Goal: Task Accomplishment & Management: Complete application form

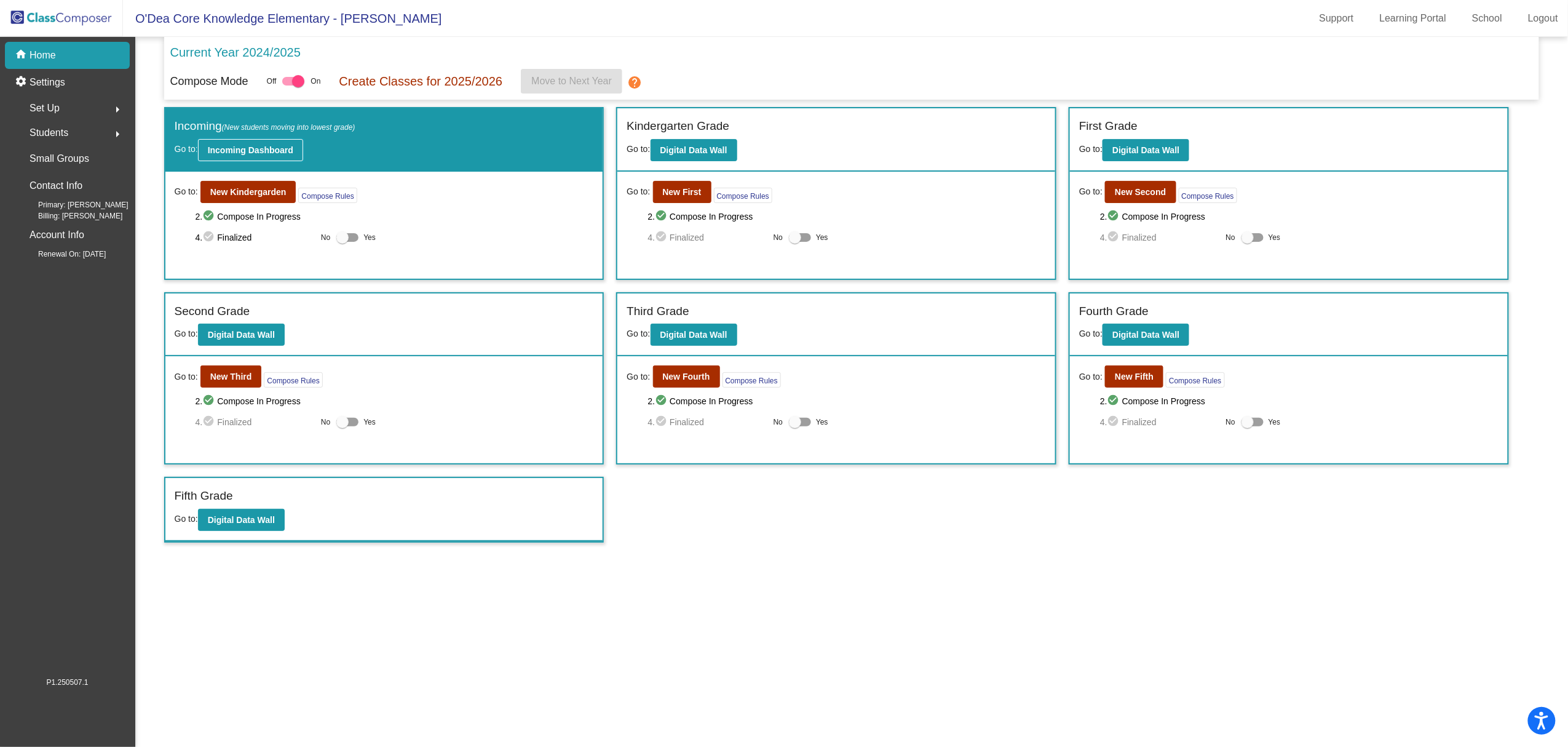
click at [202, 147] on button "Incoming Dashboard" at bounding box center [251, 150] width 105 height 22
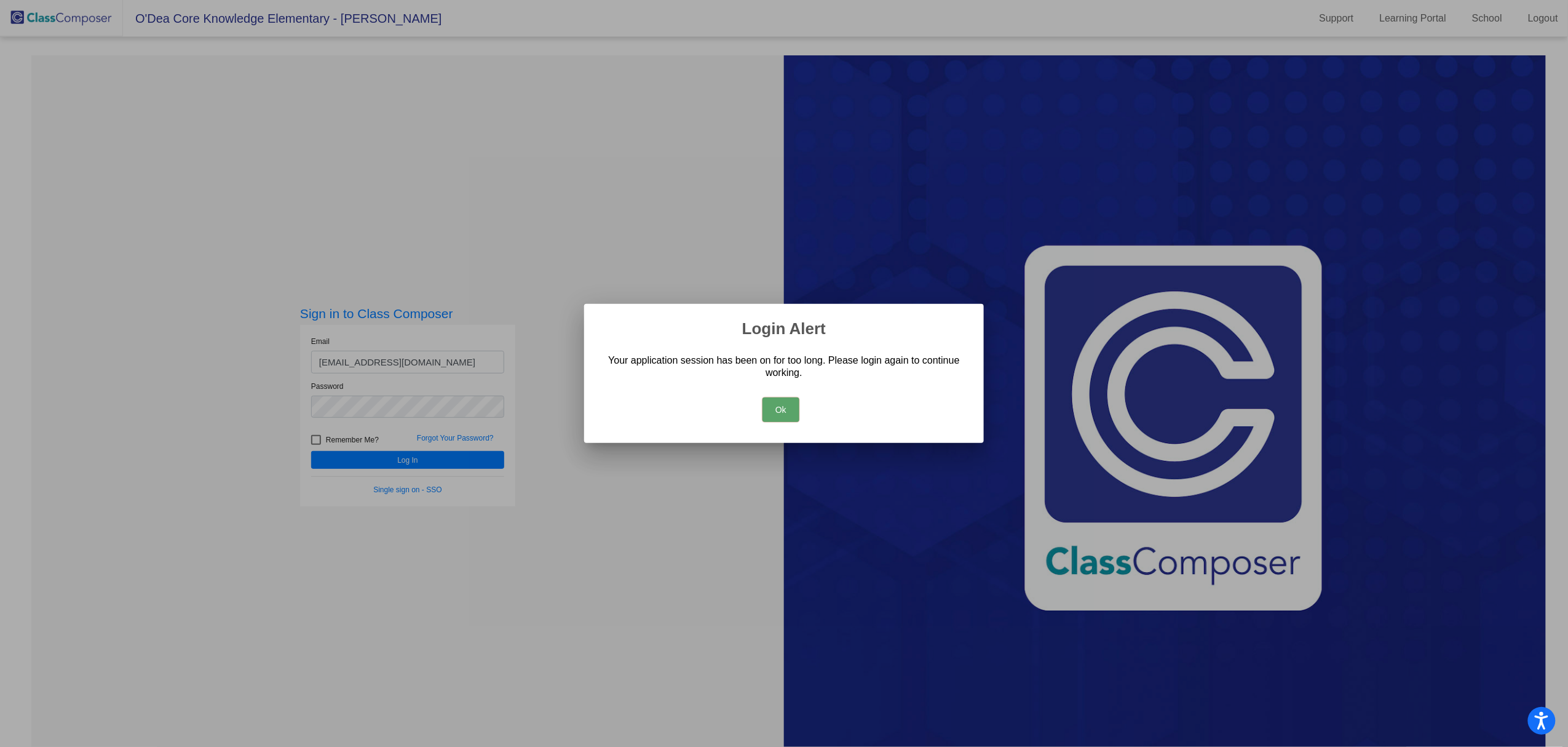
click at [773, 408] on button "Ok" at bounding box center [780, 409] width 37 height 24
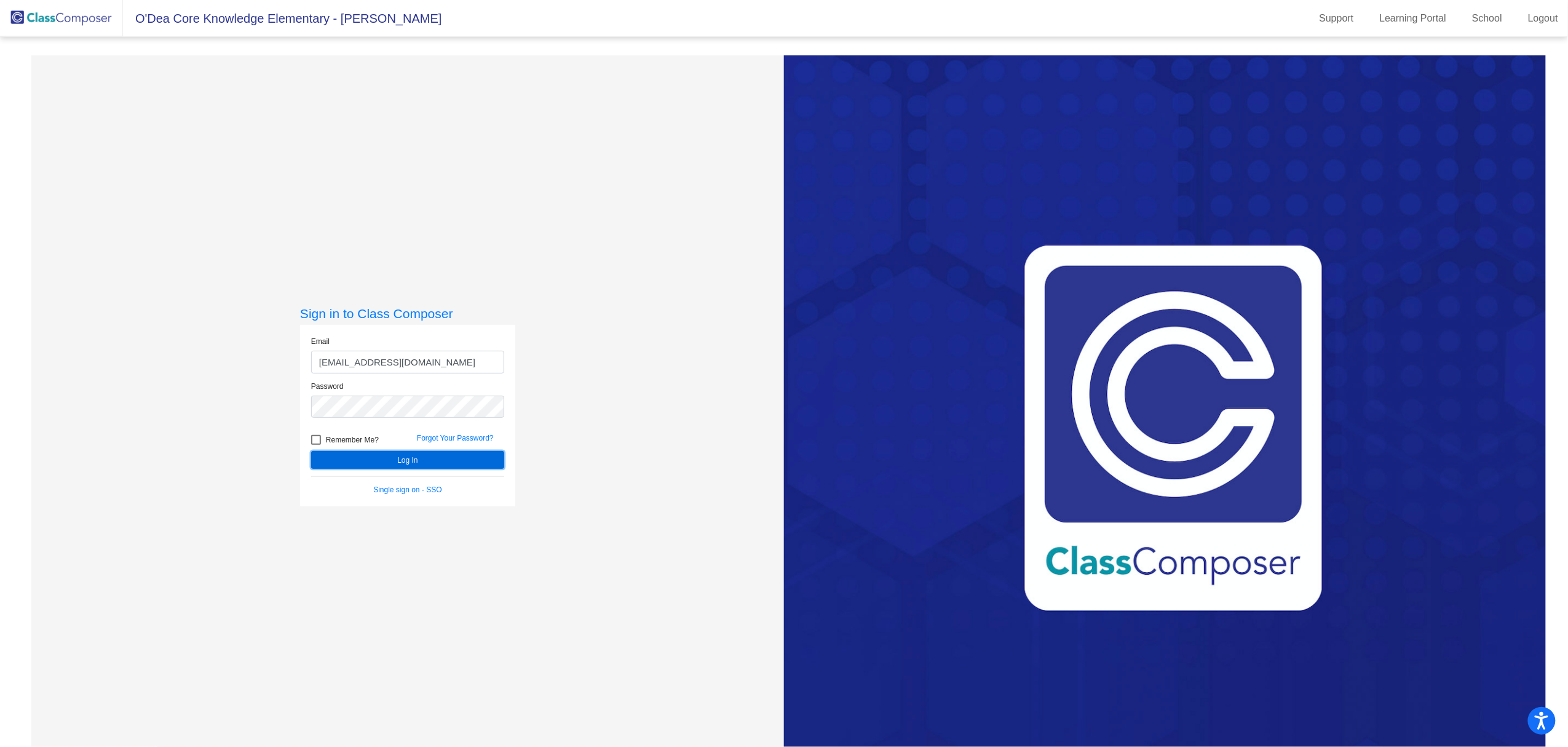
click at [378, 459] on button "Log In" at bounding box center [407, 459] width 193 height 18
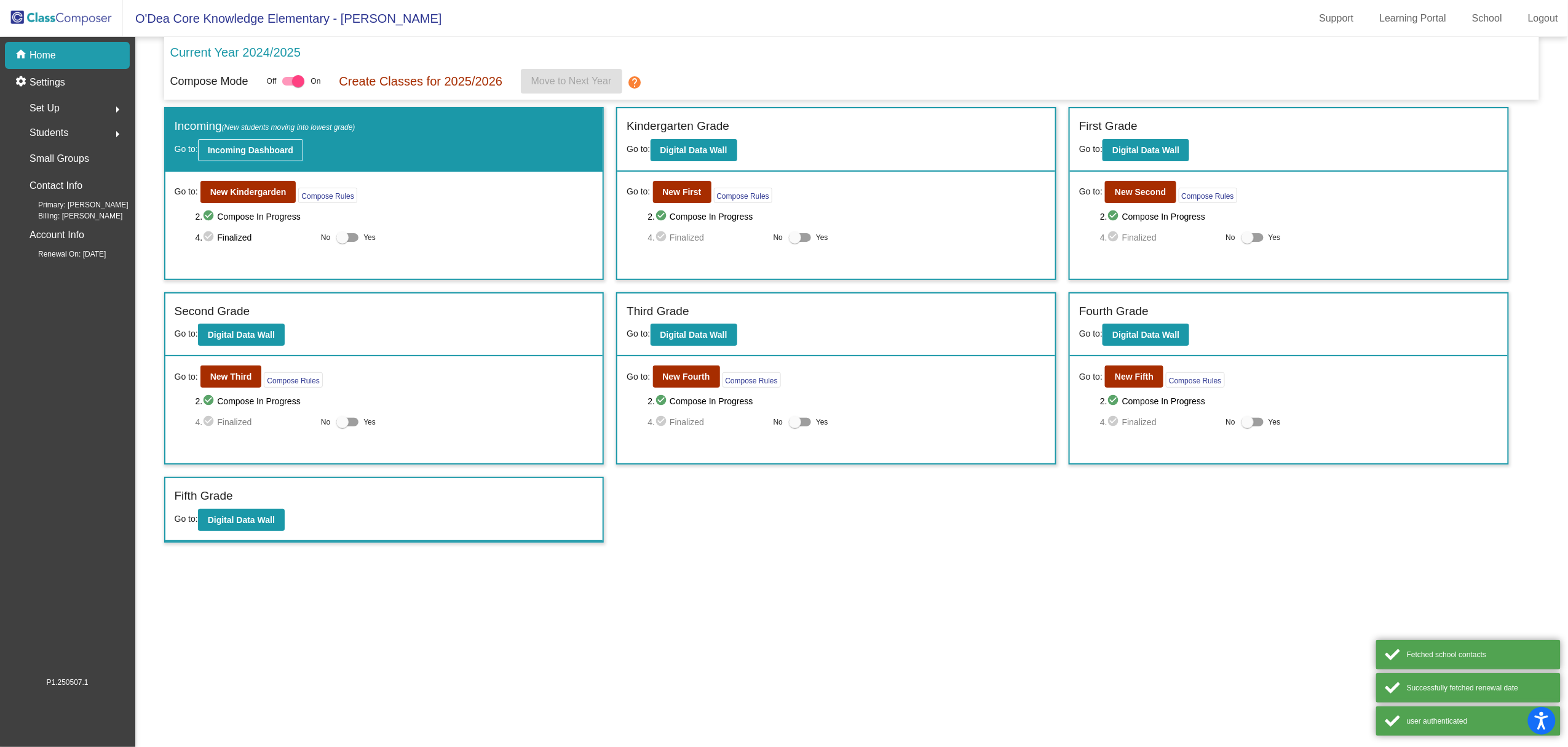
click at [252, 149] on b "Incoming Dashboard" at bounding box center [250, 150] width 85 height 10
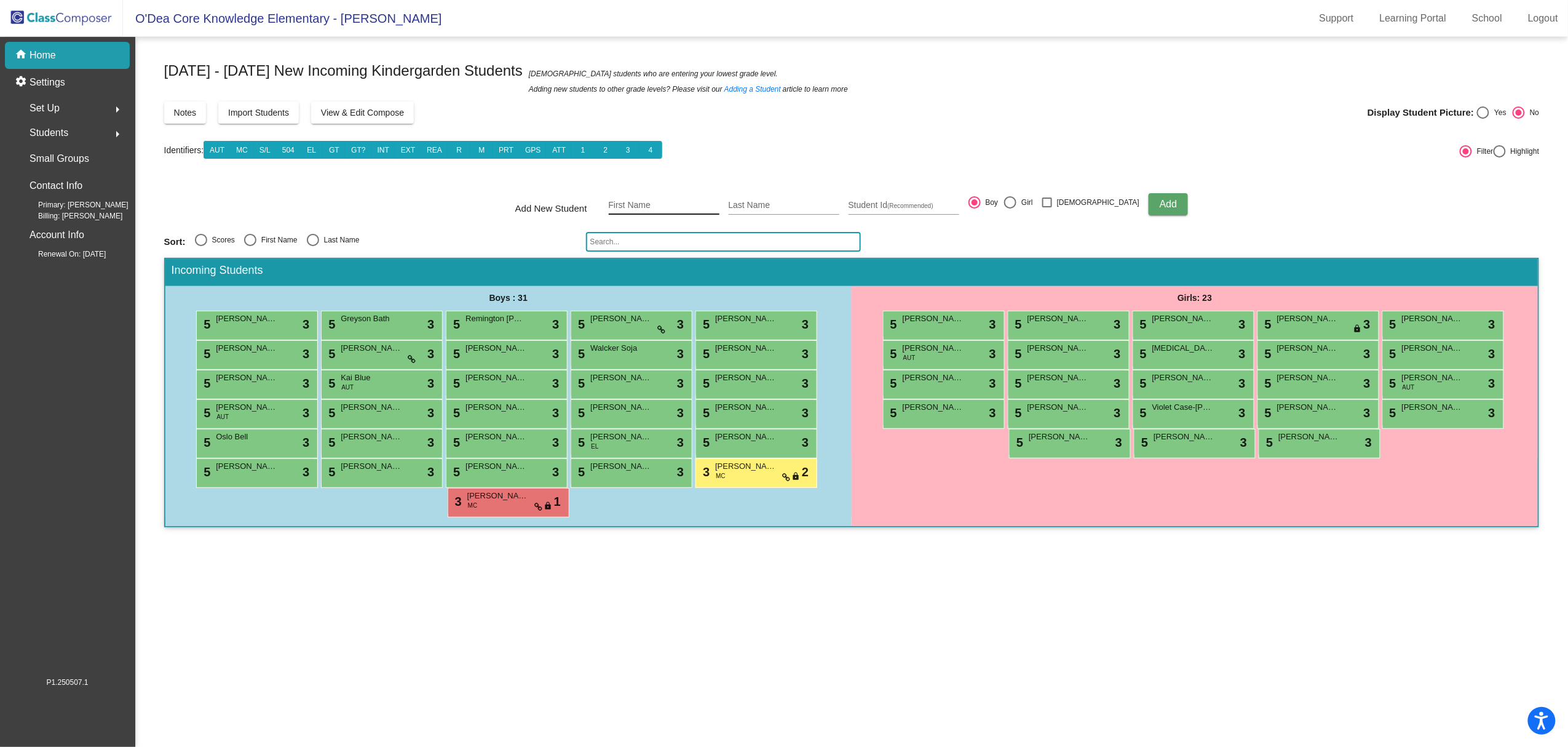
click at [657, 207] on input "First Name" at bounding box center [664, 205] width 110 height 10
type input "Victoria"
click at [813, 203] on input "Last Name" at bounding box center [784, 205] width 110 height 10
type input "Layto"
type input "="
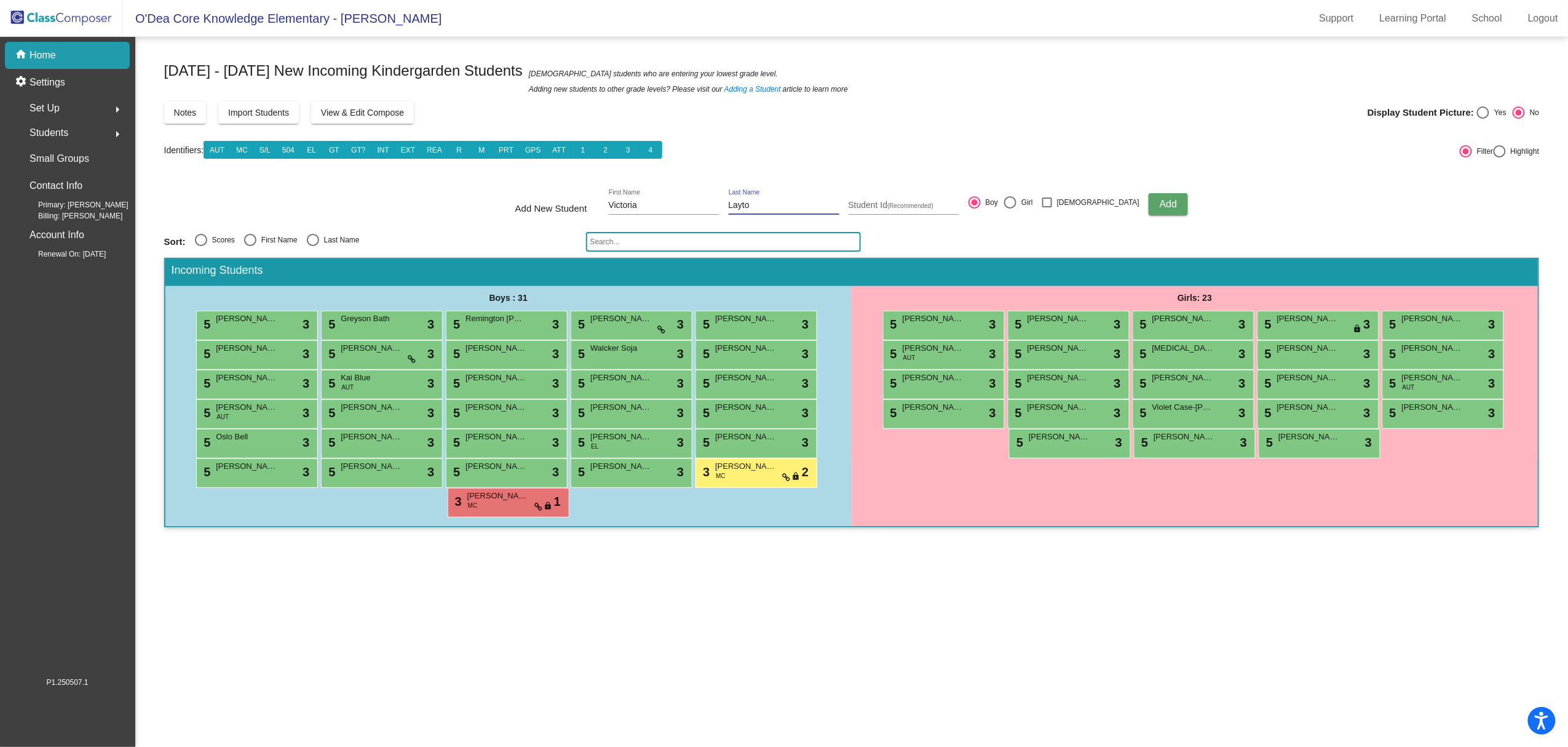
click at [813, 203] on input "Layto" at bounding box center [784, 205] width 110 height 10
type input "[PERSON_NAME]"
click at [916, 207] on input "Student Id (Recommended)" at bounding box center [904, 205] width 110 height 10
type input "128095"
click at [1016, 199] on div at bounding box center [1010, 202] width 13 height 13
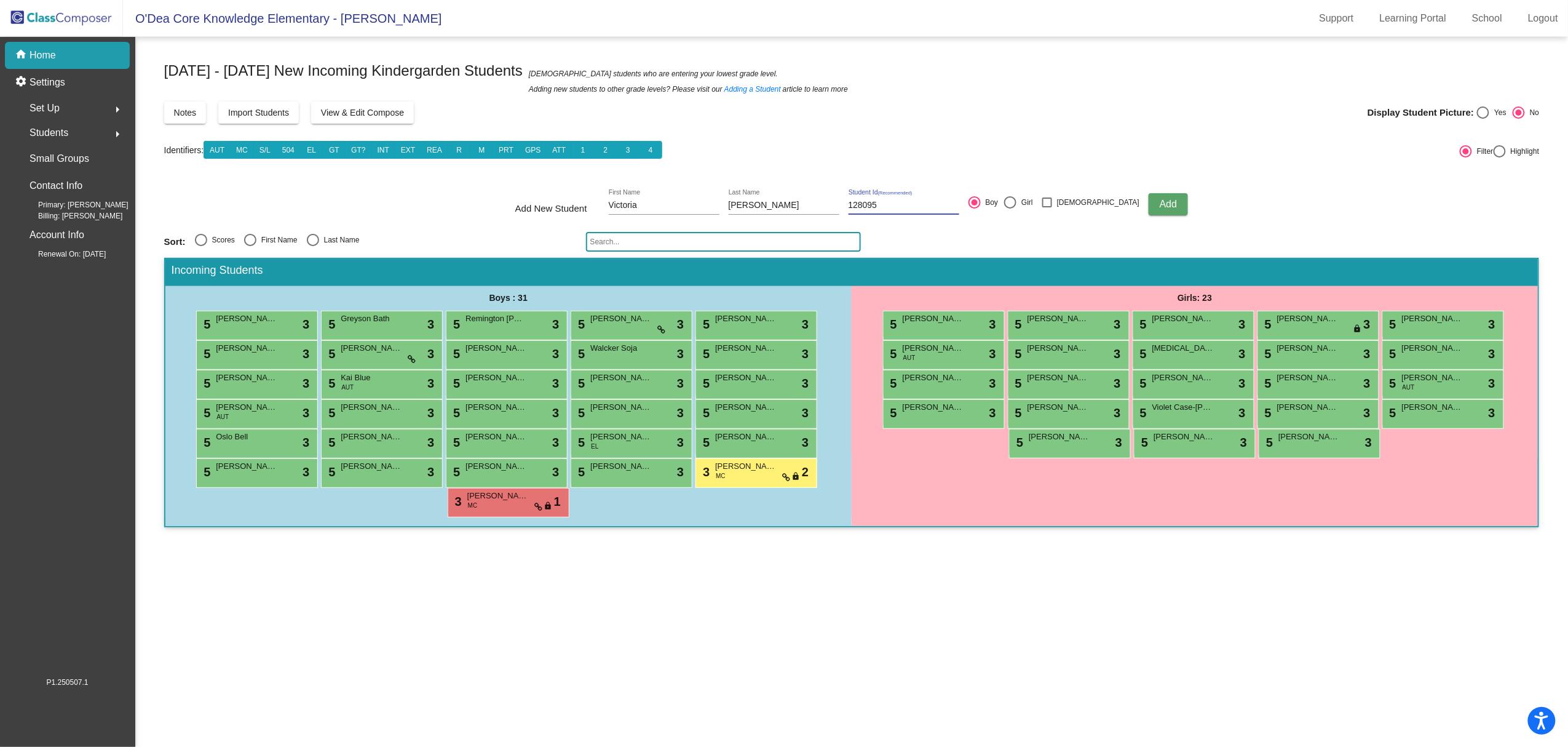
click at [1010, 209] on input "Girl" at bounding box center [1009, 209] width 1 height 1
radio input "true"
click at [1153, 212] on button "Add" at bounding box center [1168, 204] width 39 height 22
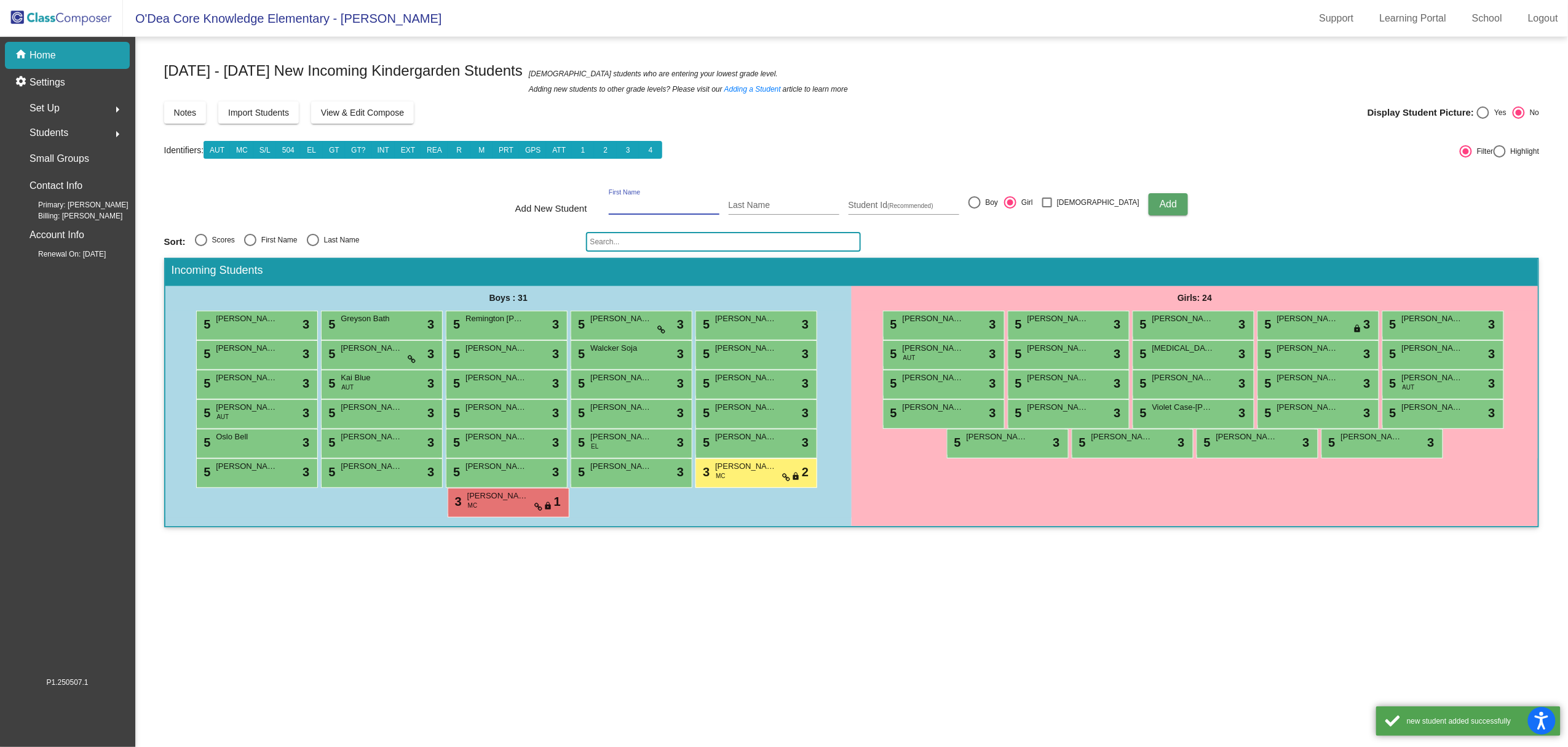
click at [719, 201] on input "First Name" at bounding box center [664, 205] width 110 height 10
type input "Anahi"
type input "[PERSON_NAME]"
click at [892, 201] on input "128093" at bounding box center [904, 205] width 110 height 10
type input "128293"
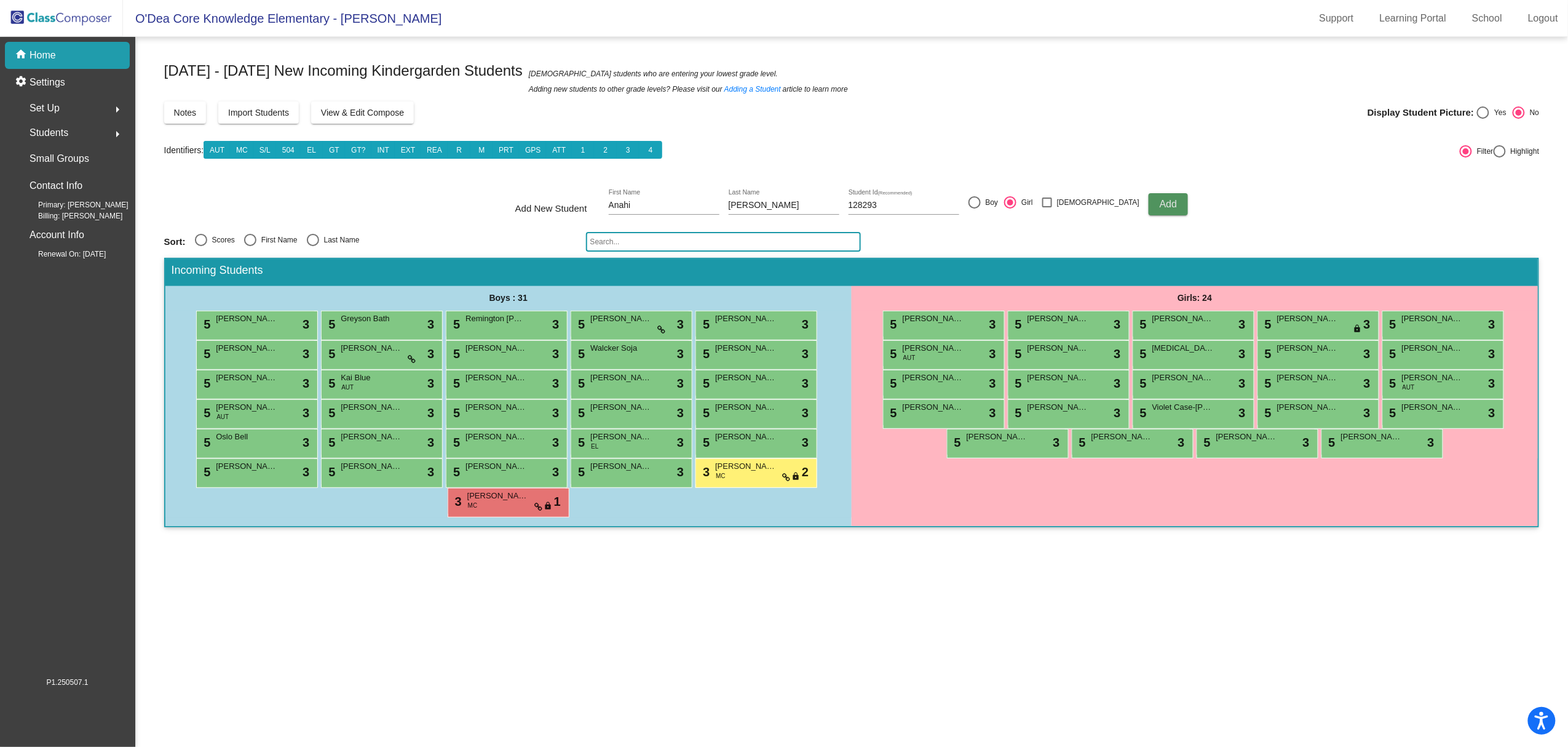
click at [1160, 203] on span "Add" at bounding box center [1168, 203] width 17 height 10
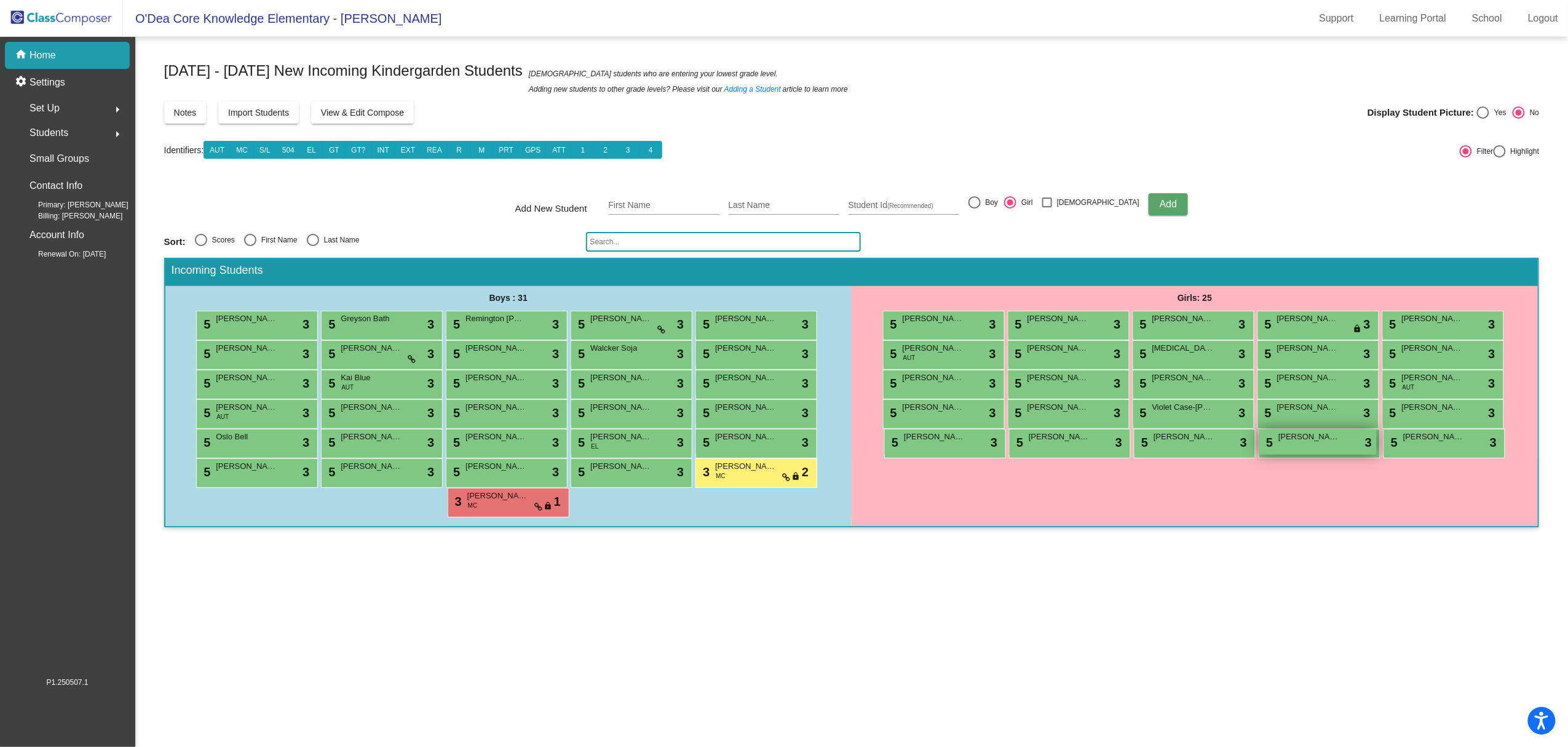
click at [1329, 437] on span "[PERSON_NAME]" at bounding box center [1309, 437] width 61 height 13
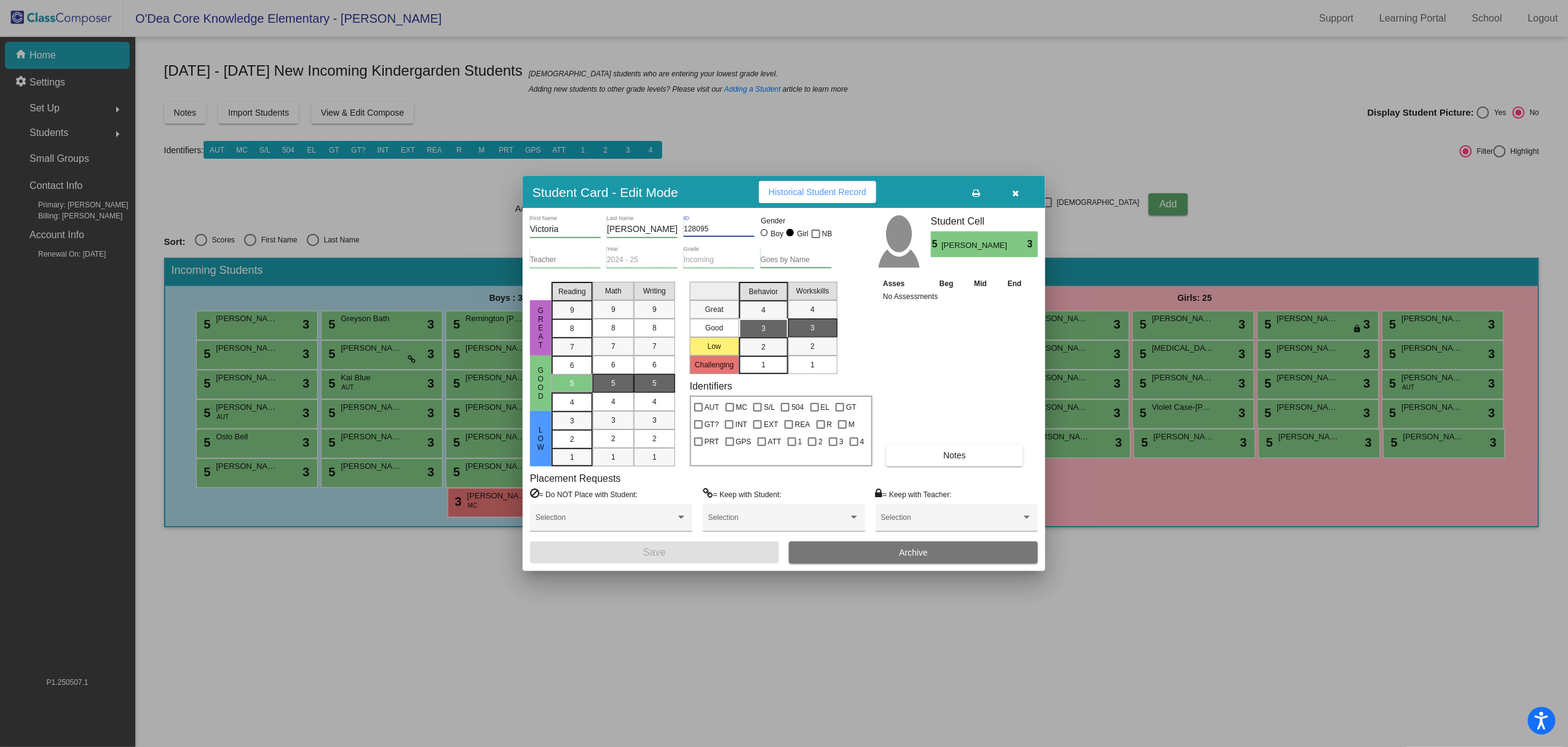
click at [701, 227] on input "128095" at bounding box center [719, 229] width 71 height 9
type input "128295"
click at [689, 544] on button "Save" at bounding box center [654, 553] width 249 height 22
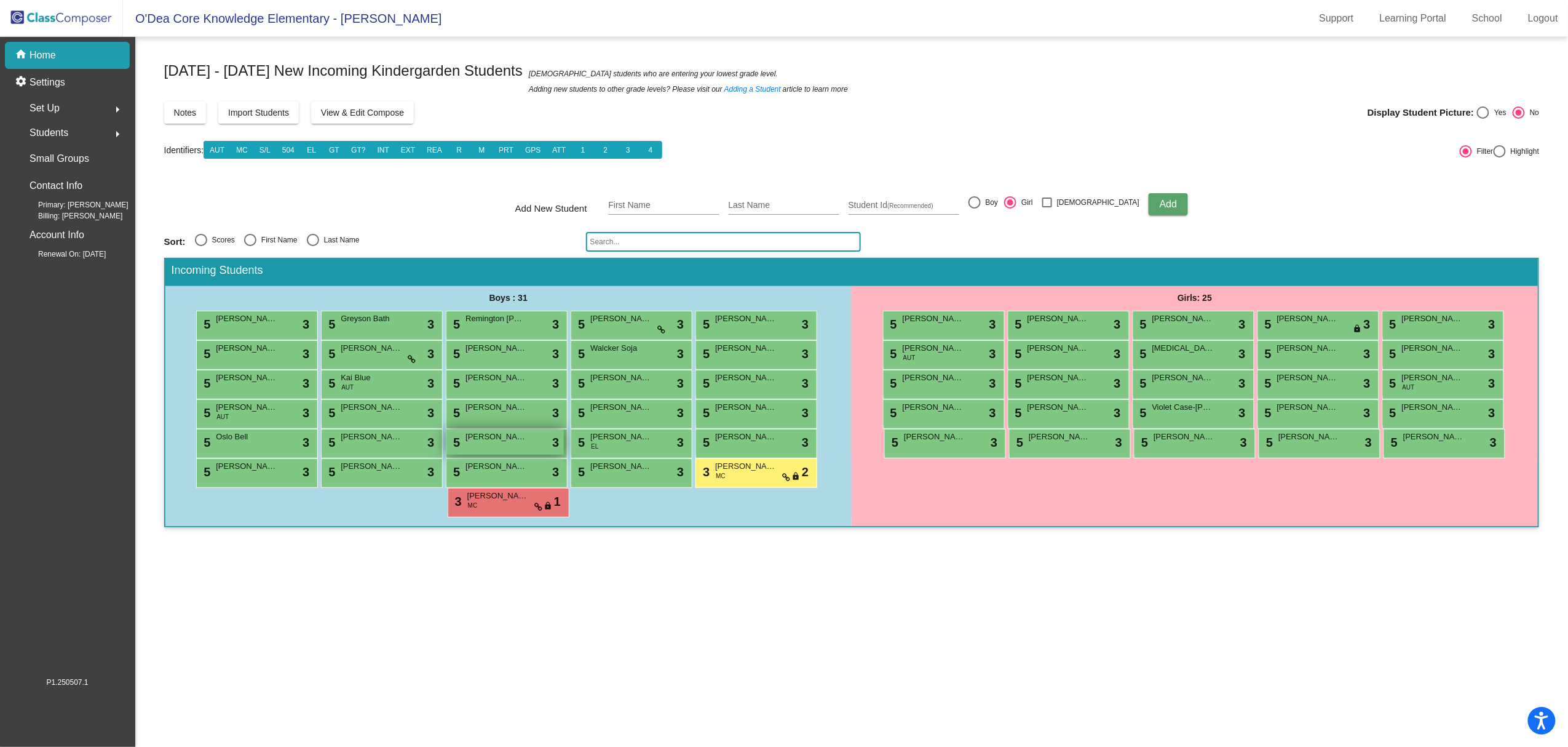
click at [495, 433] on span "[PERSON_NAME]" at bounding box center [496, 437] width 61 height 13
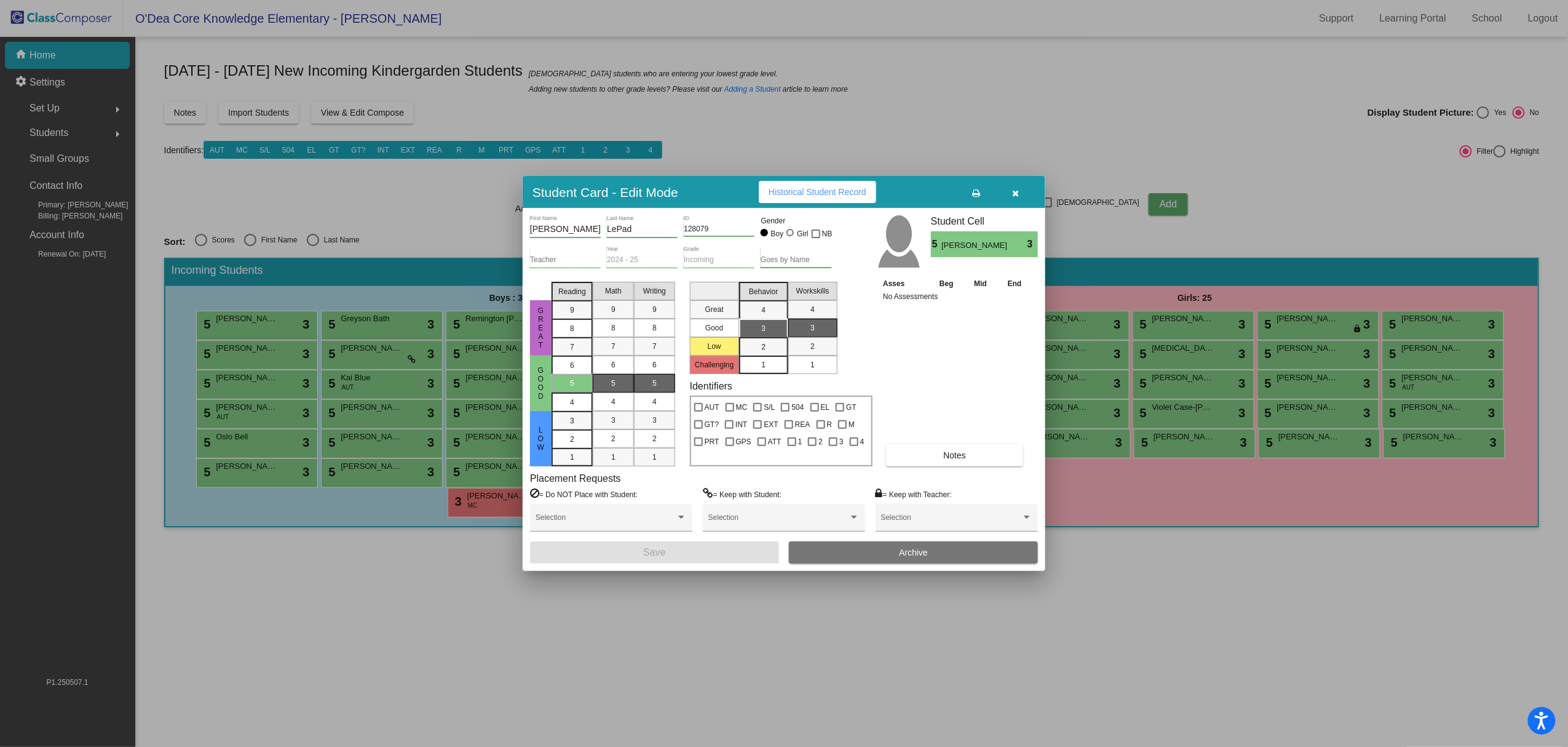
click at [830, 551] on button "Archive" at bounding box center [914, 553] width 249 height 22
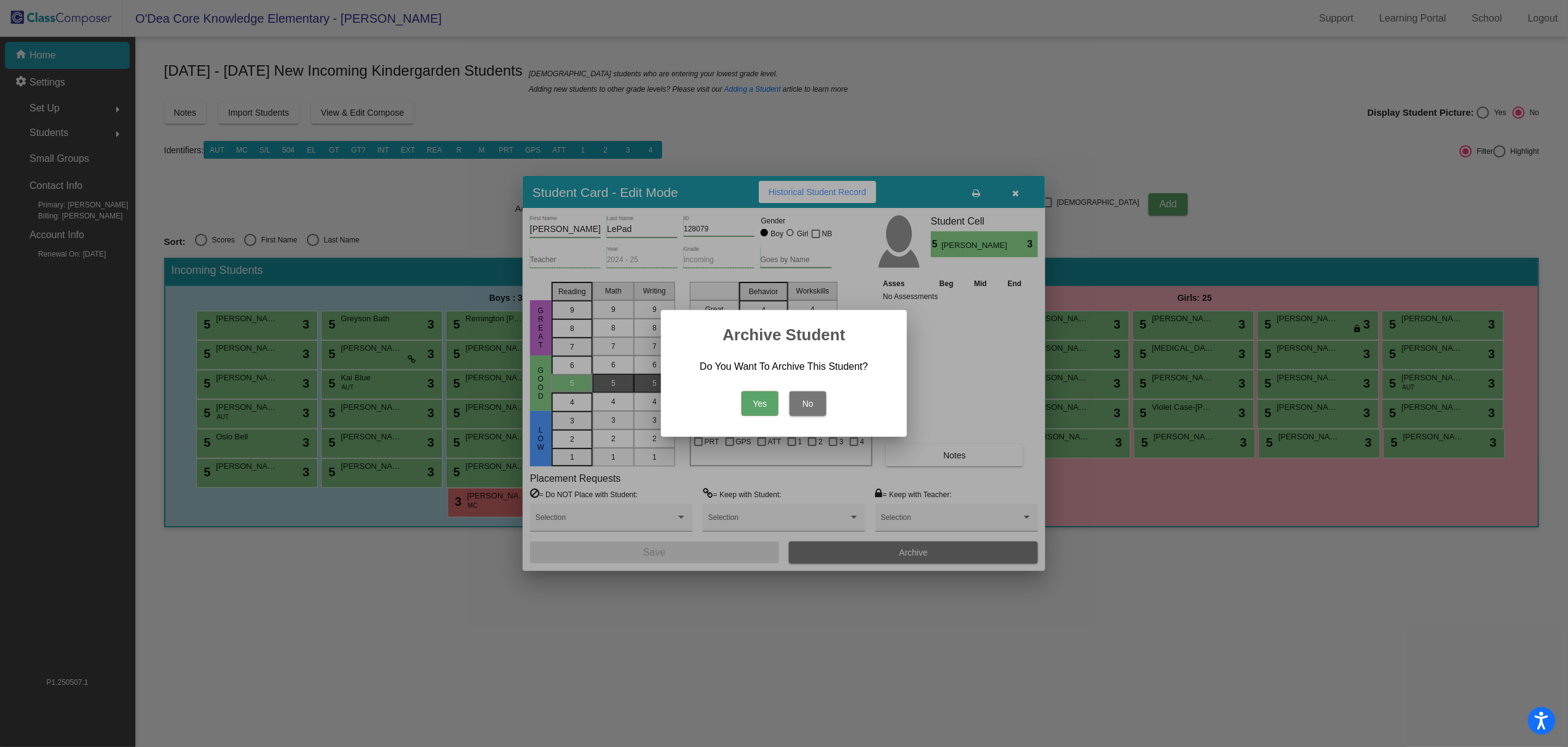
click at [768, 406] on button "Yes" at bounding box center [759, 403] width 37 height 24
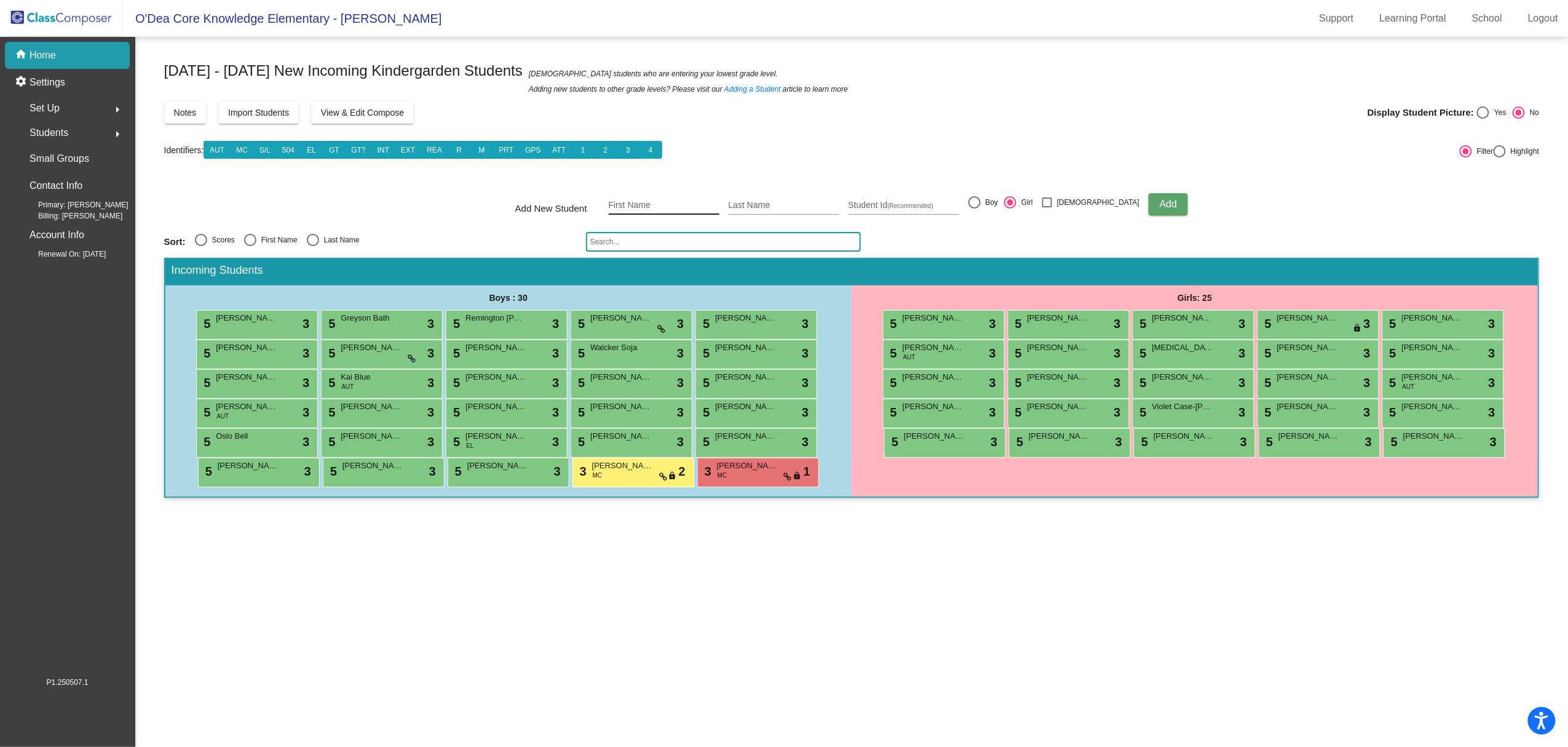
click at [678, 193] on div "First Name" at bounding box center [664, 202] width 110 height 25
type input "Jack"
type input "[PERSON_NAME]"
type input "128299"
click at [981, 201] on div at bounding box center [975, 202] width 13 height 13
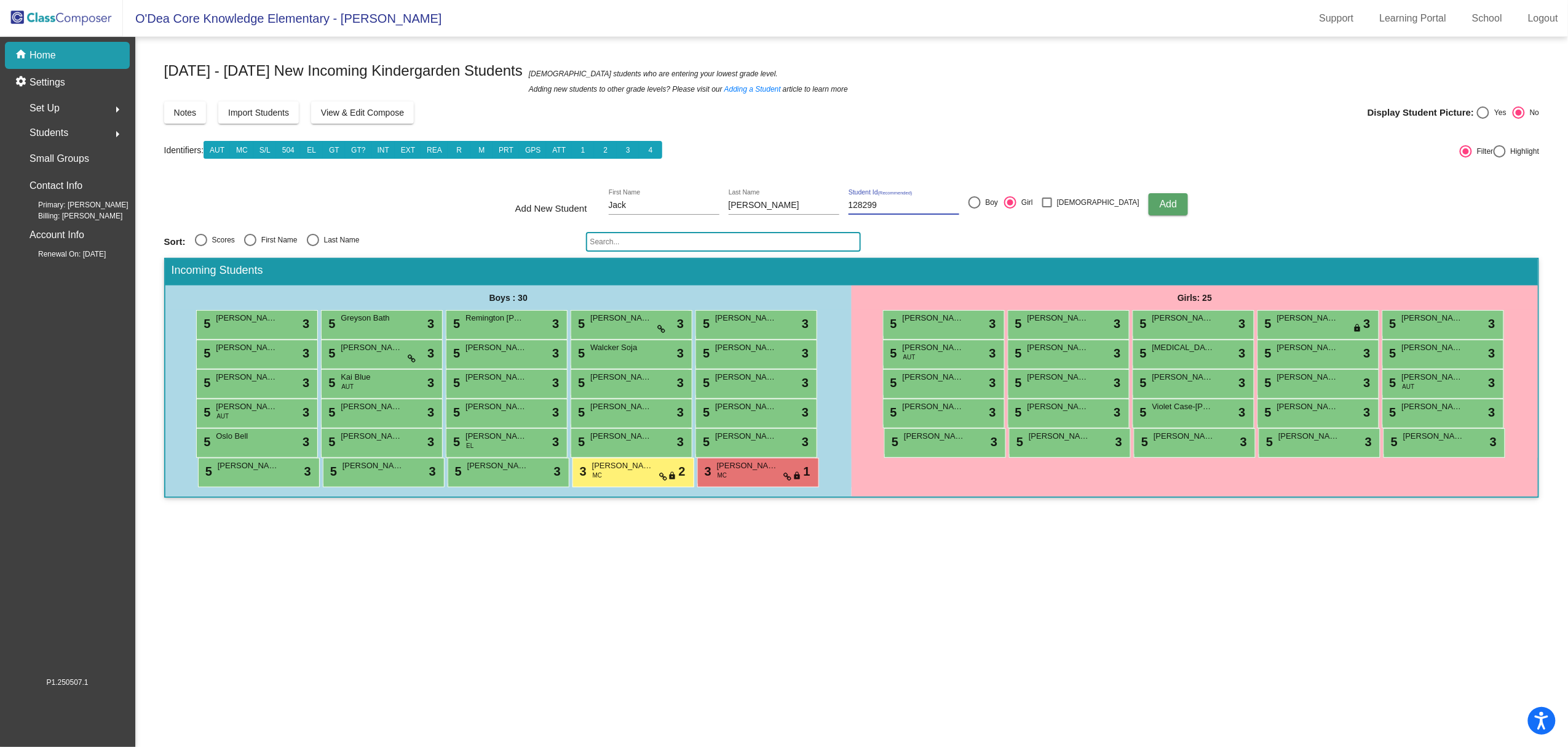
click at [975, 209] on input "Boy" at bounding box center [974, 209] width 1 height 1
radio input "true"
click at [1160, 202] on span "Add" at bounding box center [1168, 203] width 17 height 10
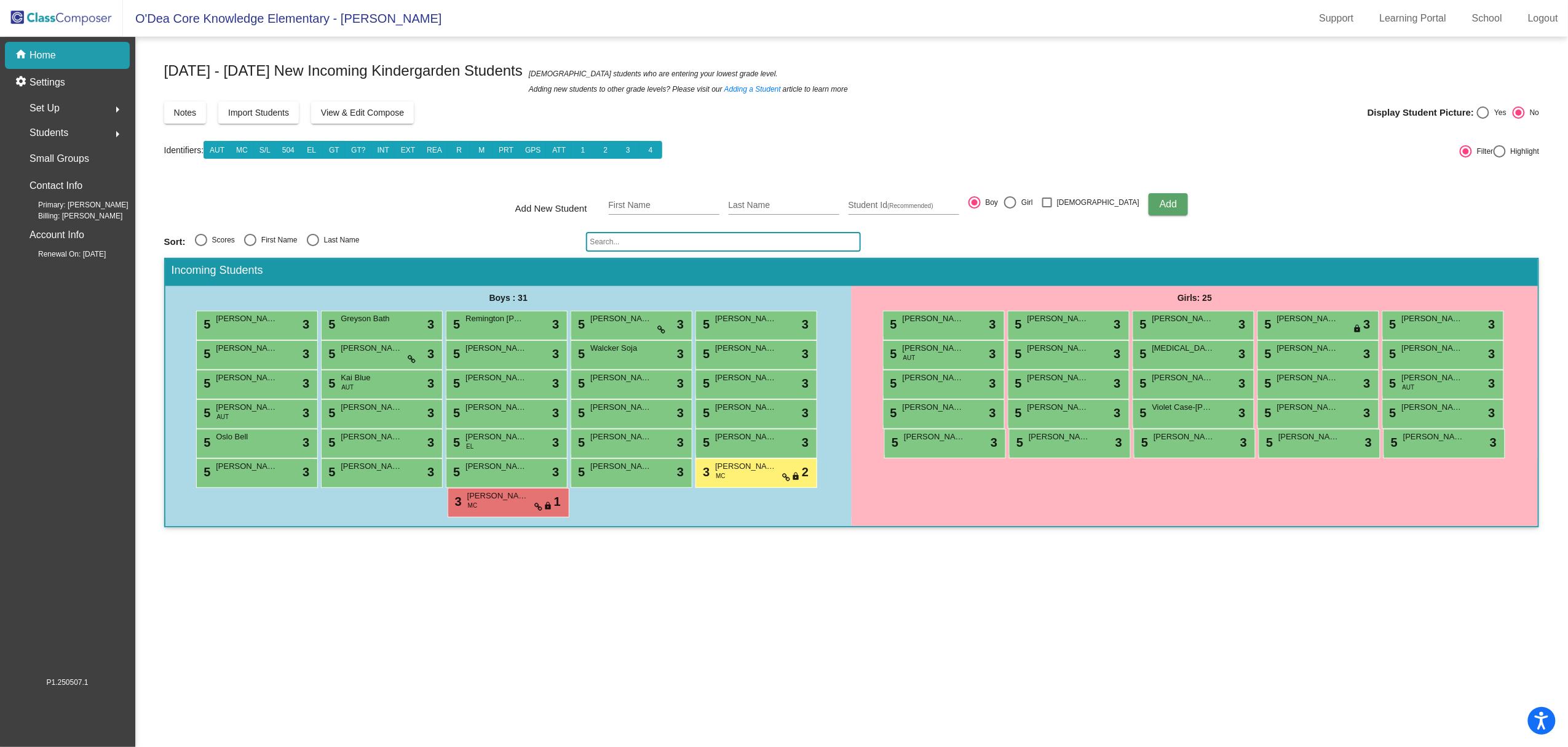
click at [96, 18] on img at bounding box center [61, 18] width 123 height 36
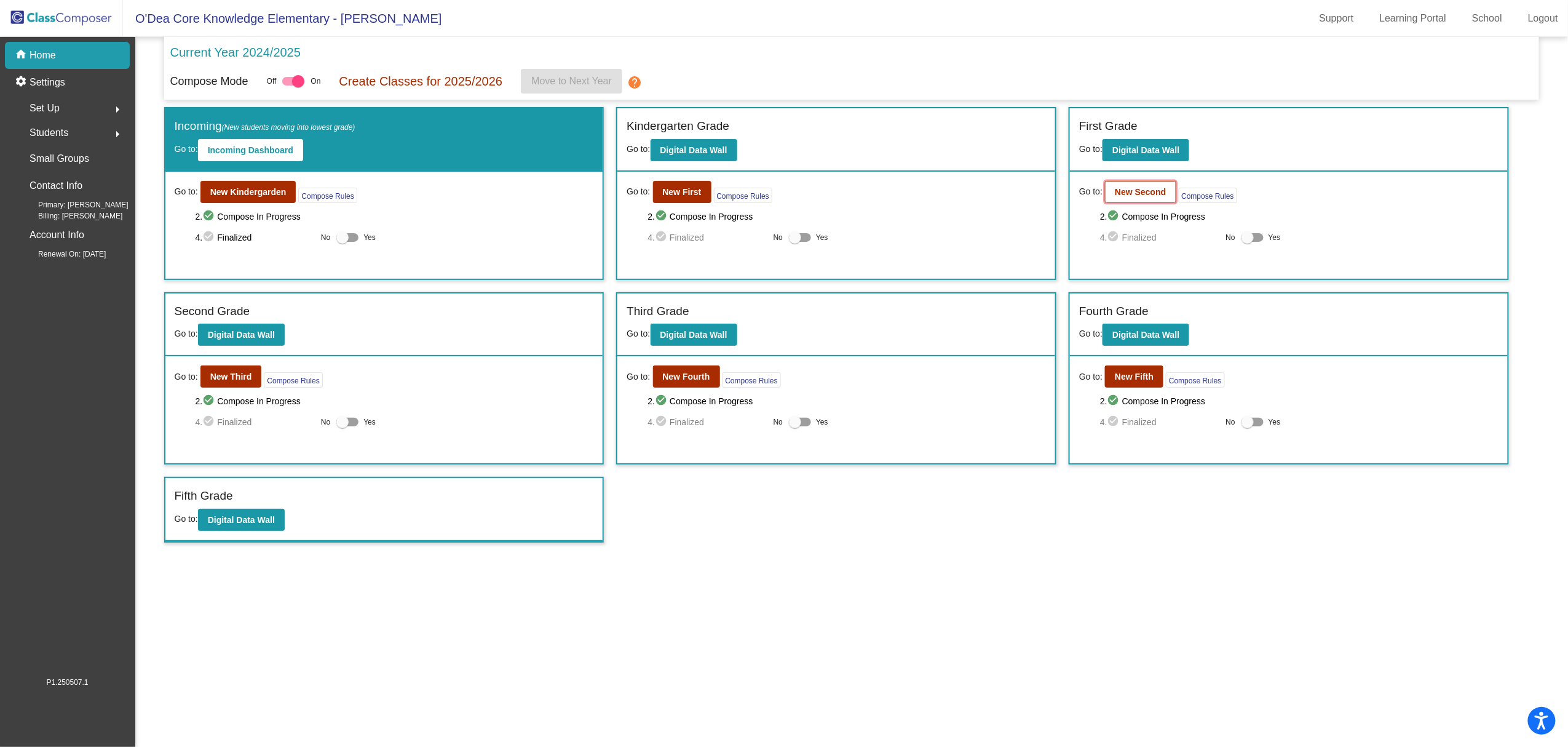
click at [1146, 190] on b "New Second" at bounding box center [1140, 192] width 51 height 10
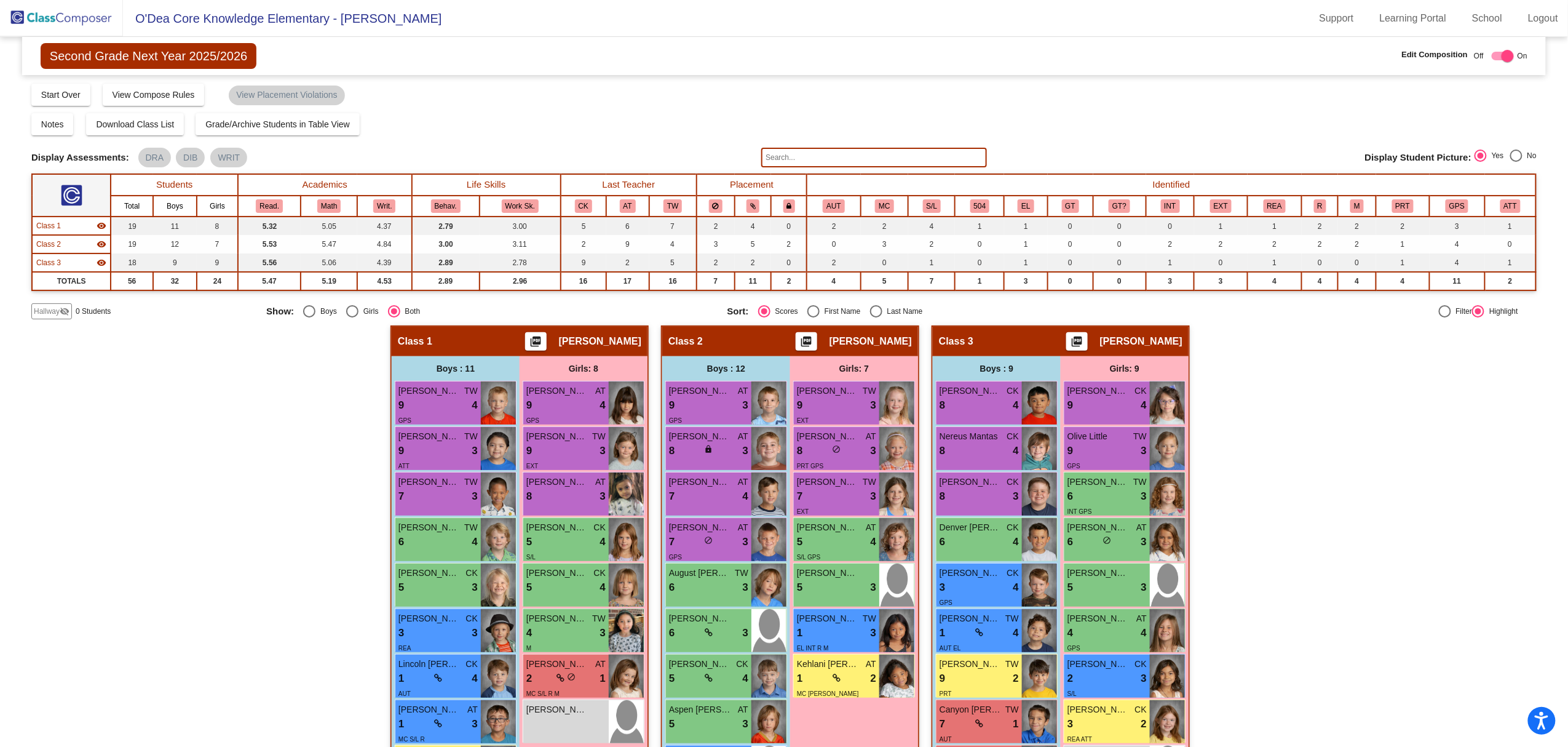
click at [56, 314] on span "Hallway" at bounding box center [46, 311] width 26 height 11
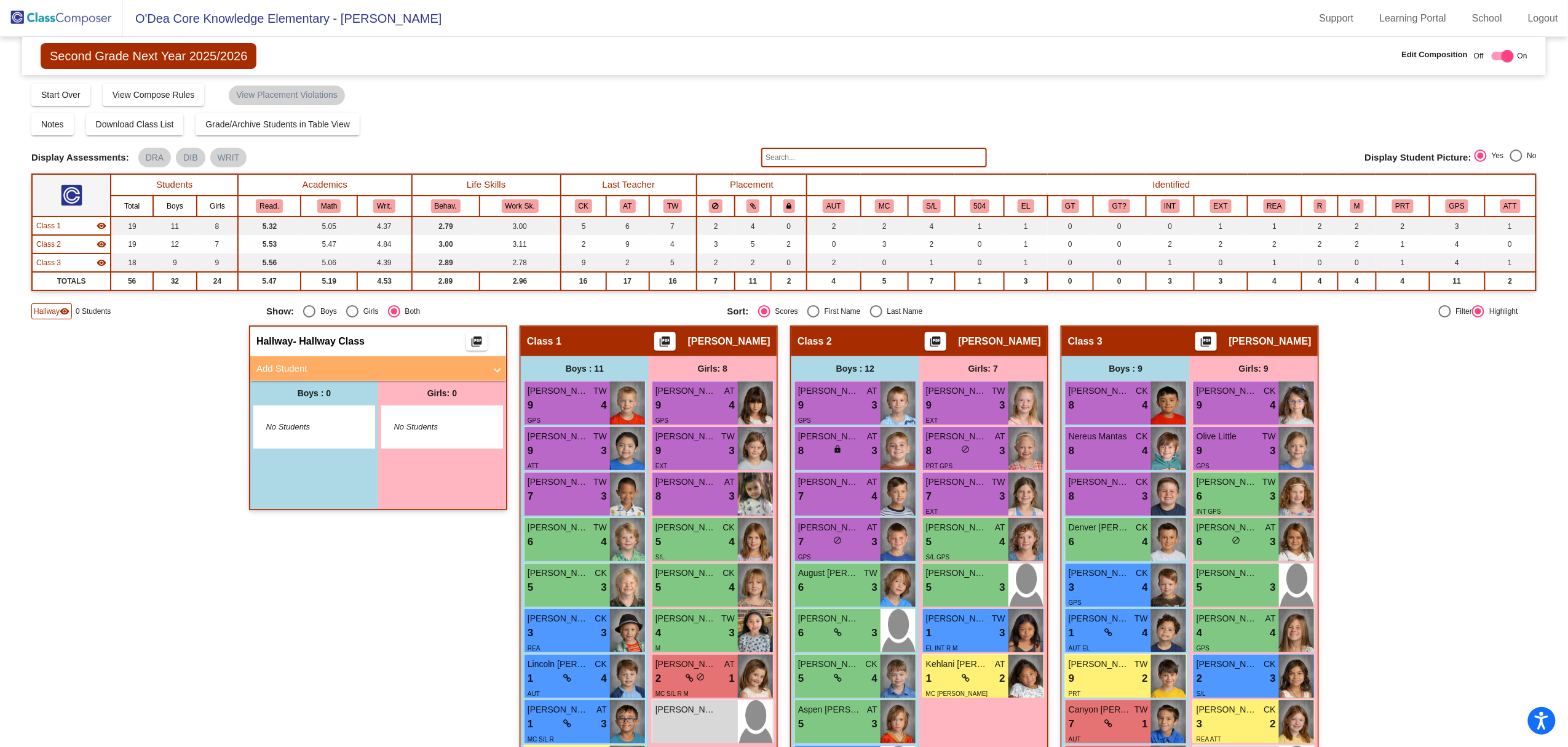
click at [502, 369] on mat-expansion-panel-header "Add Student" at bounding box center [378, 368] width 255 height 24
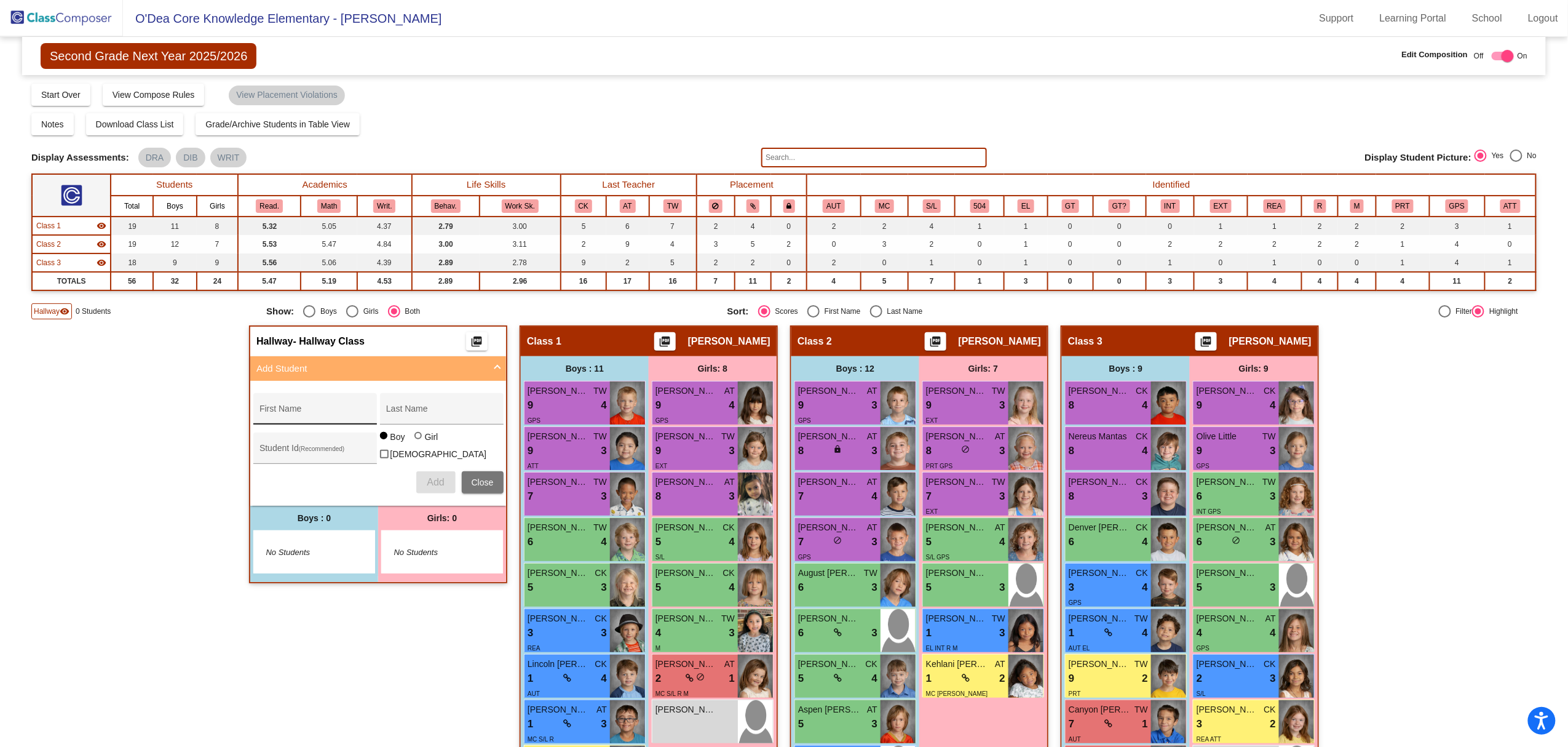
click at [288, 408] on input "First Name" at bounding box center [314, 413] width 110 height 10
type input "Harlow"
type input "[PERSON_NAME]"
click at [298, 448] on input "Student Id (Recommended)" at bounding box center [314, 452] width 110 height 10
type input "128298"
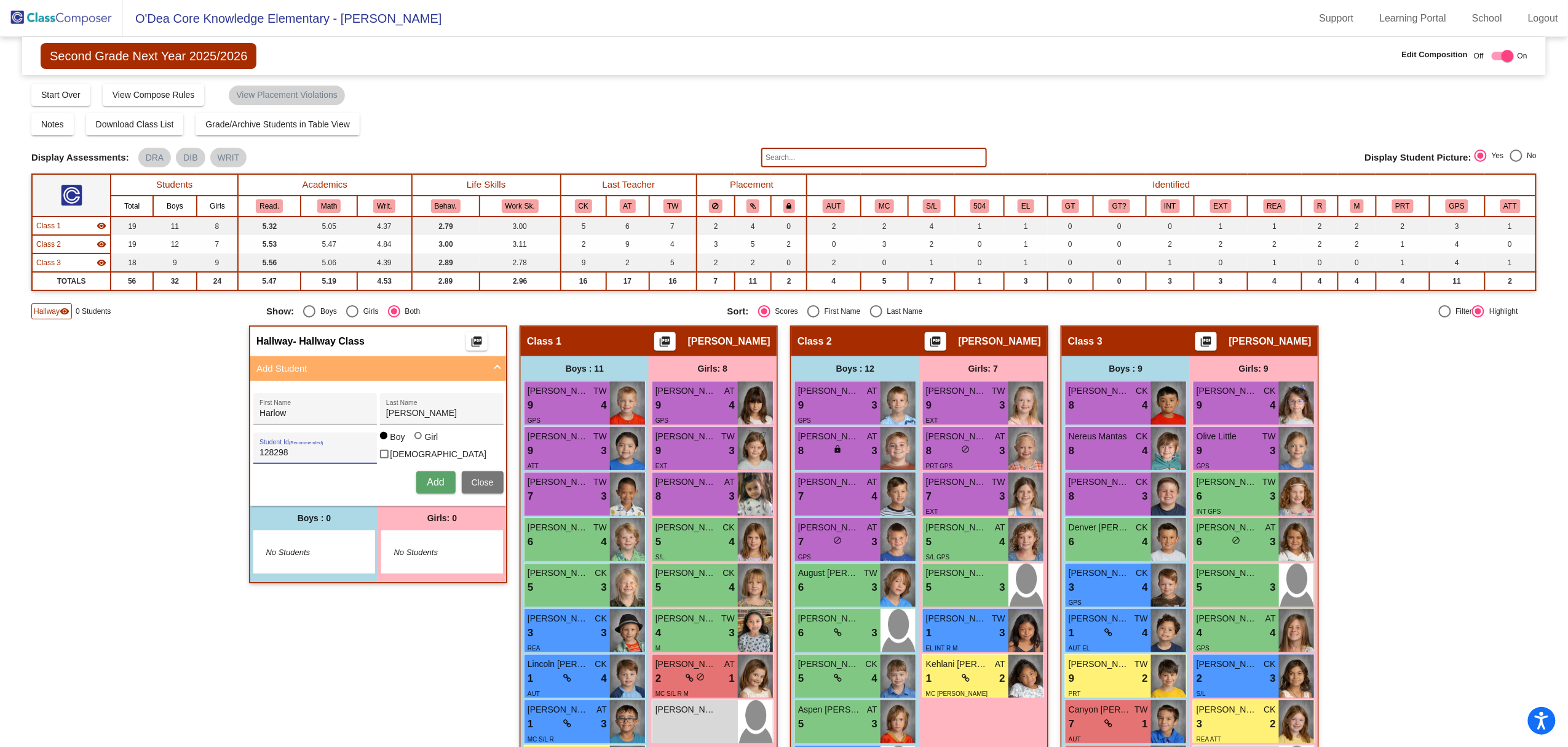
click at [424, 443] on div "Girl" at bounding box center [431, 437] width 14 height 13
click at [419, 442] on input "Girl" at bounding box center [418, 441] width 1 height 1
radio input "true"
click at [432, 477] on span "Add" at bounding box center [436, 481] width 17 height 10
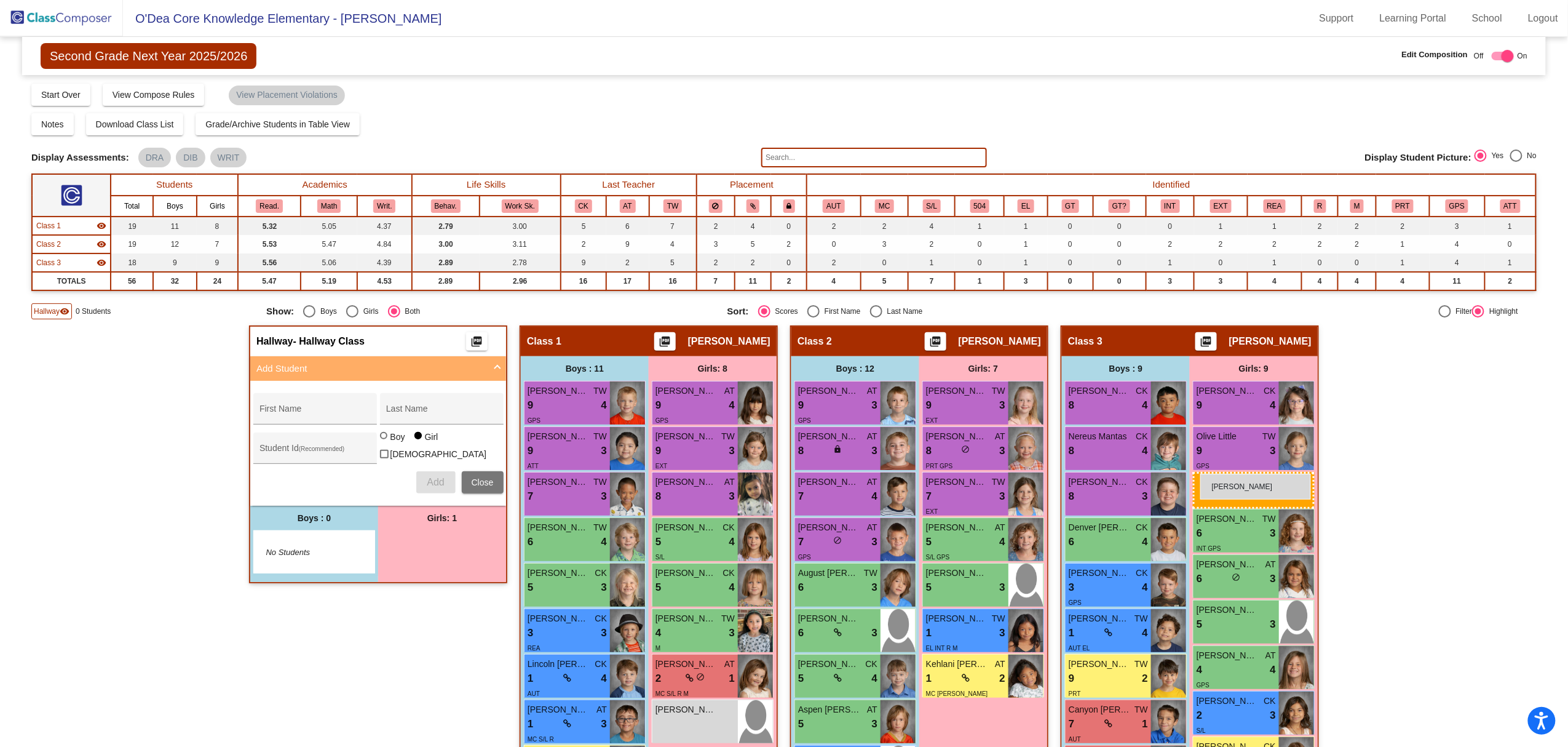
drag, startPoint x: 439, startPoint y: 547, endPoint x: 1200, endPoint y: 473, distance: 764.6
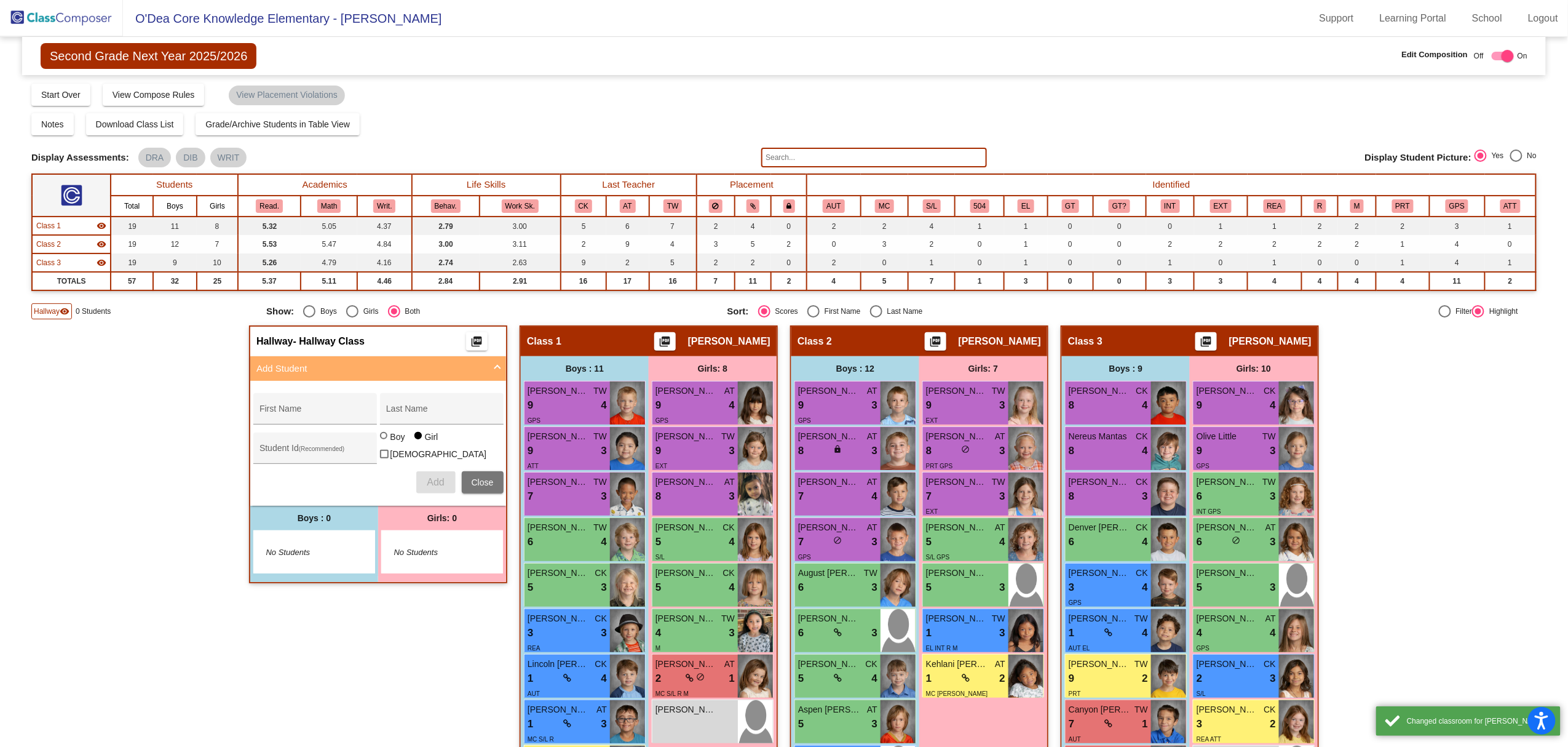
click at [497, 365] on span at bounding box center [498, 368] width 5 height 14
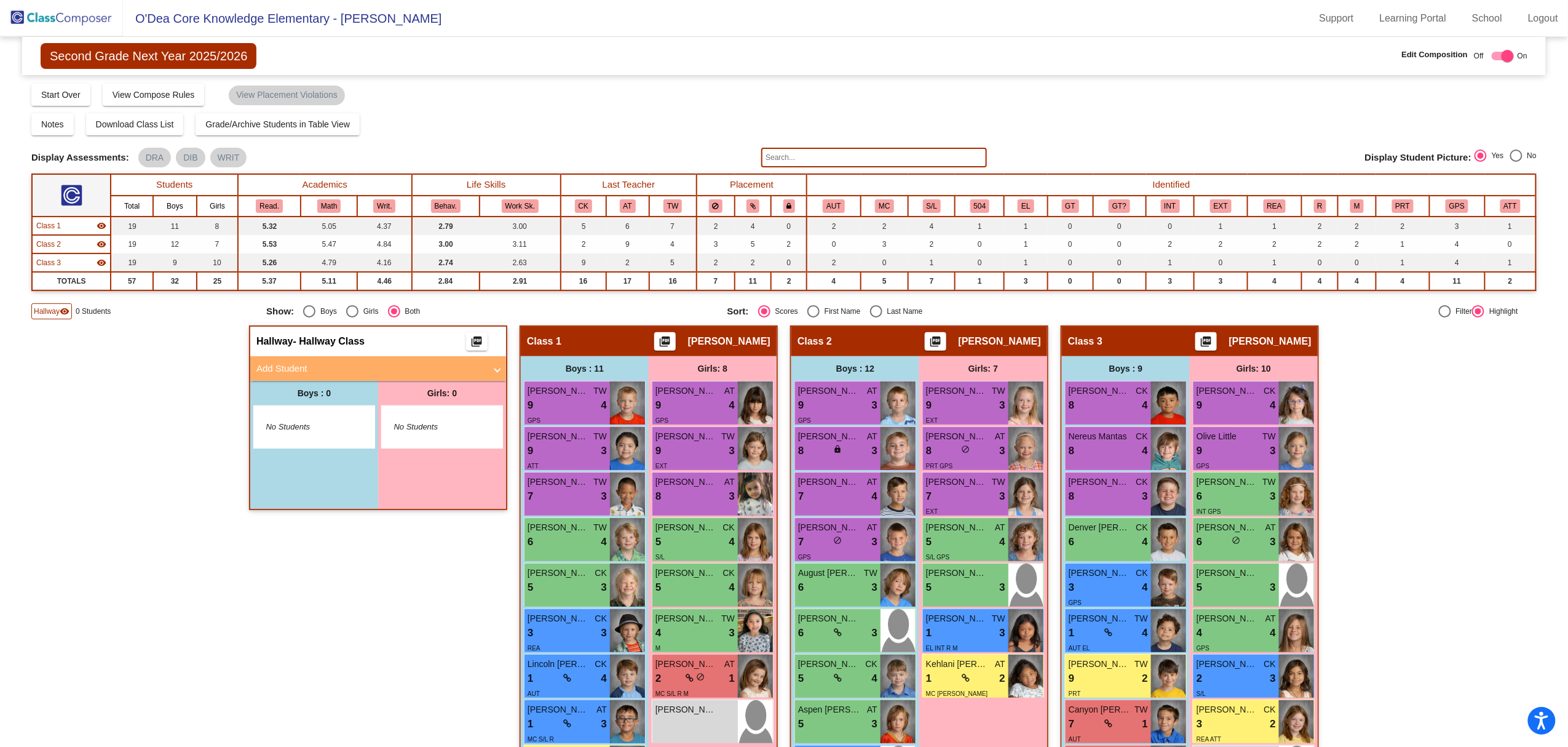
click at [34, 306] on span "Hallway" at bounding box center [46, 311] width 26 height 11
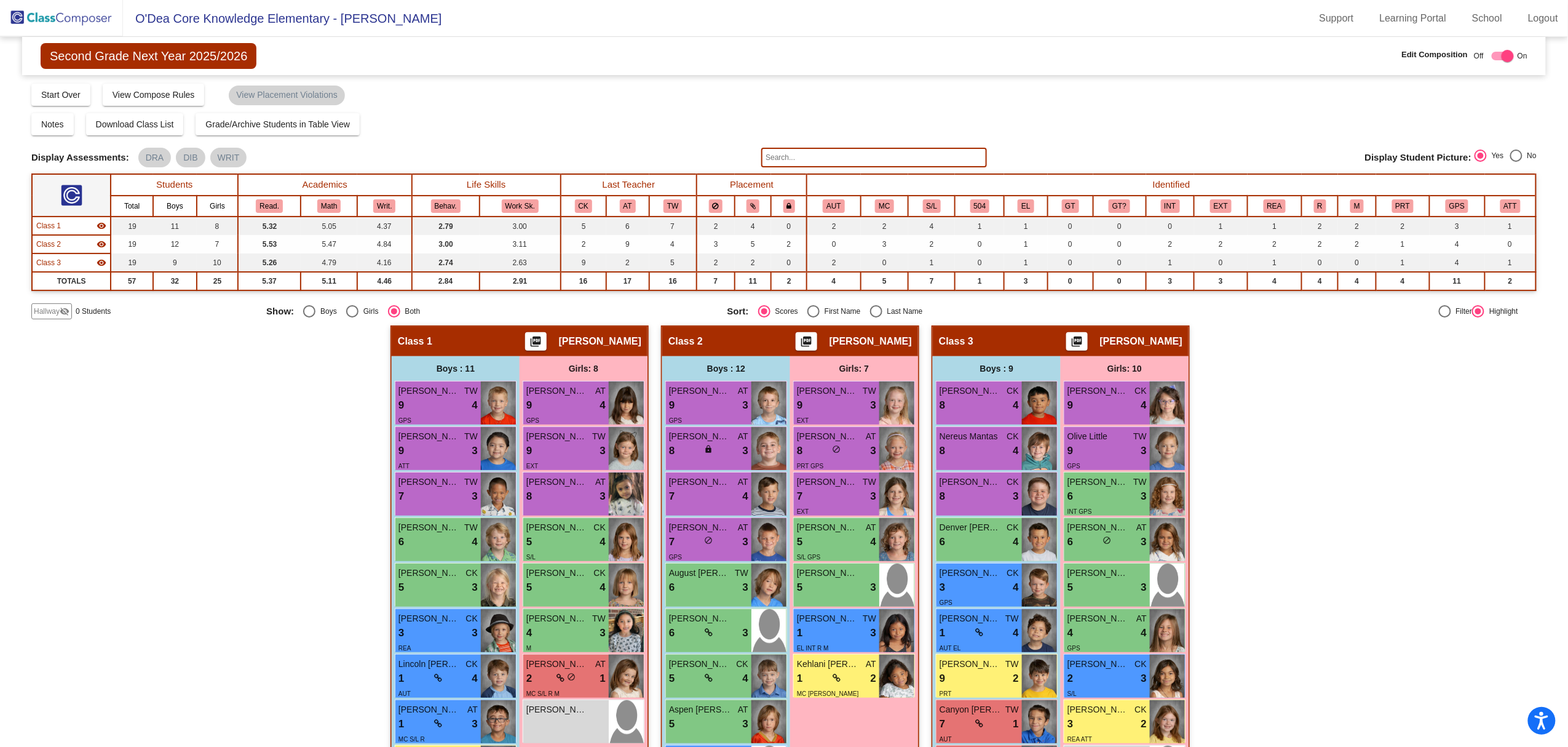
click at [64, 308] on mat-icon "visibility_off" at bounding box center [64, 311] width 10 height 10
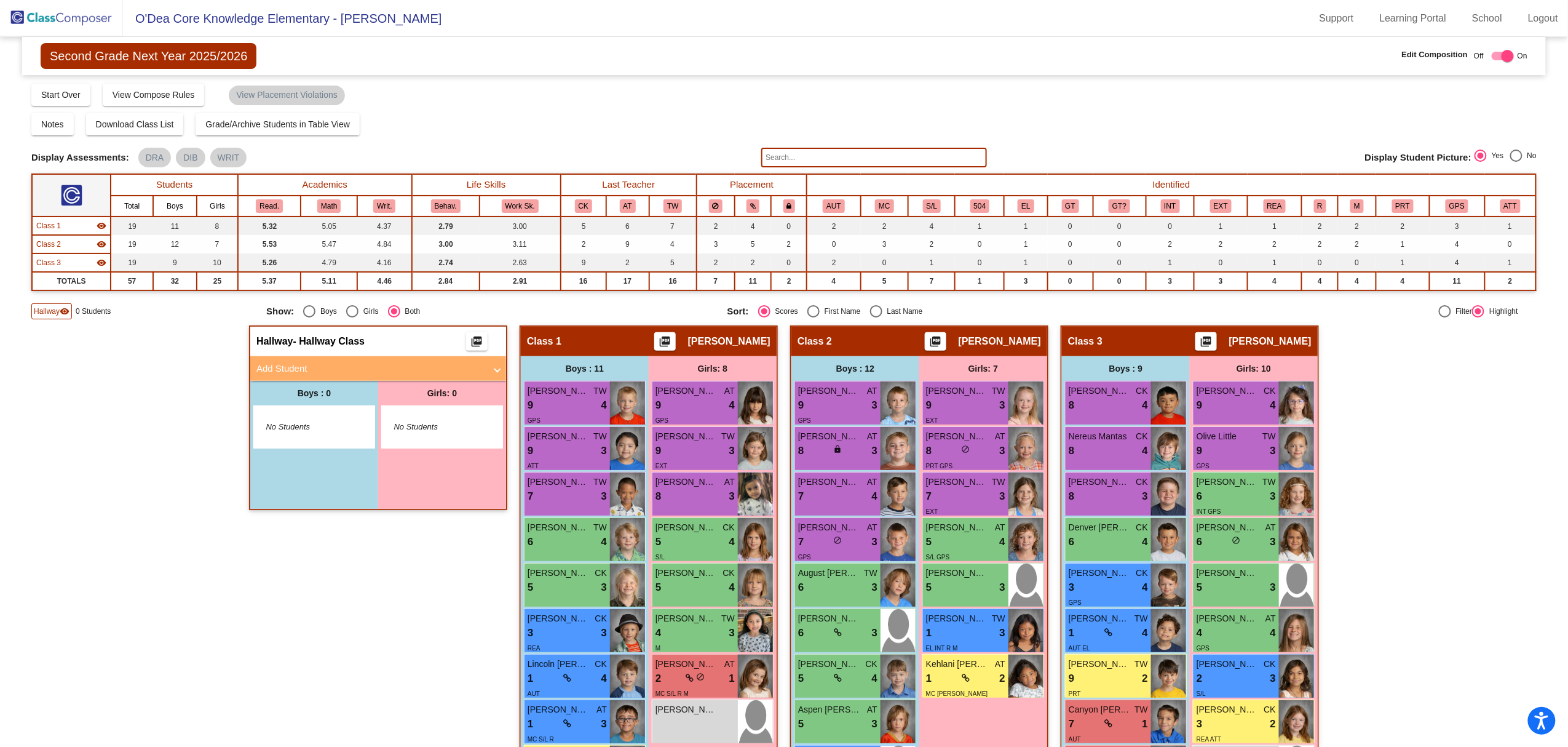
click at [495, 367] on span at bounding box center [498, 368] width 5 height 14
radio input "true"
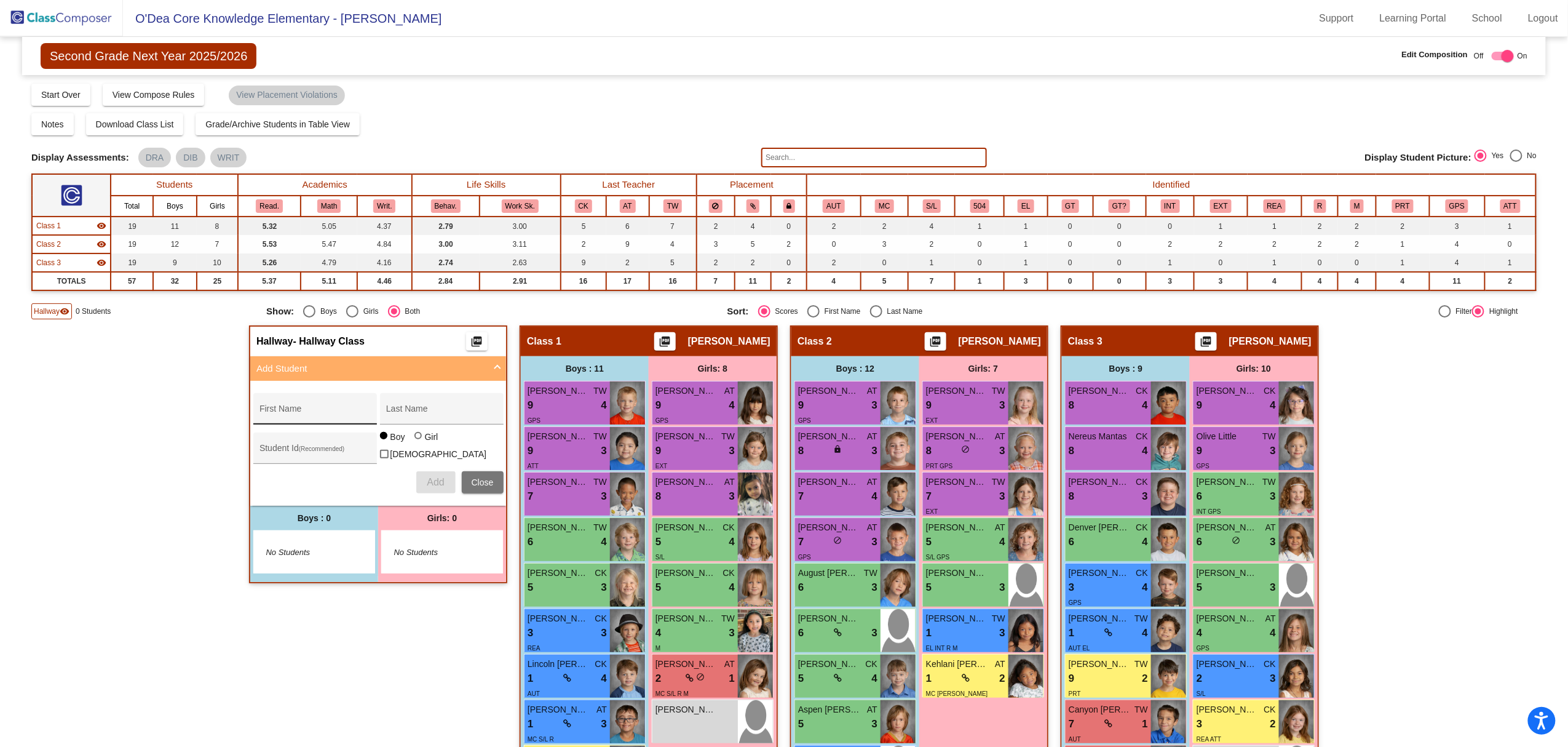
click at [309, 400] on div "First Name" at bounding box center [314, 412] width 110 height 25
type input "Winter"
type input "[PERSON_NAME]"
click at [300, 448] on input "Student Id (Recommended)" at bounding box center [314, 452] width 110 height 10
type input "121287"
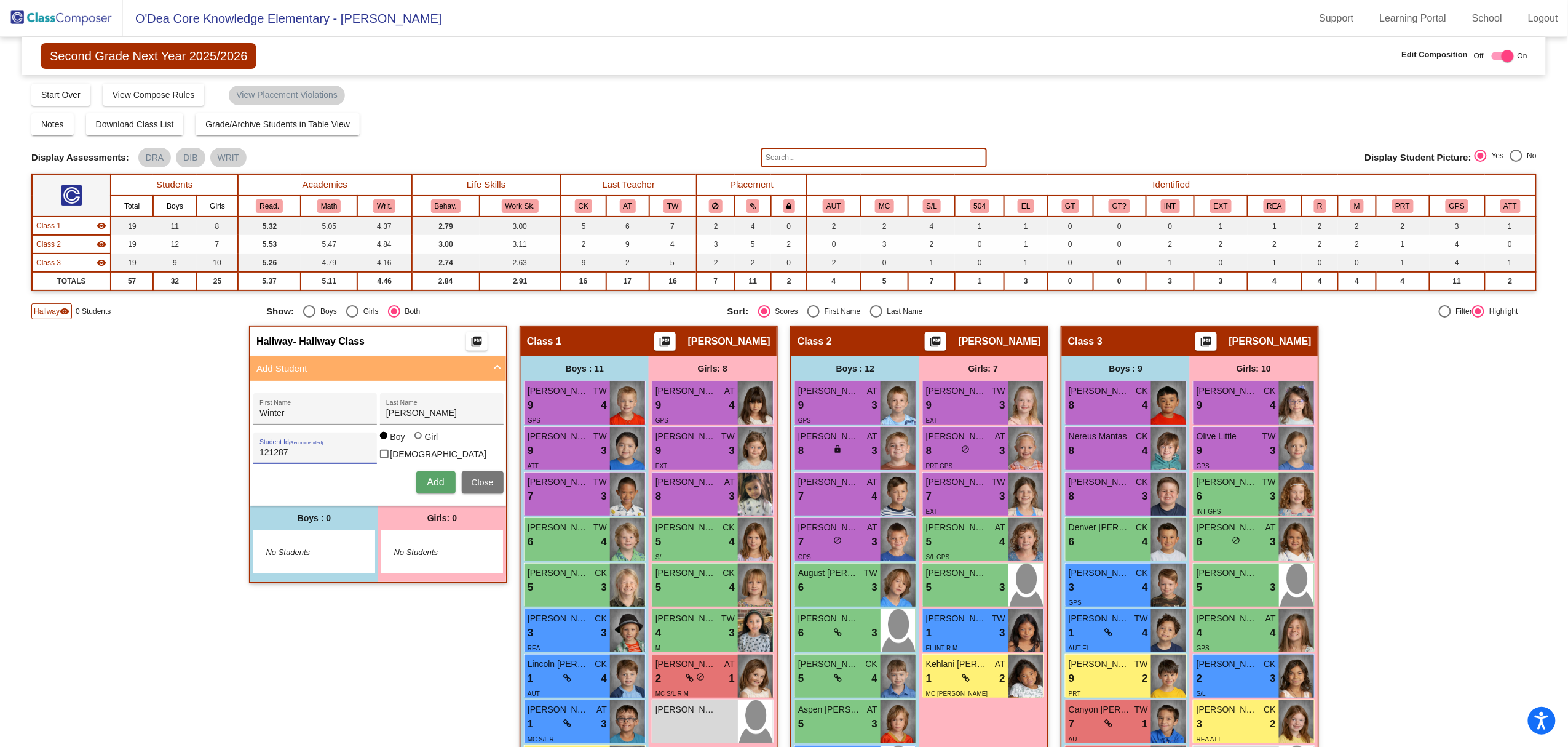
click at [415, 439] on div at bounding box center [418, 435] width 7 height 7
click at [418, 441] on input "Girl" at bounding box center [418, 441] width 1 height 1
radio input "true"
click at [430, 477] on span "Add" at bounding box center [436, 481] width 17 height 10
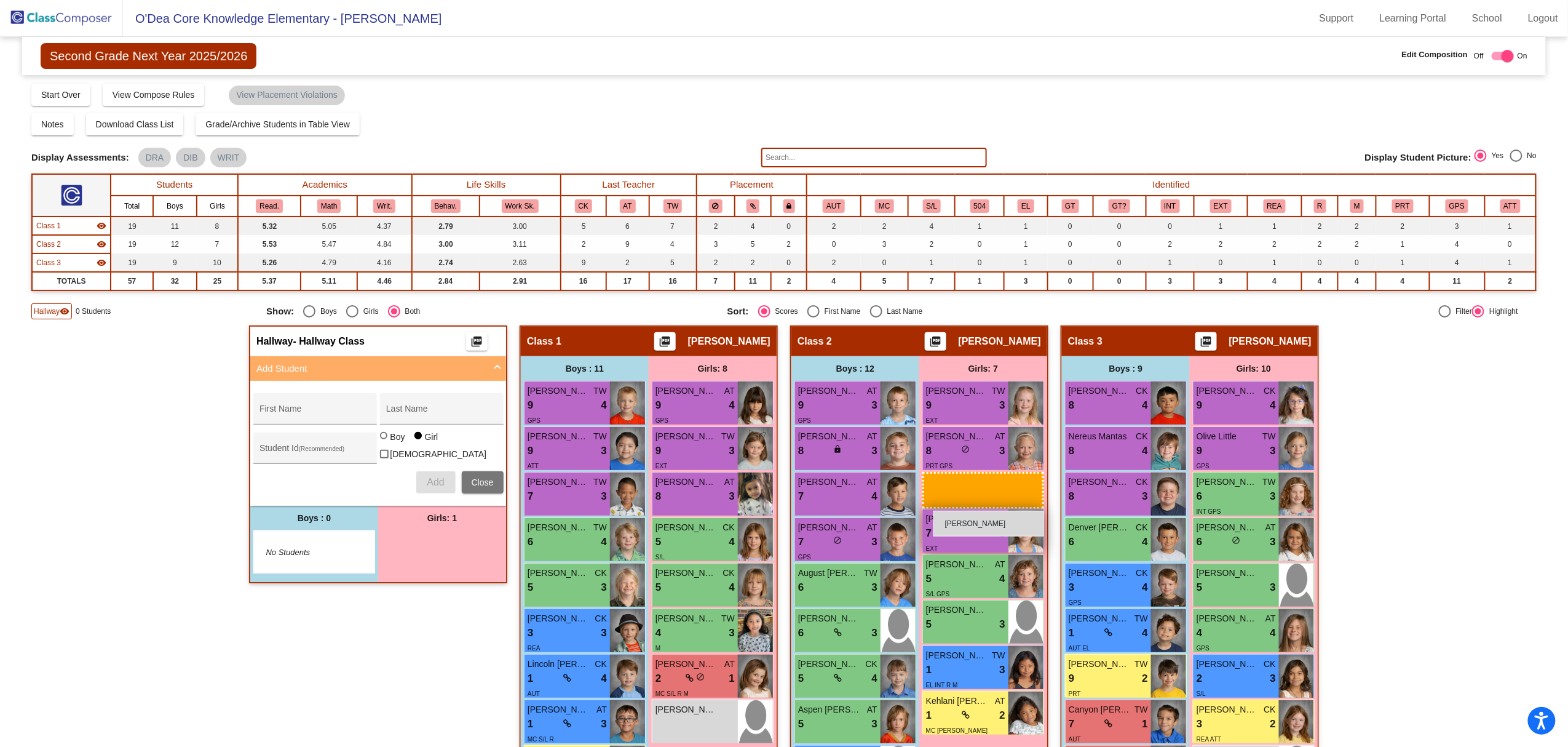
drag, startPoint x: 421, startPoint y: 555, endPoint x: 933, endPoint y: 510, distance: 514.0
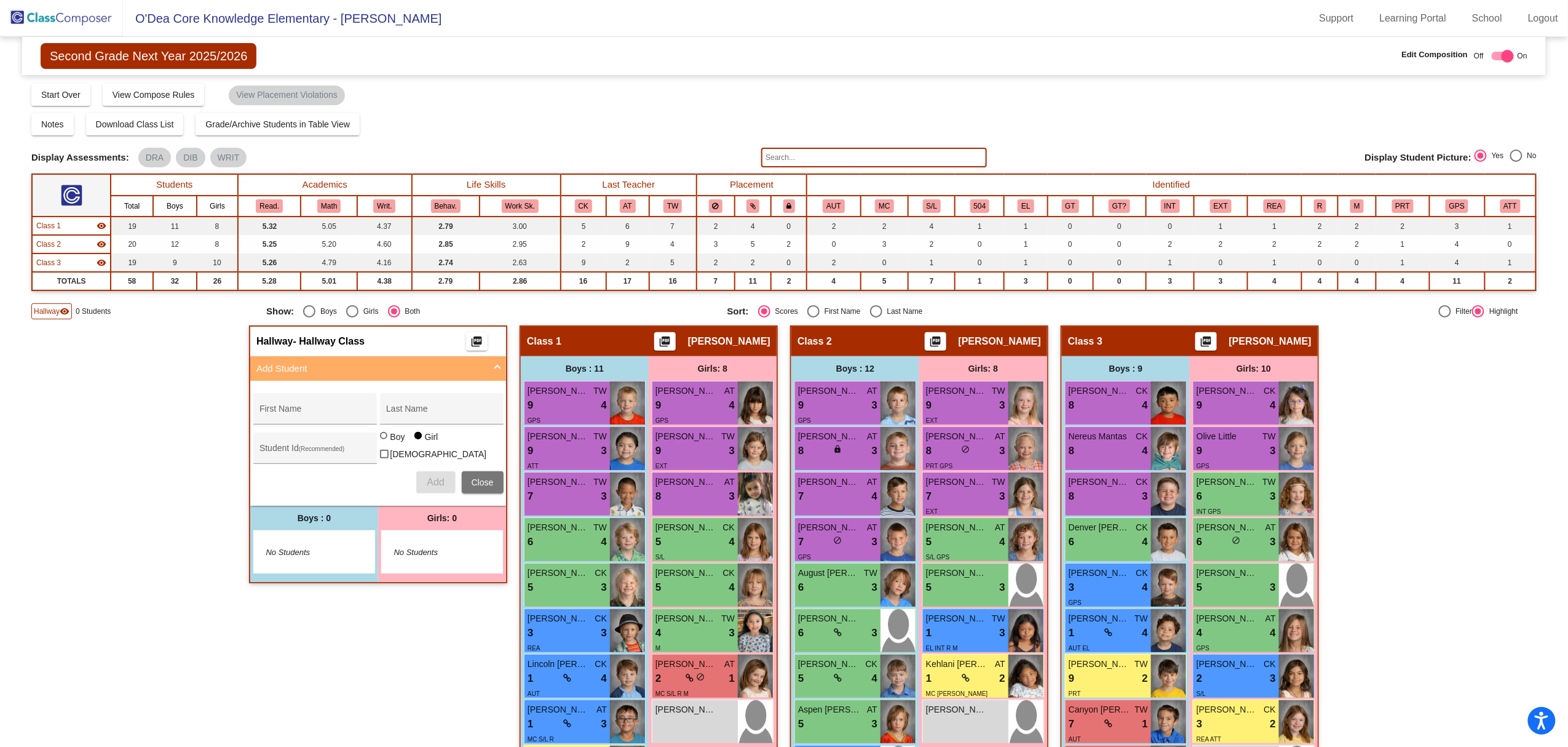
click at [80, 13] on img at bounding box center [61, 18] width 123 height 36
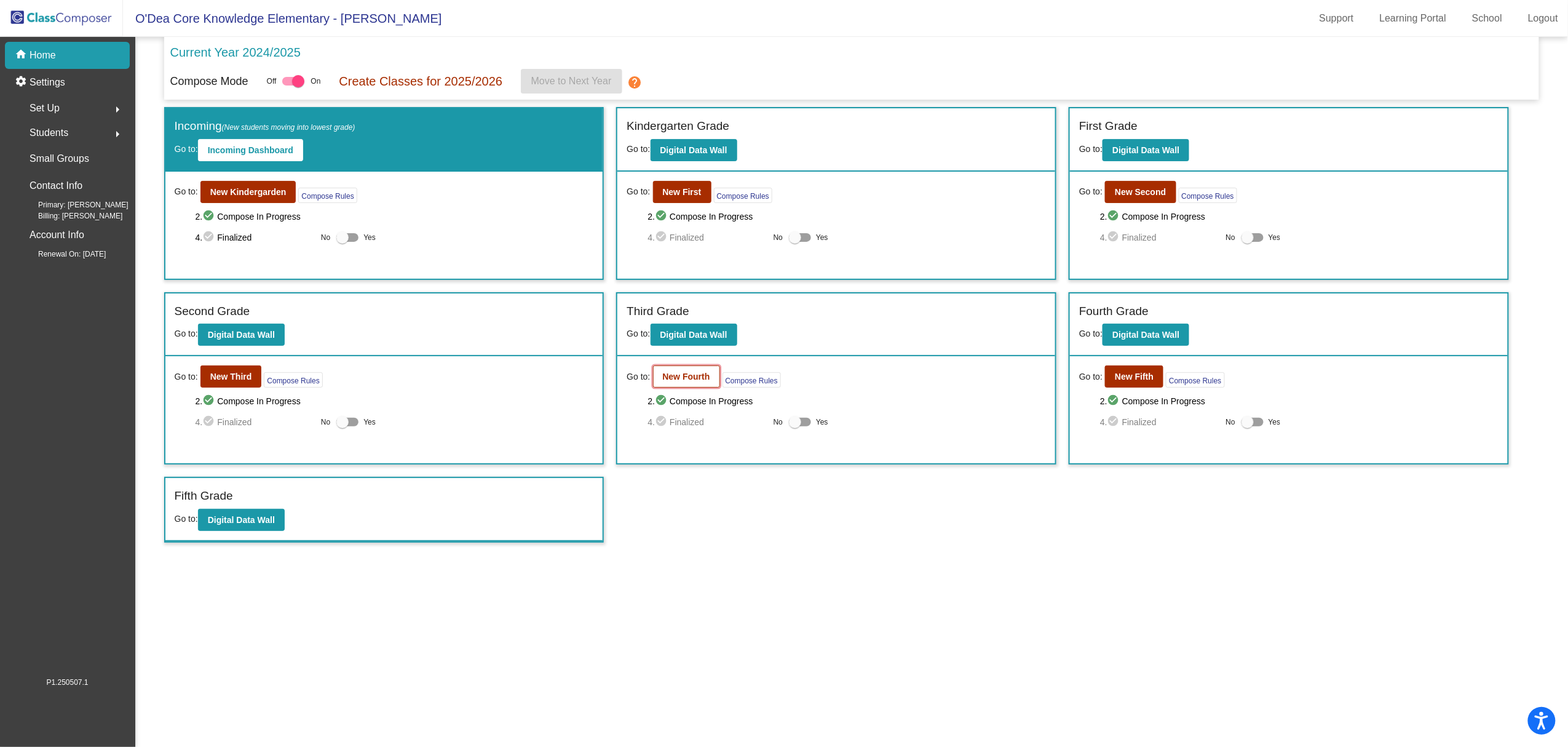
click at [686, 379] on b "New Fourth" at bounding box center [686, 376] width 47 height 10
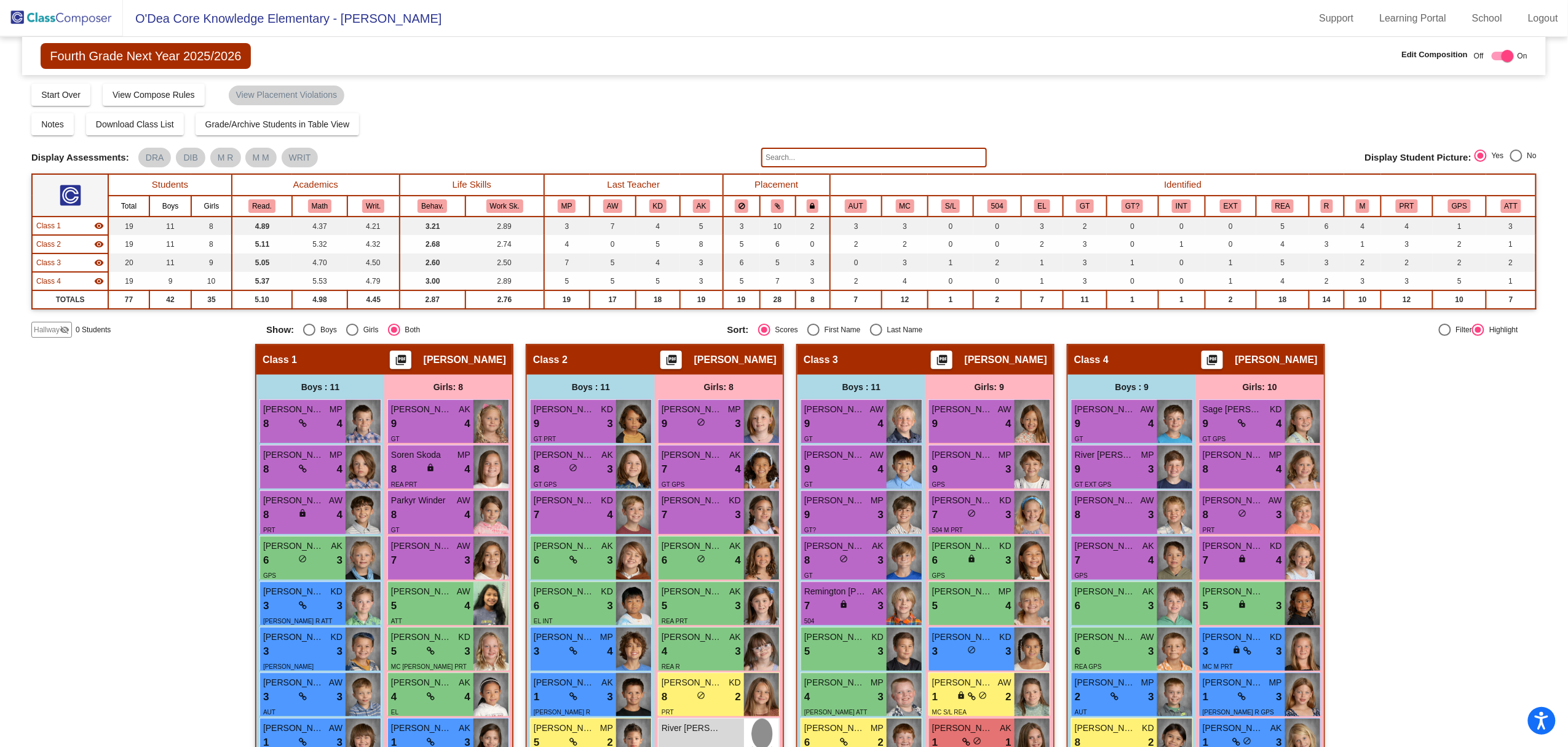
click at [74, 330] on div "Hallway visibility_off 0 Students" at bounding box center [144, 329] width 226 height 16
click at [64, 332] on mat-icon "visibility_off" at bounding box center [64, 329] width 10 height 10
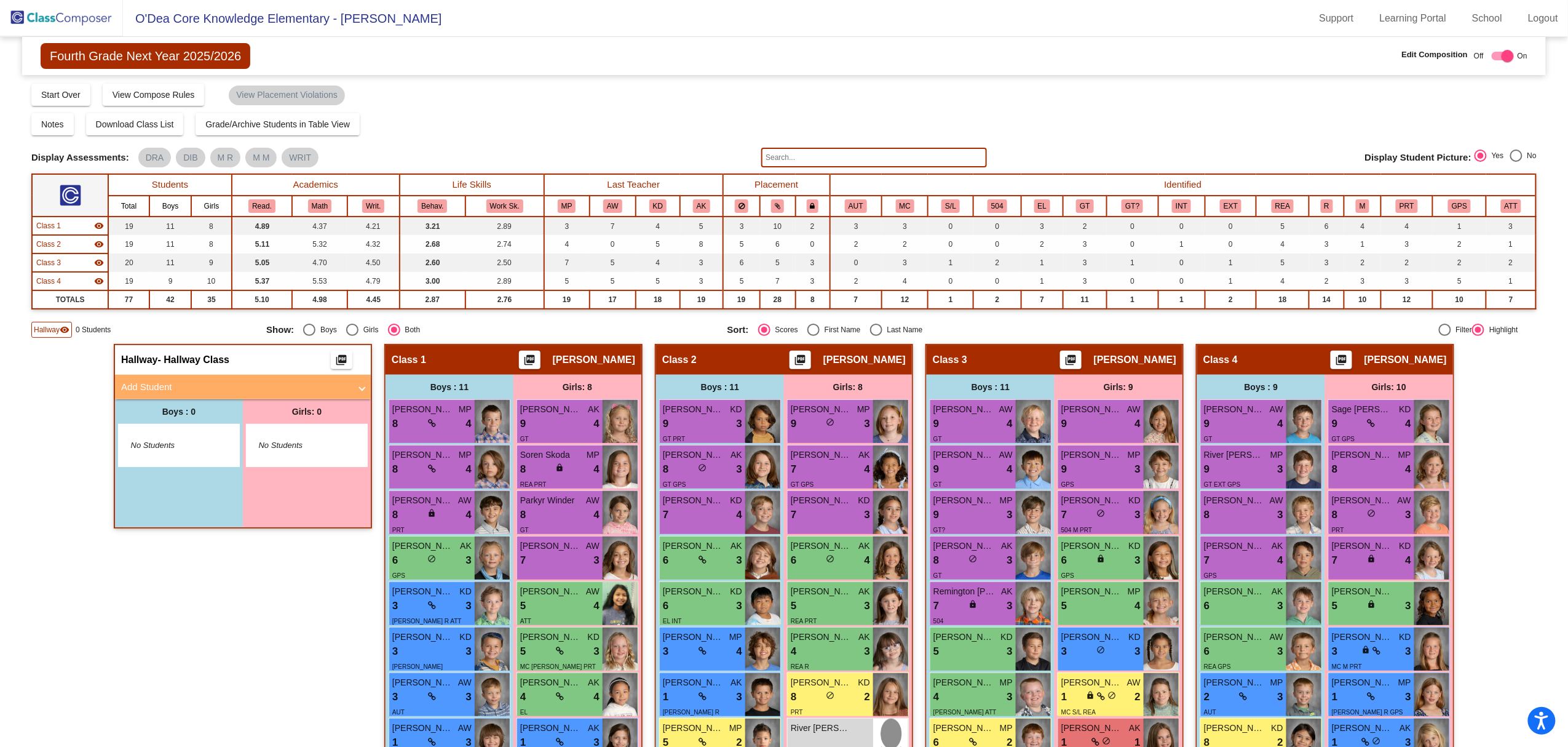
click at [363, 390] on mat-expansion-panel-header "Add Student" at bounding box center [243, 386] width 255 height 24
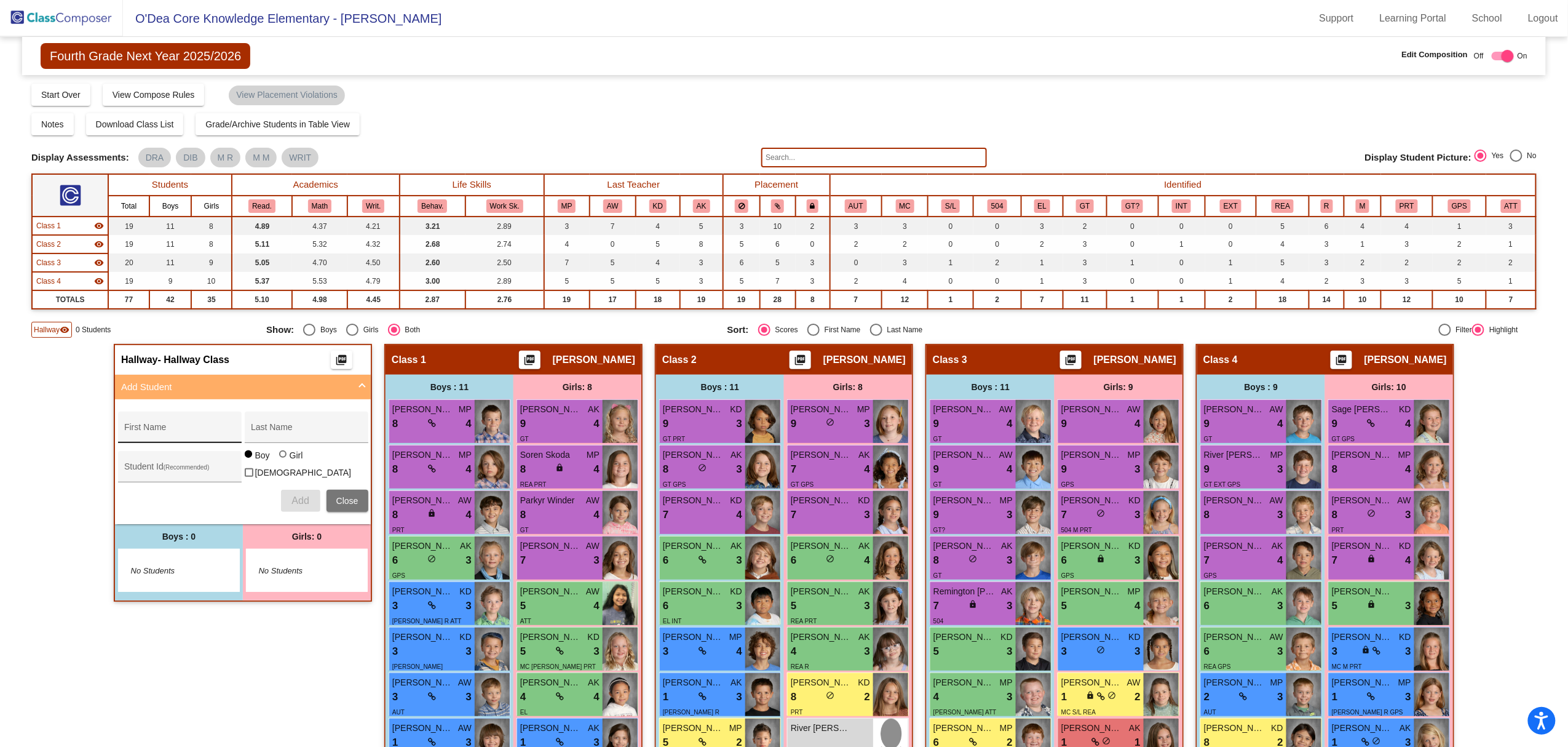
click at [185, 428] on input "First Name" at bounding box center [179, 432] width 110 height 10
type input "Raen"
type input "[PERSON_NAME]"
click at [156, 466] on input "Student Id (Recommended)" at bounding box center [179, 471] width 110 height 10
type input "111097"
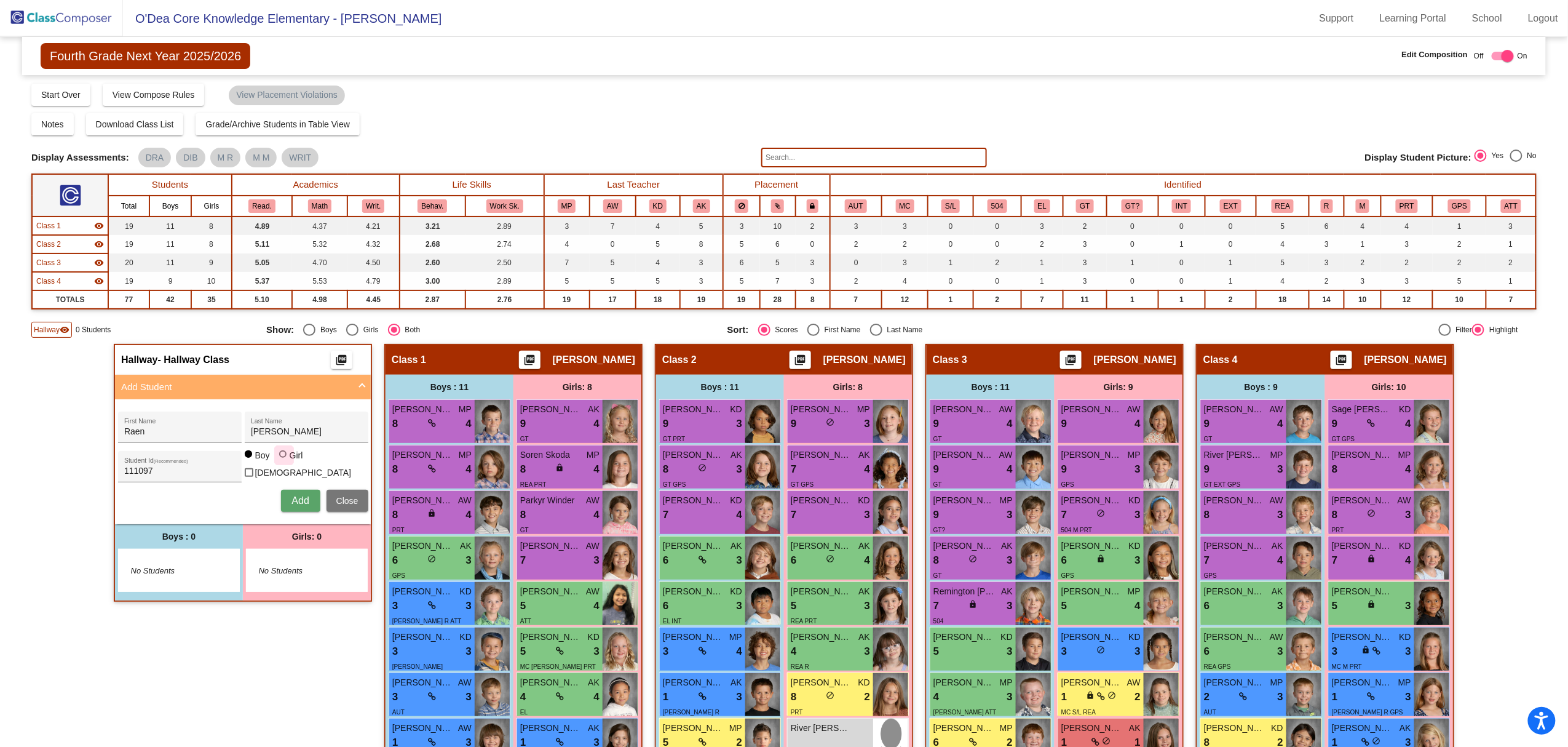
click at [290, 460] on div "Girl" at bounding box center [296, 455] width 14 height 13
click at [284, 460] on input "Girl" at bounding box center [284, 460] width 1 height 1
radio input "true"
click at [292, 499] on span "Add" at bounding box center [300, 500] width 17 height 10
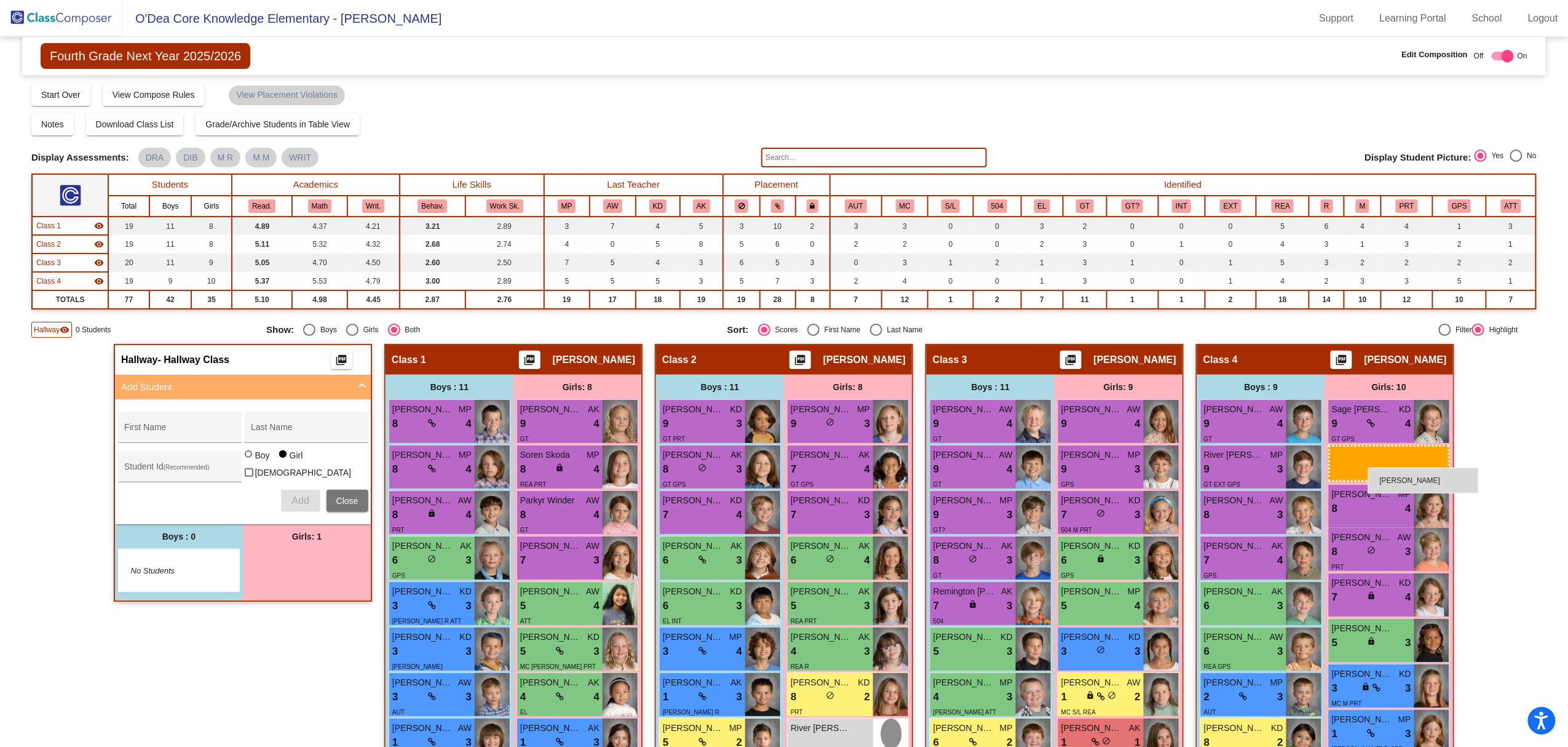
drag, startPoint x: 270, startPoint y: 567, endPoint x: 1368, endPoint y: 467, distance: 1102.5
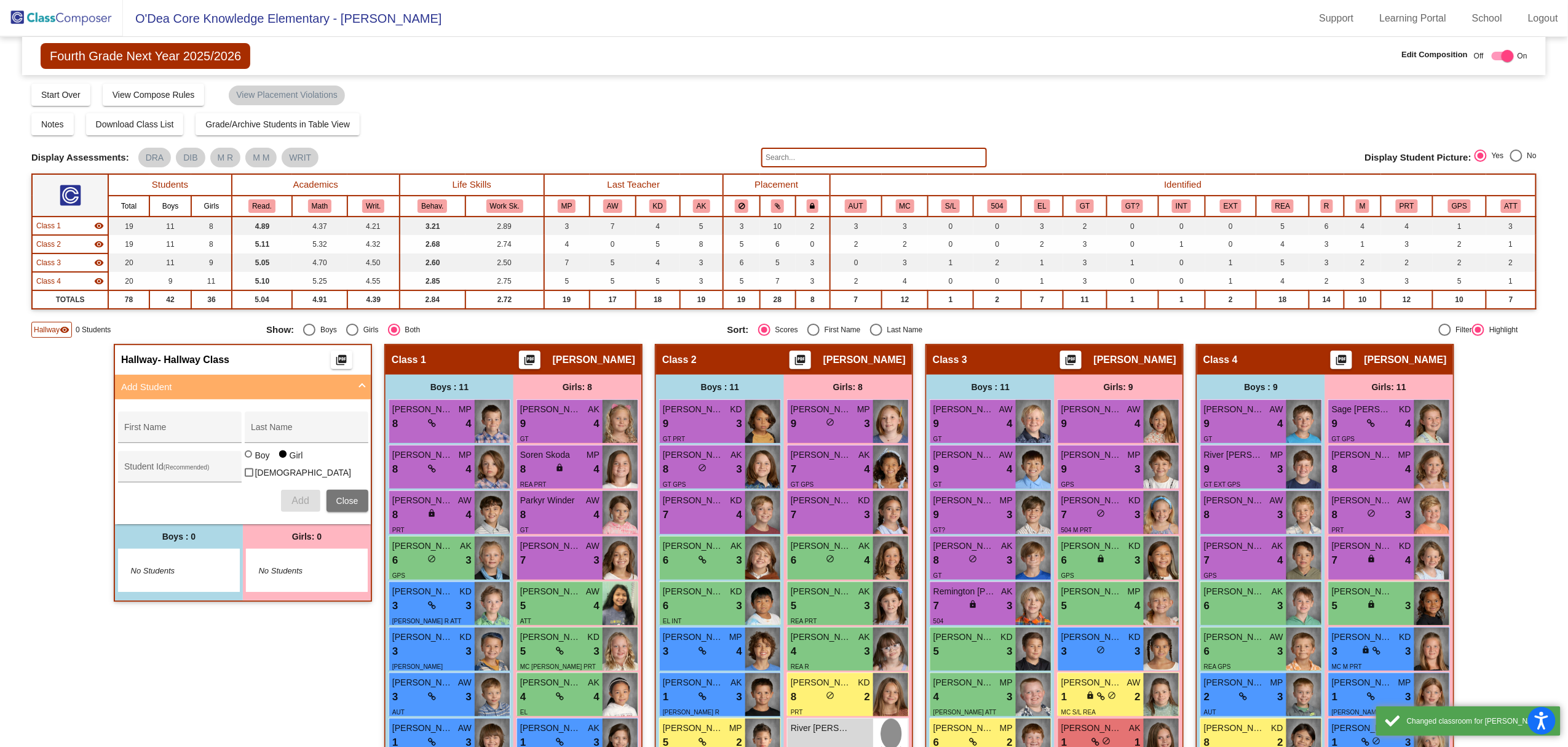
click at [60, 325] on mat-icon "visibility" at bounding box center [64, 329] width 10 height 10
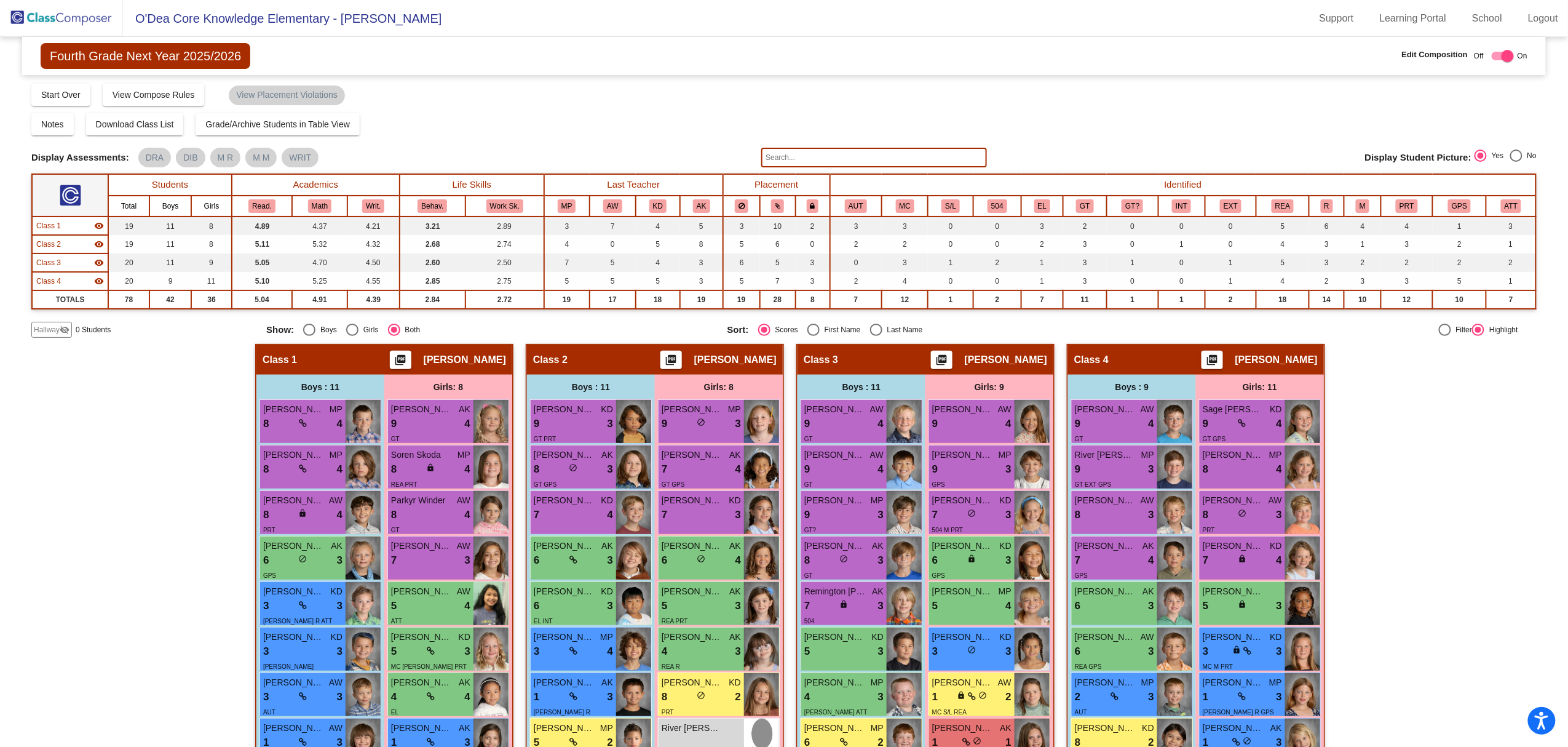
click at [72, 15] on img at bounding box center [61, 18] width 123 height 36
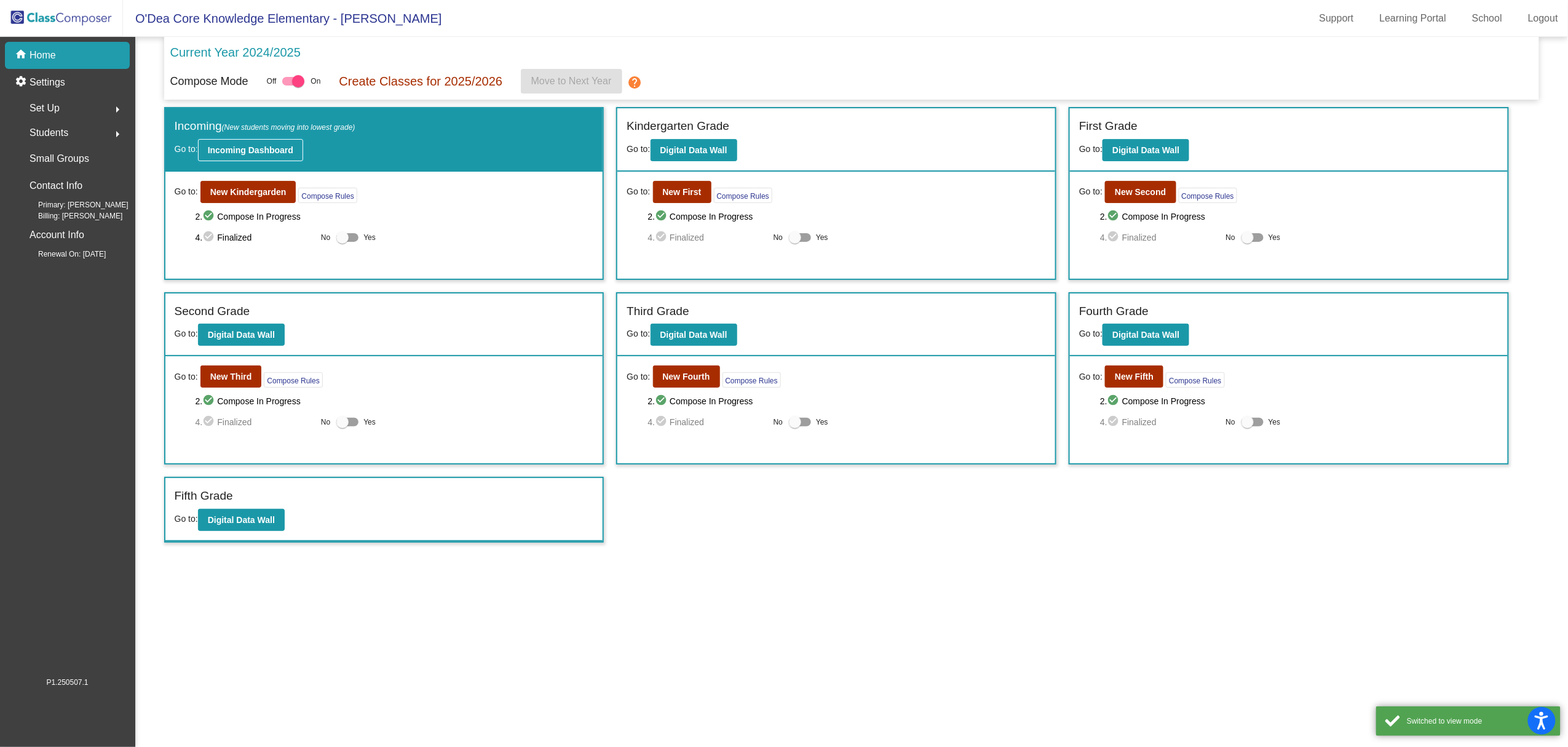
click at [247, 147] on b "Incoming Dashboard" at bounding box center [250, 150] width 85 height 10
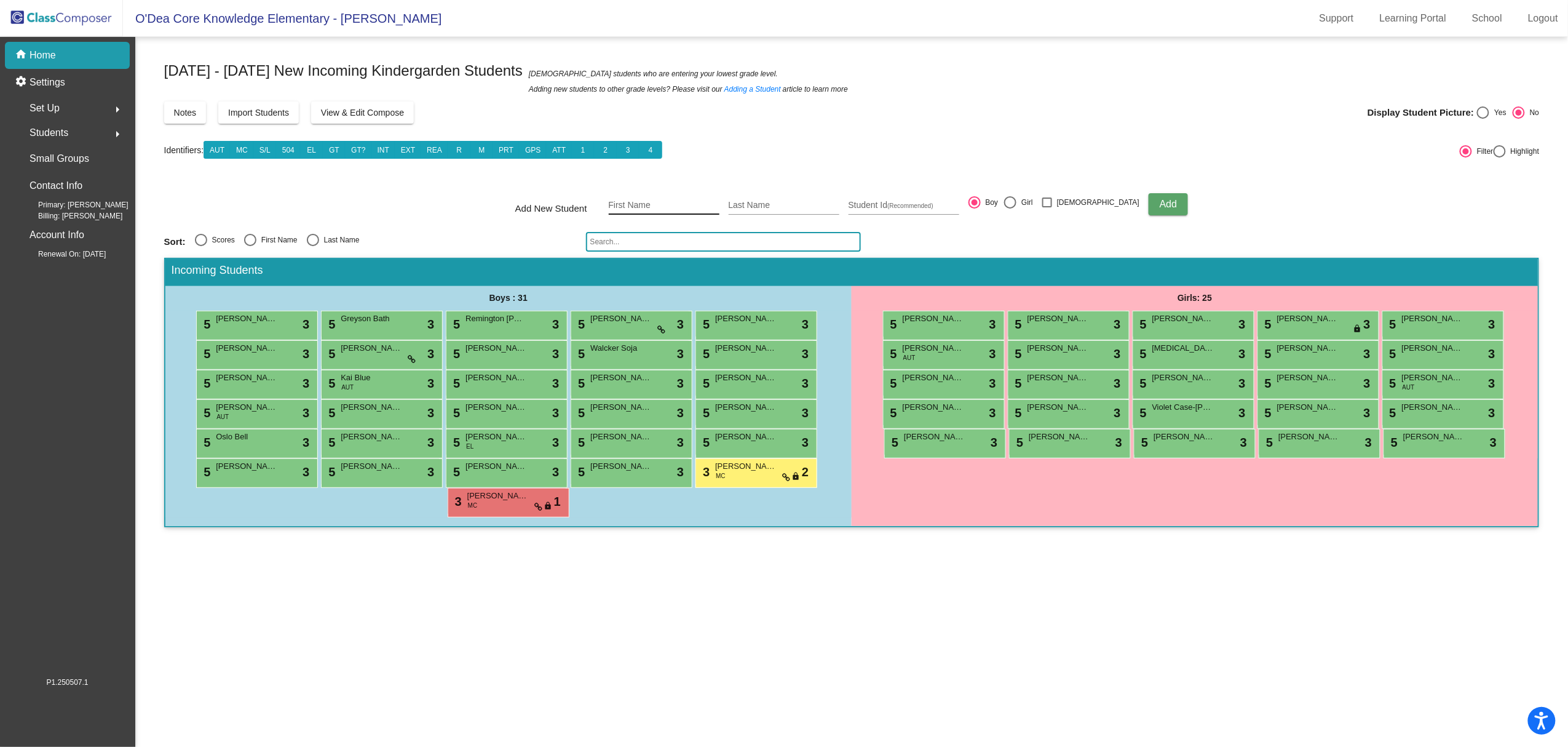
click at [660, 209] on input "First Name" at bounding box center [664, 205] width 110 height 10
type input "[PERSON_NAME]"
type input "126847"
drag, startPoint x: 1032, startPoint y: 199, endPoint x: 1051, endPoint y: 205, distance: 19.9
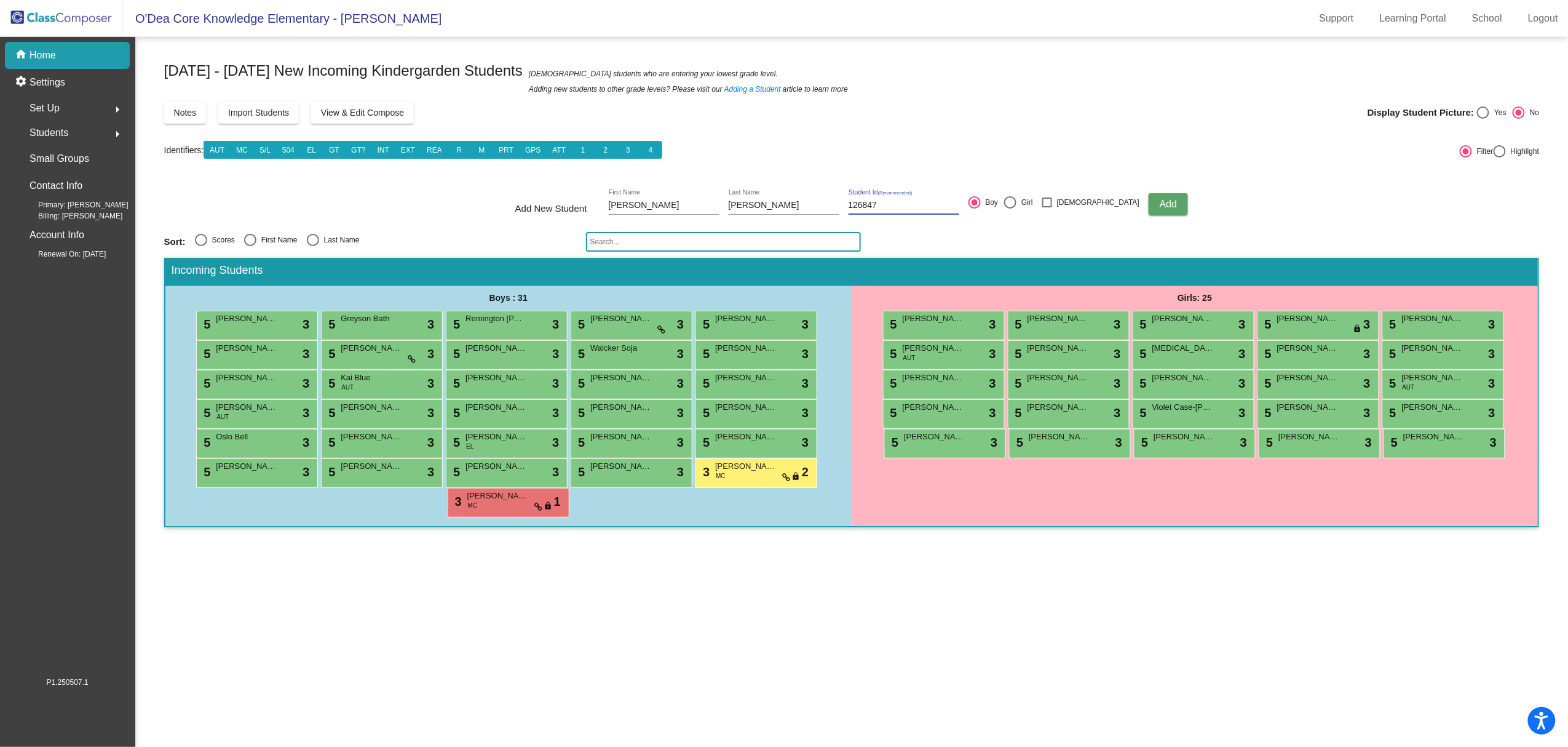
click at [1016, 199] on div at bounding box center [1010, 202] width 13 height 13
click at [1010, 209] on input "Girl" at bounding box center [1009, 209] width 1 height 1
radio input "true"
click at [1160, 200] on span "Add" at bounding box center [1168, 203] width 17 height 10
click at [67, 10] on img at bounding box center [61, 18] width 123 height 36
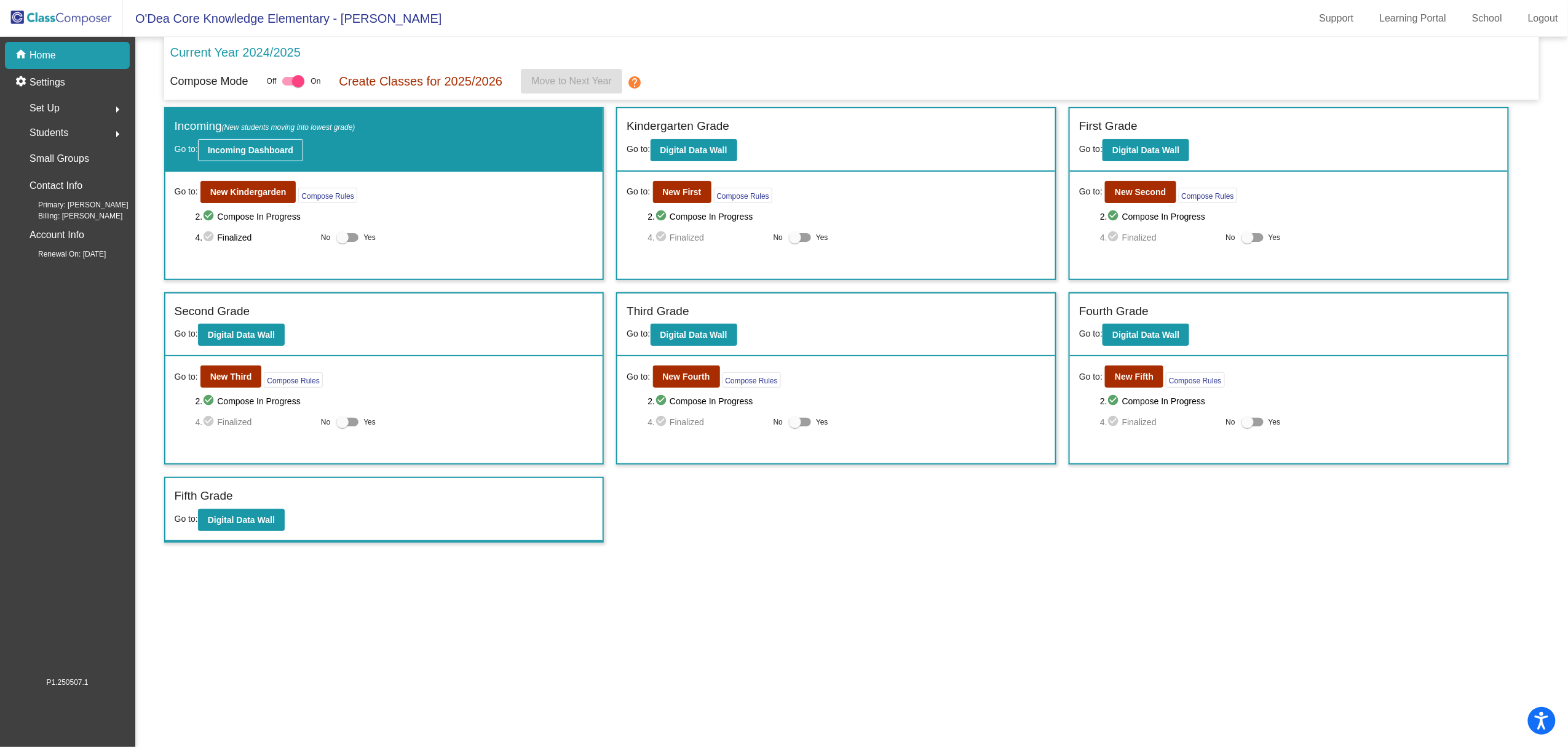
click at [219, 147] on b "Incoming Dashboard" at bounding box center [250, 150] width 85 height 10
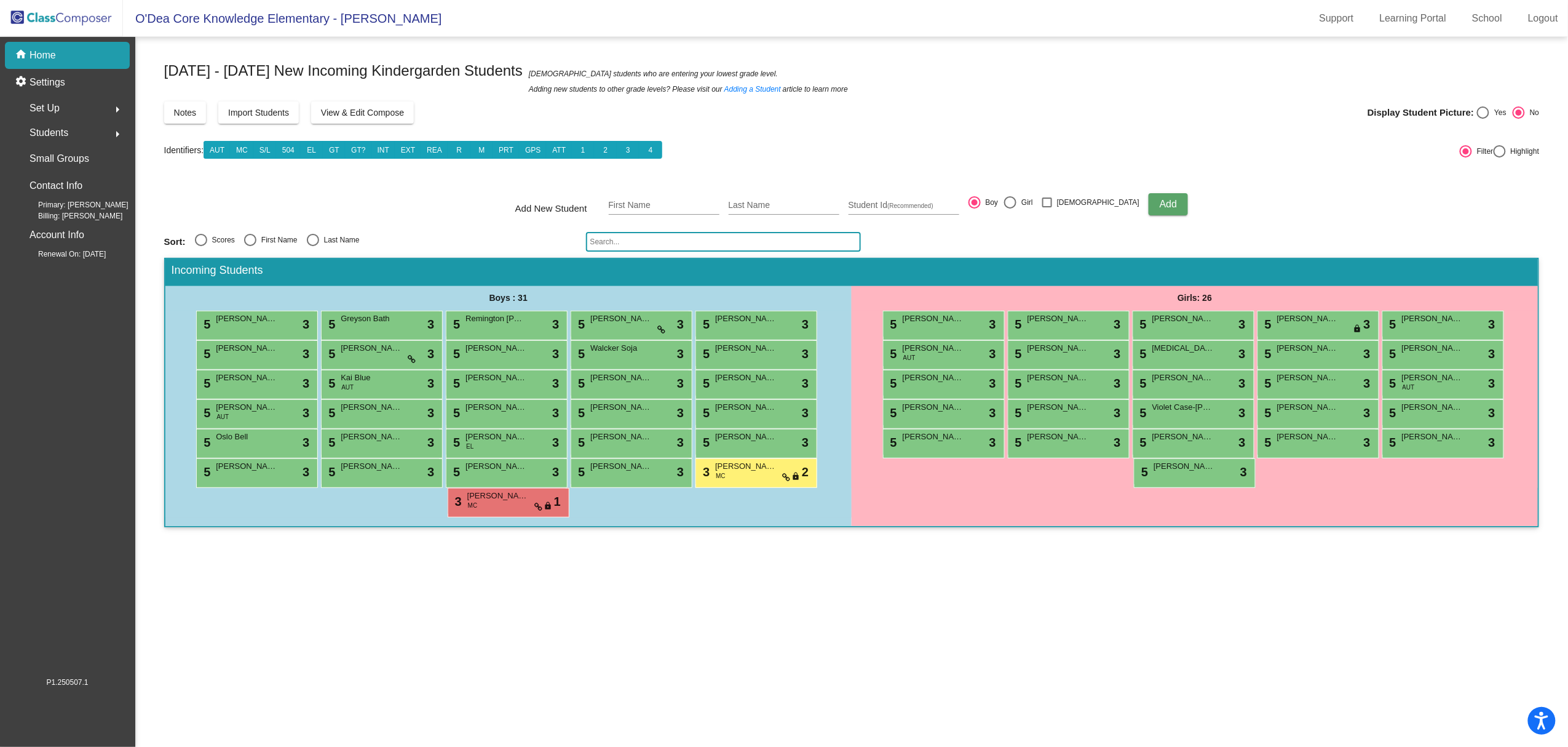
click at [74, 10] on img at bounding box center [61, 18] width 123 height 36
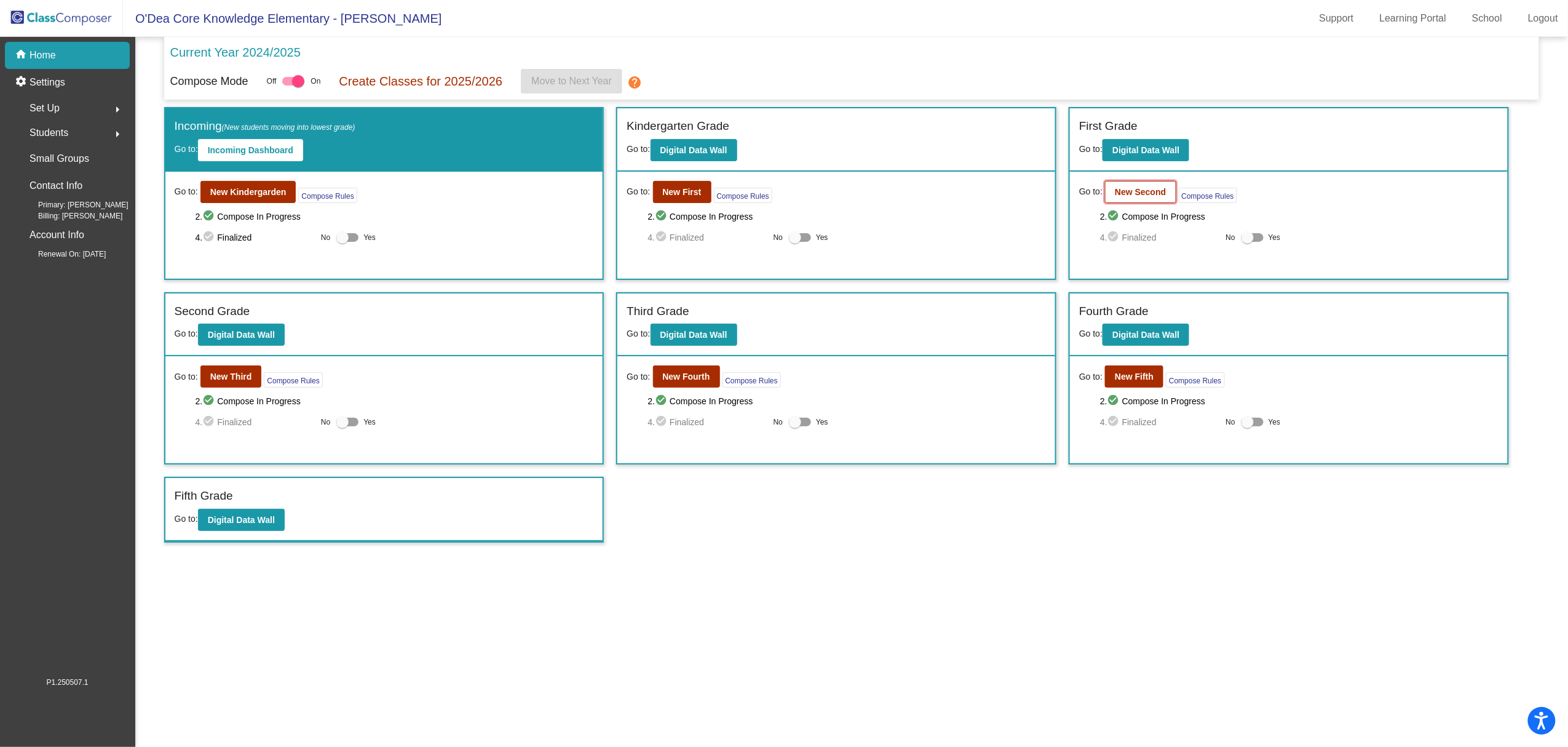
click at [1135, 190] on b "New Second" at bounding box center [1140, 192] width 51 height 10
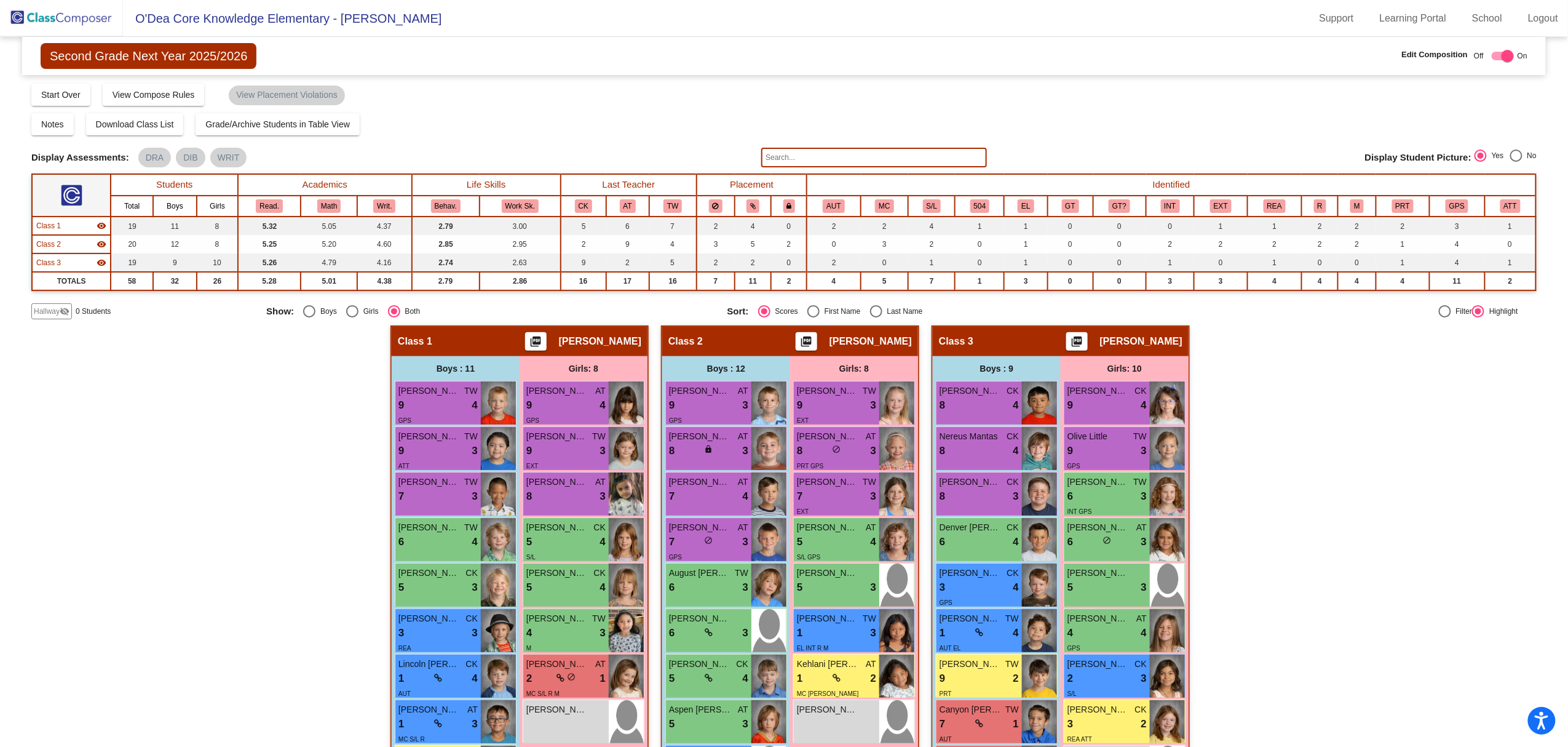
click at [61, 10] on img at bounding box center [61, 18] width 123 height 36
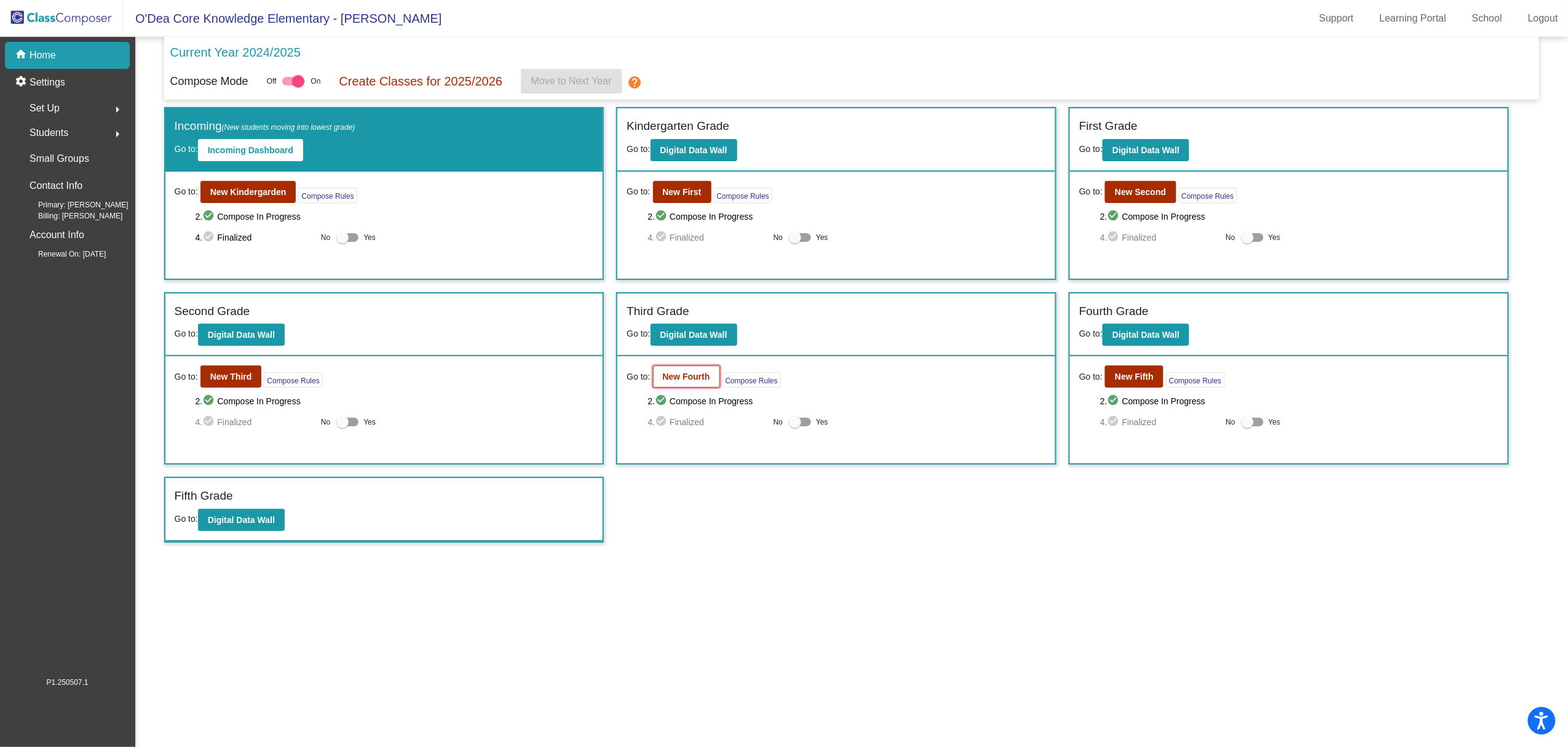
click at [693, 385] on button "New Fourth" at bounding box center [686, 376] width 67 height 22
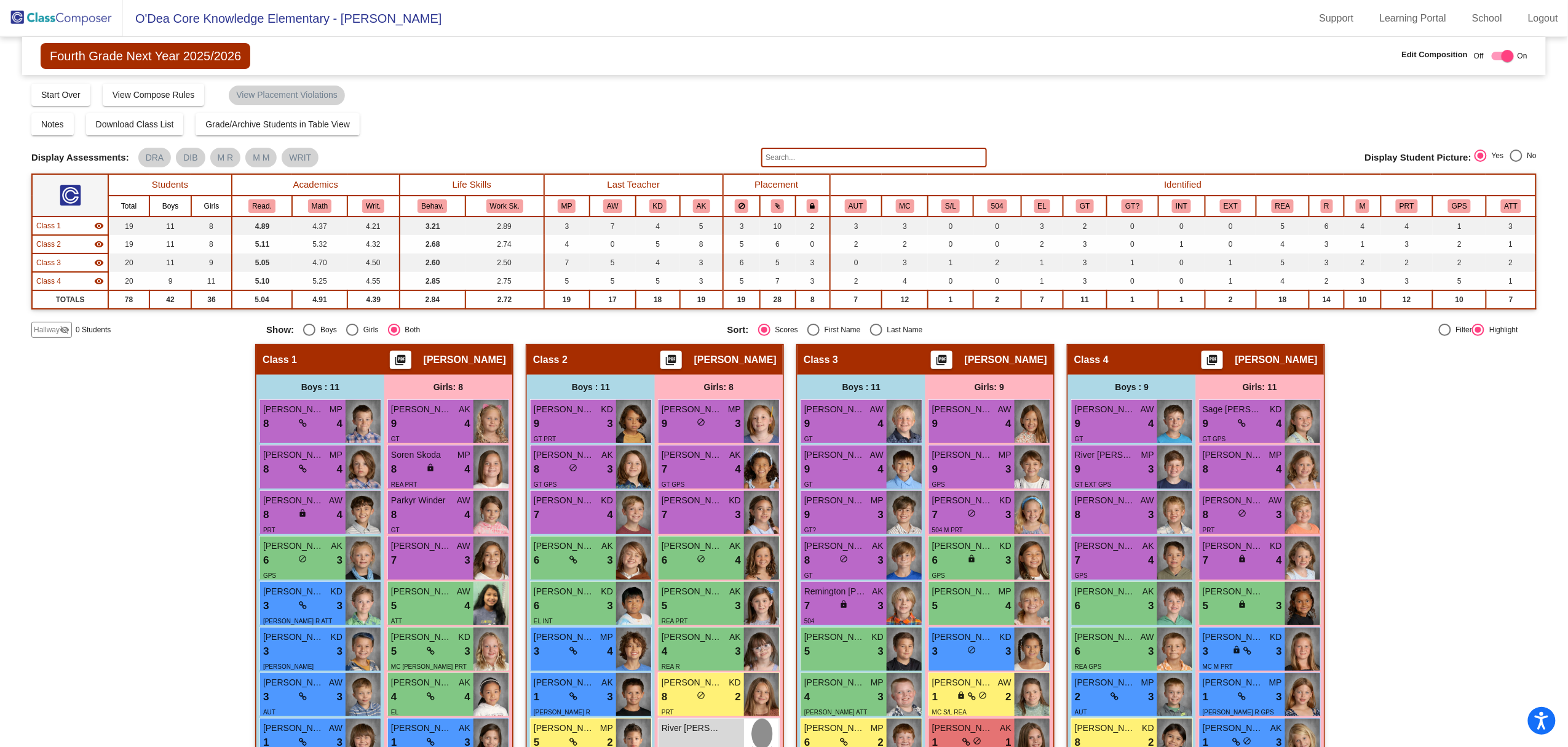
click at [67, 10] on img at bounding box center [61, 18] width 123 height 36
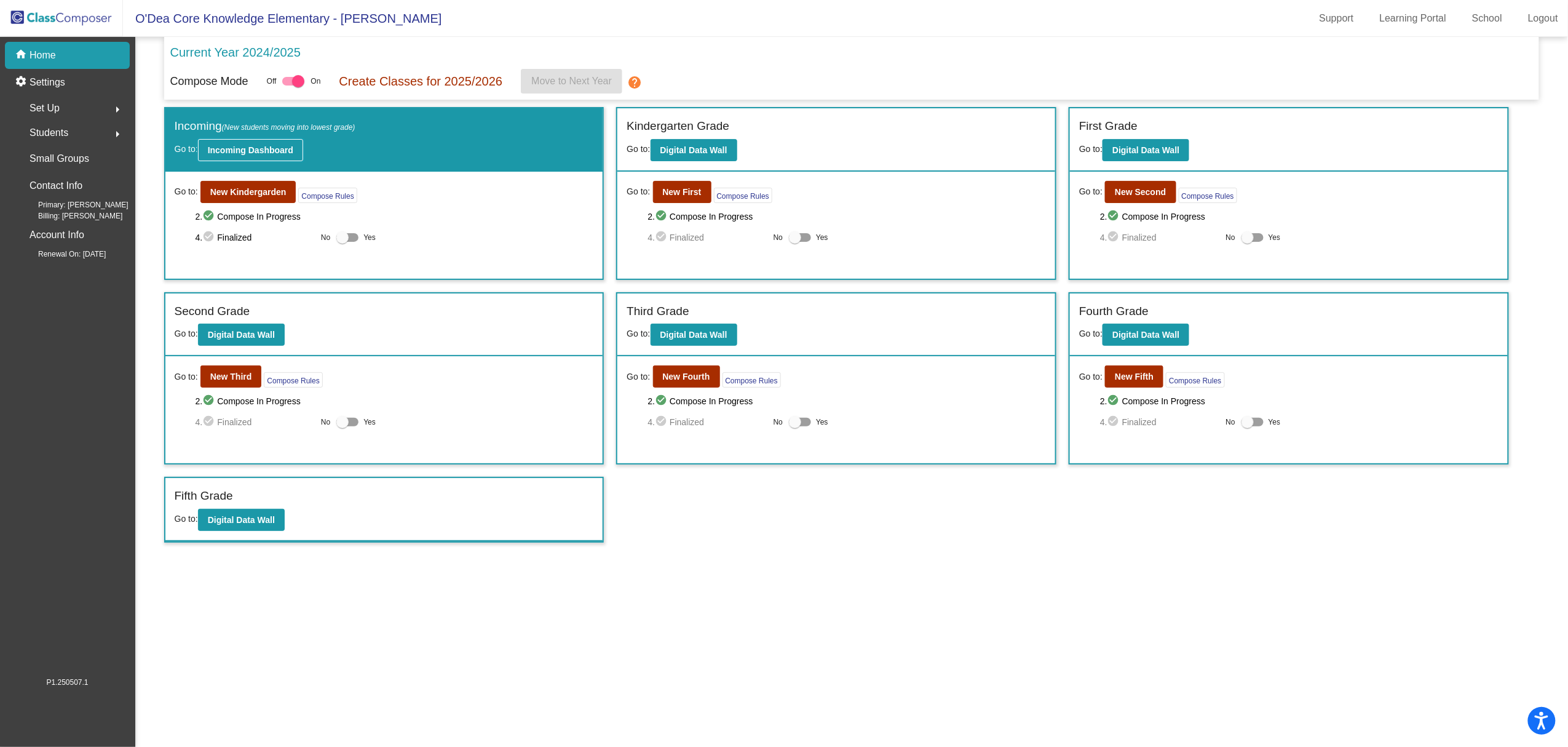
click at [230, 145] on b "Incoming Dashboard" at bounding box center [250, 150] width 85 height 10
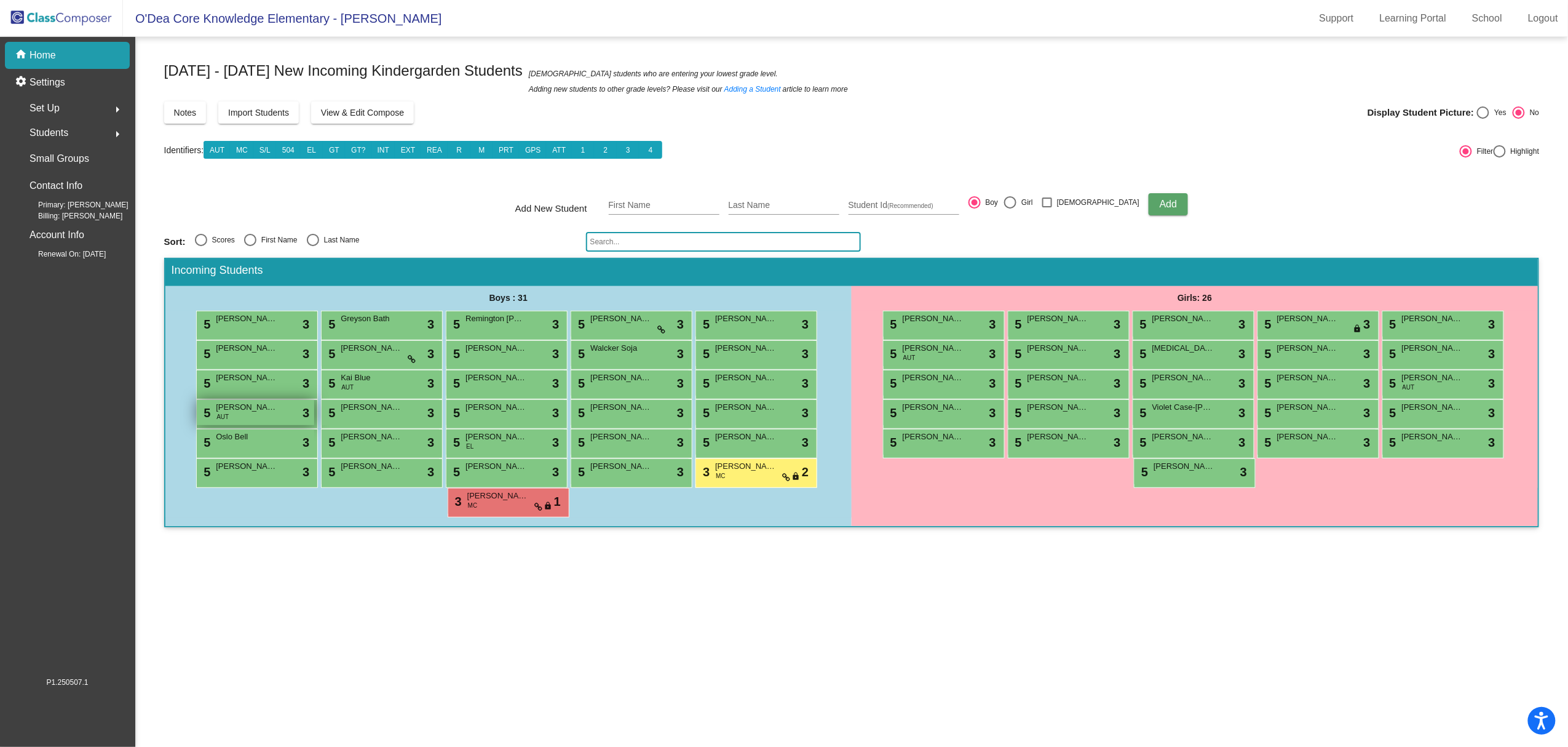
click at [224, 413] on span "AUT" at bounding box center [223, 417] width 13 height 9
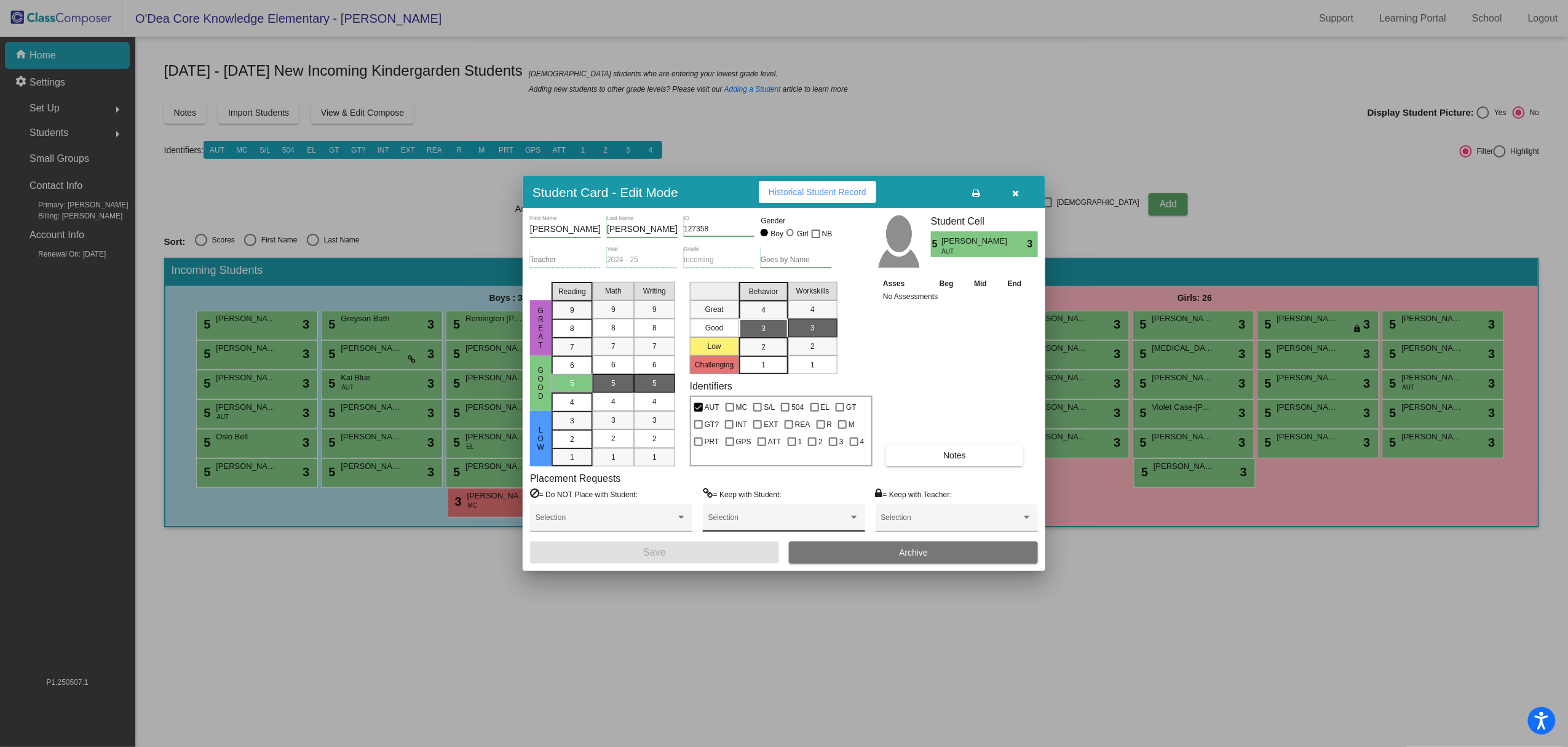
click at [813, 516] on div "Selection" at bounding box center [784, 520] width 151 height 22
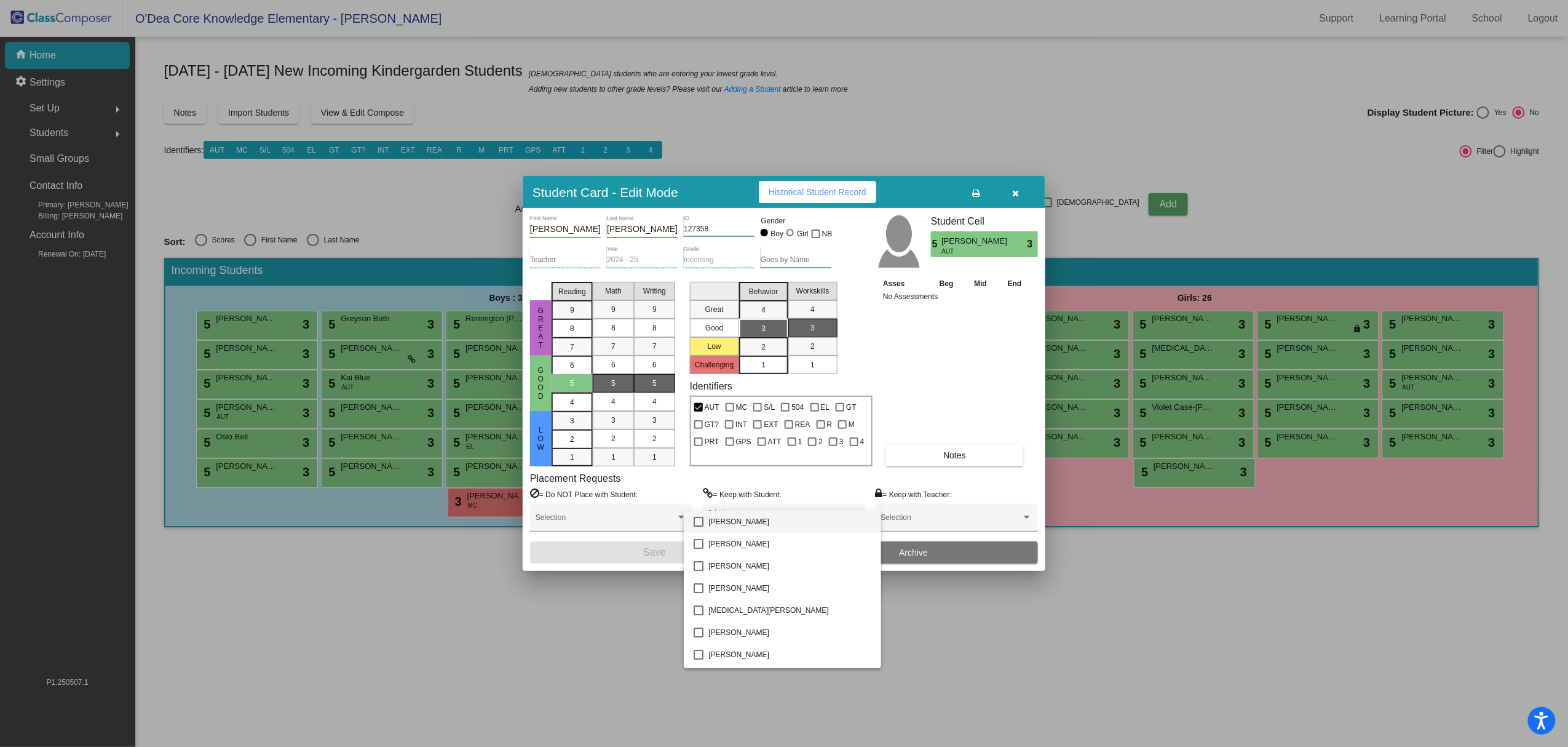
scroll to position [640, 0]
click at [784, 651] on span "[PERSON_NAME]" at bounding box center [790, 657] width 163 height 22
click at [641, 549] on div at bounding box center [784, 373] width 1568 height 747
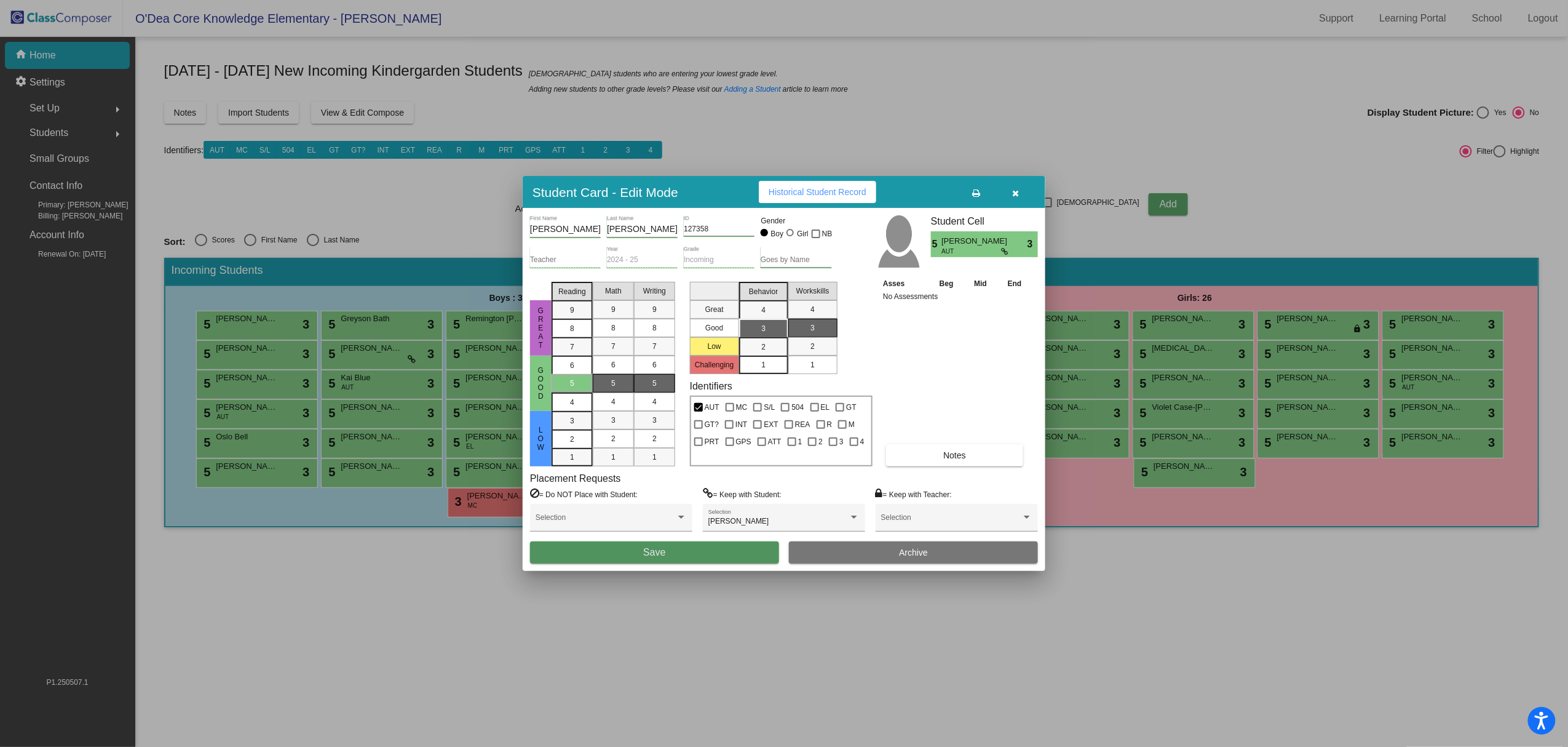
click at [641, 551] on button "Save" at bounding box center [654, 553] width 249 height 22
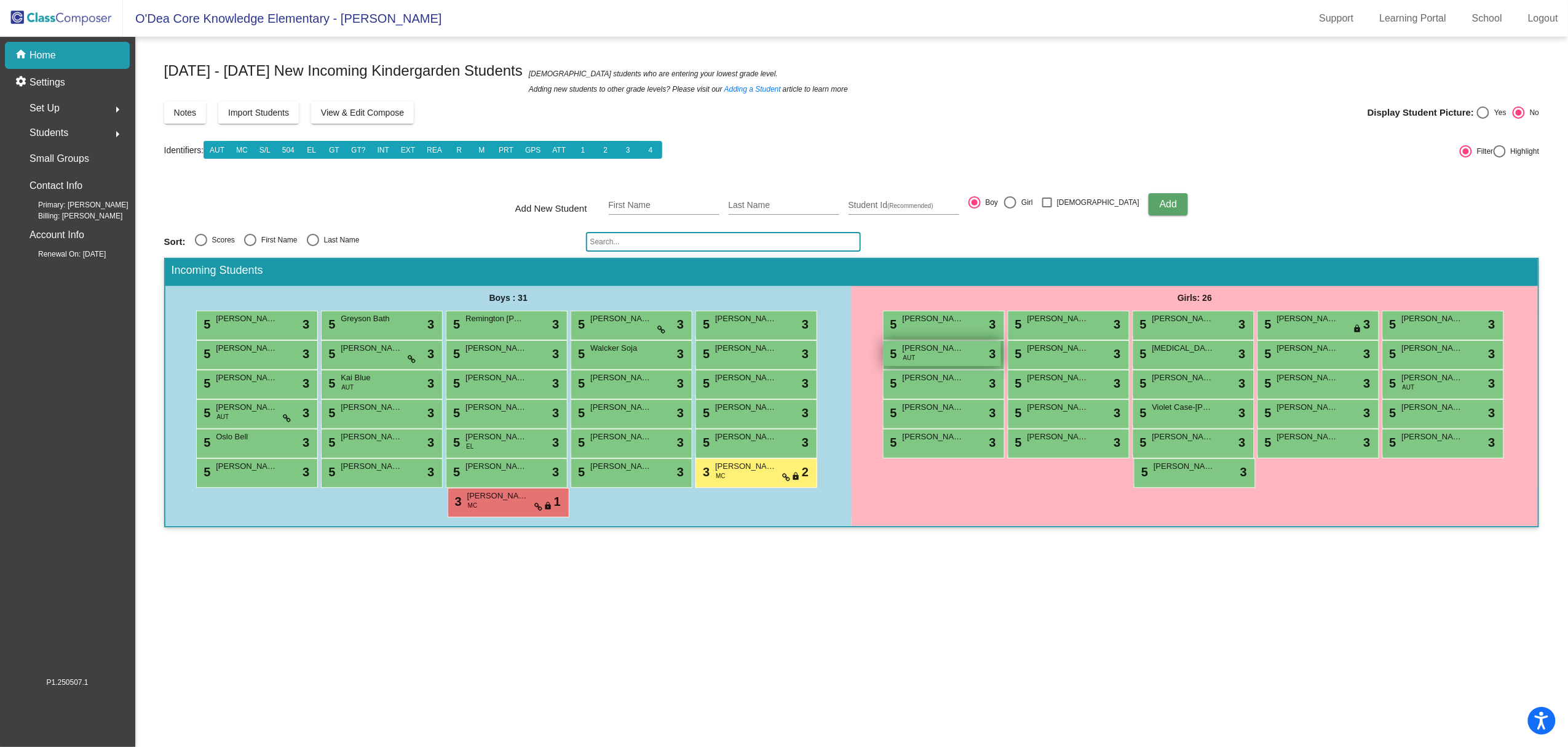
click at [929, 346] on span "[PERSON_NAME]" at bounding box center [933, 348] width 61 height 13
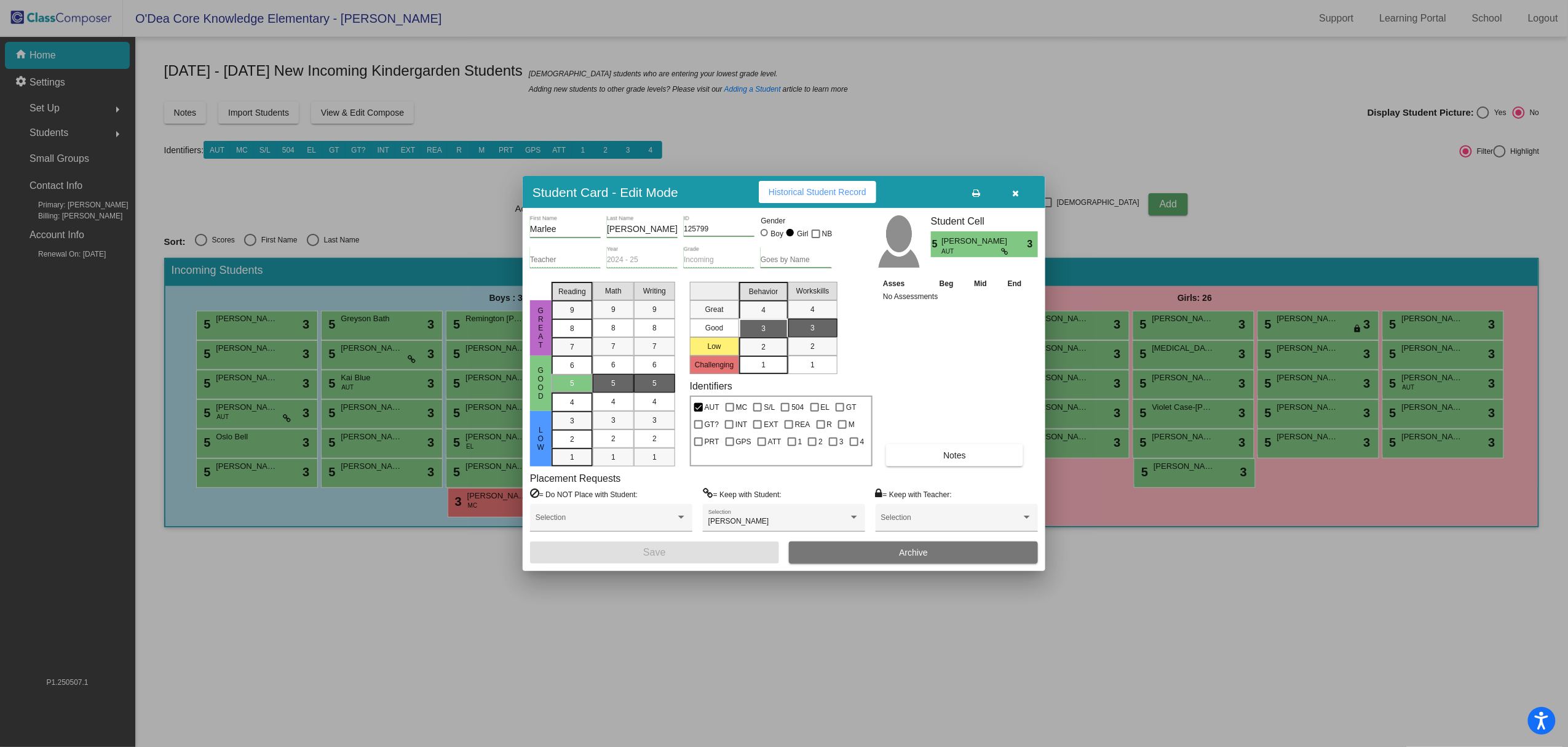
click at [1019, 193] on icon "button" at bounding box center [1016, 193] width 7 height 9
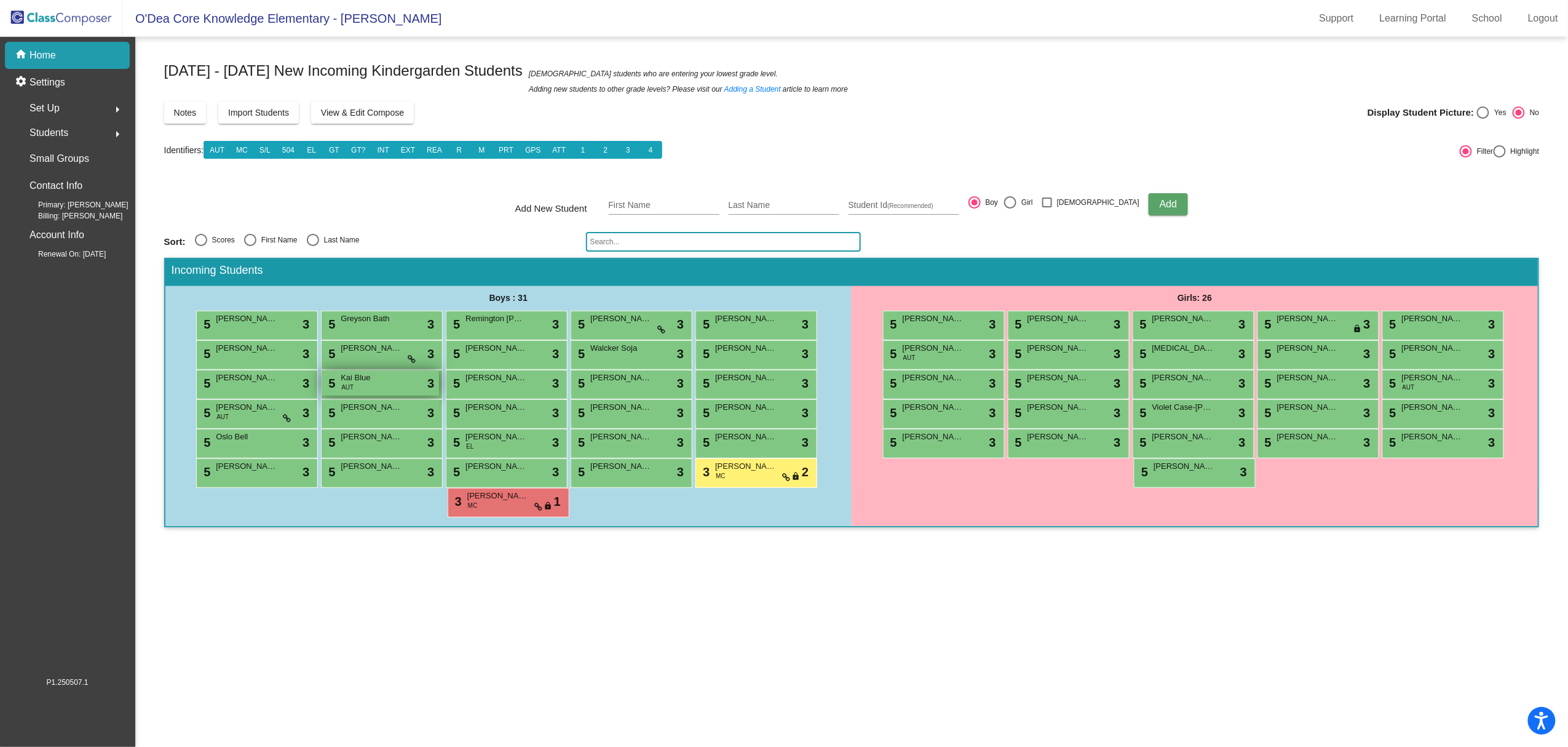
click at [349, 372] on span "Kai Blue" at bounding box center [371, 378] width 61 height 13
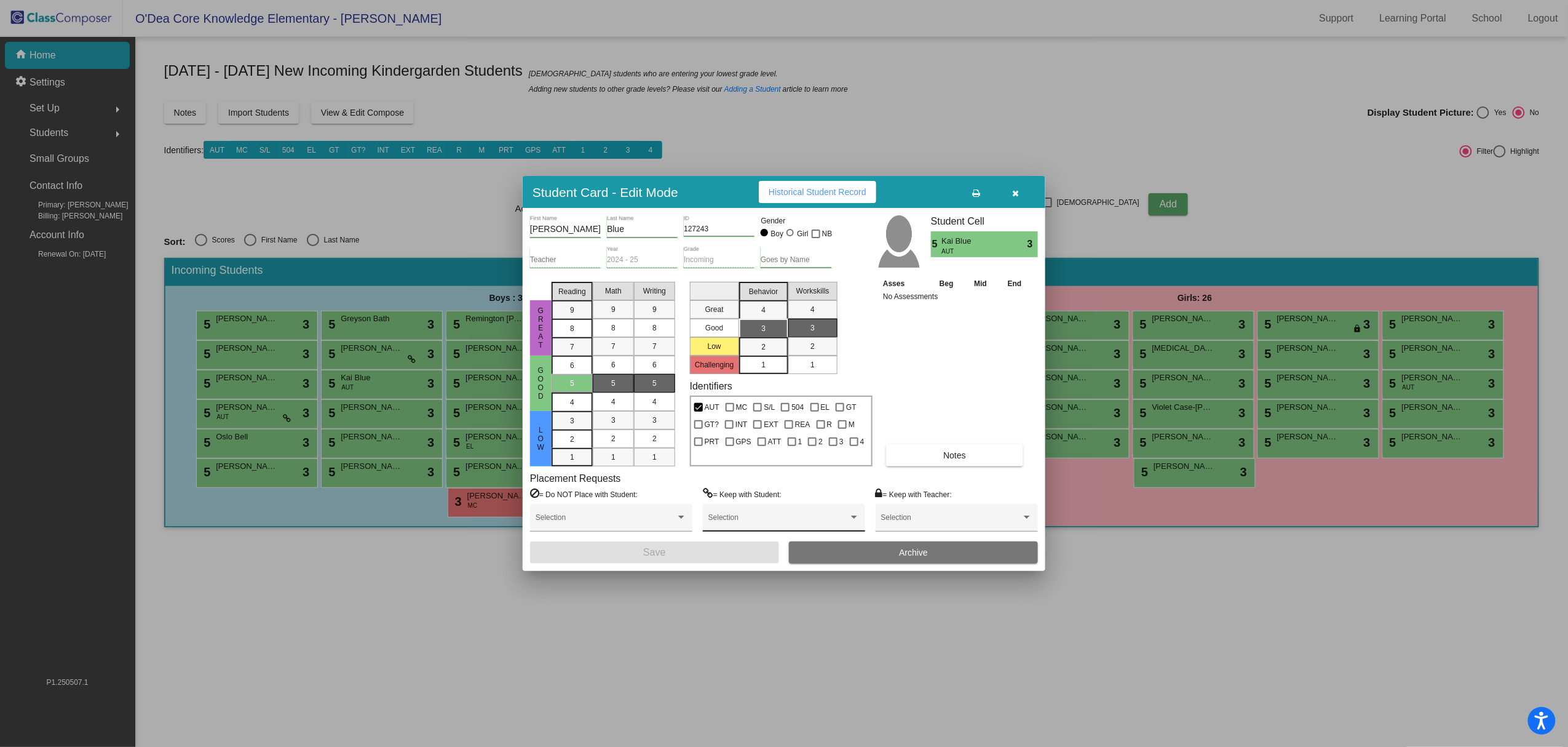
click at [780, 515] on div "Selection" at bounding box center [784, 520] width 151 height 22
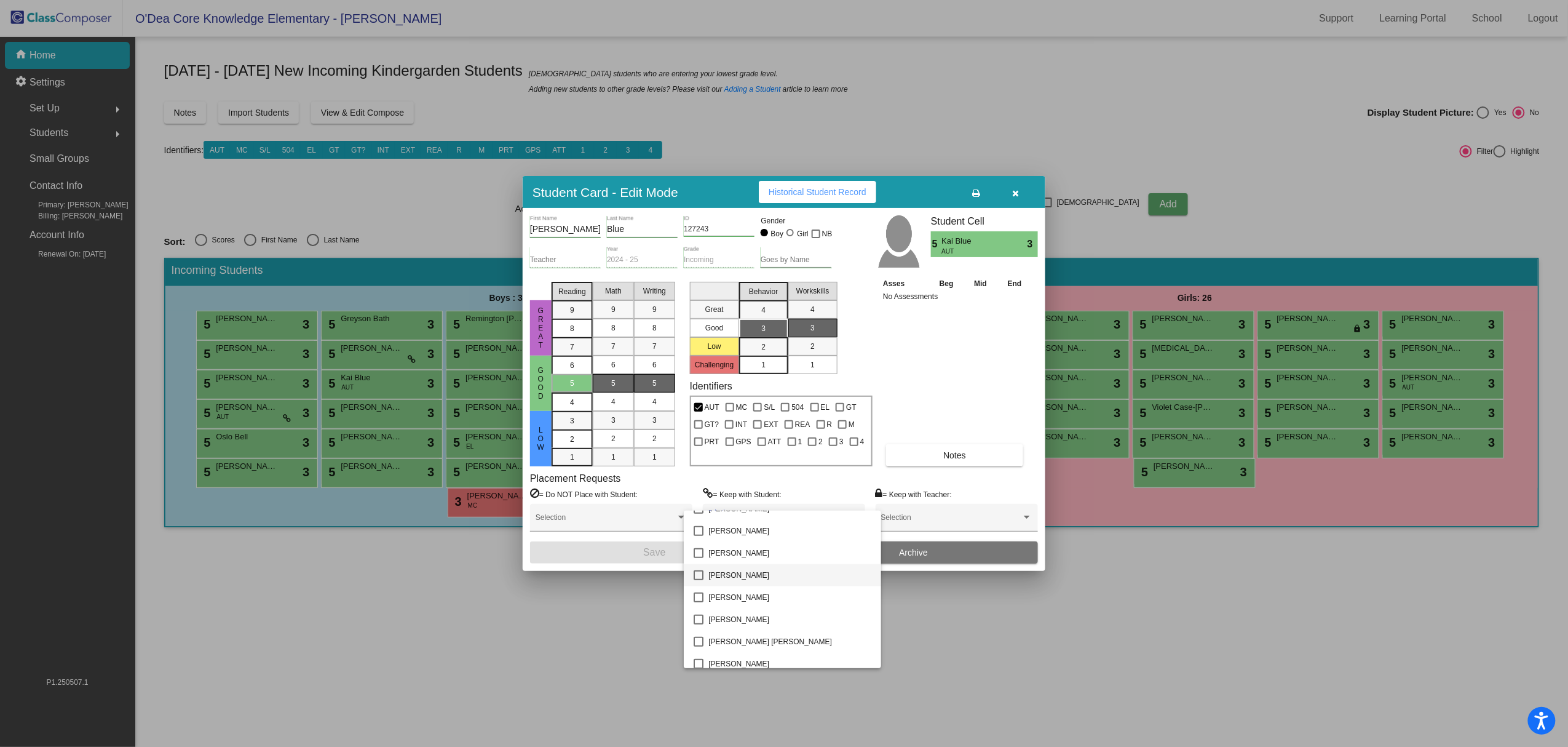
scroll to position [803, 0]
click at [768, 578] on span "[PERSON_NAME]" at bounding box center [790, 582] width 163 height 22
click at [767, 633] on span "[PERSON_NAME]" at bounding box center [790, 641] width 163 height 22
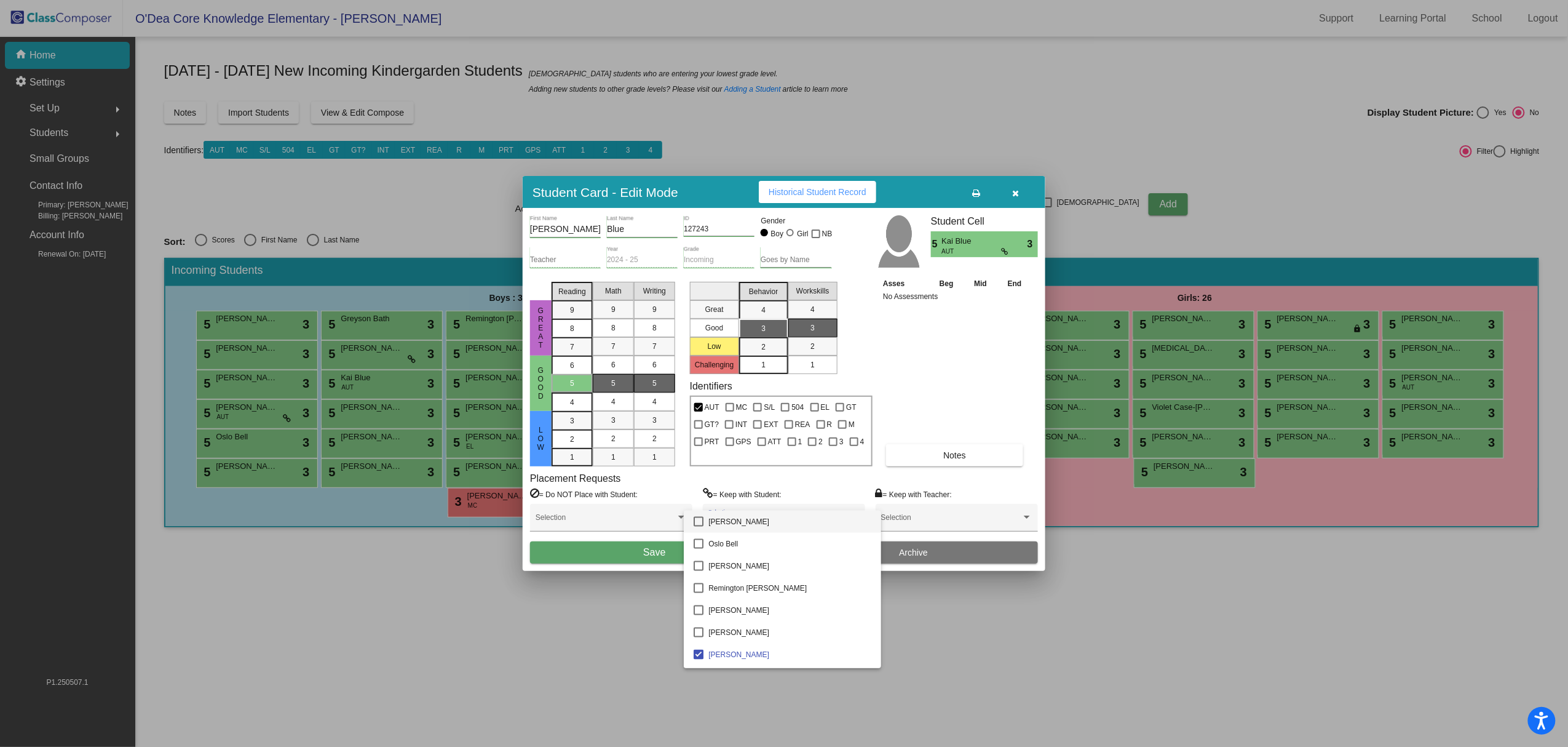
click at [726, 523] on span "[PERSON_NAME]" at bounding box center [790, 521] width 163 height 22
click at [636, 547] on div at bounding box center [784, 373] width 1568 height 747
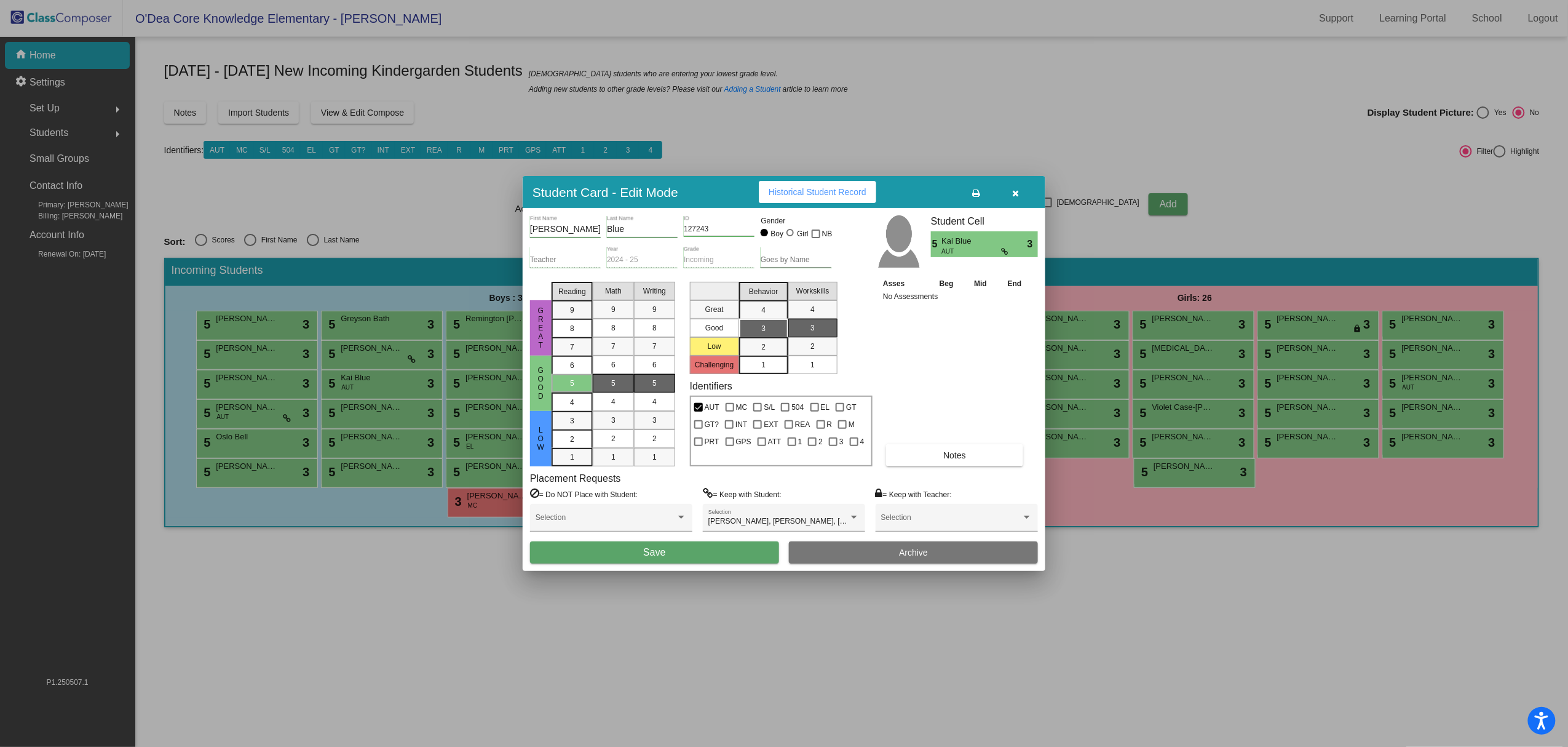
click at [636, 547] on button "Save" at bounding box center [654, 553] width 249 height 22
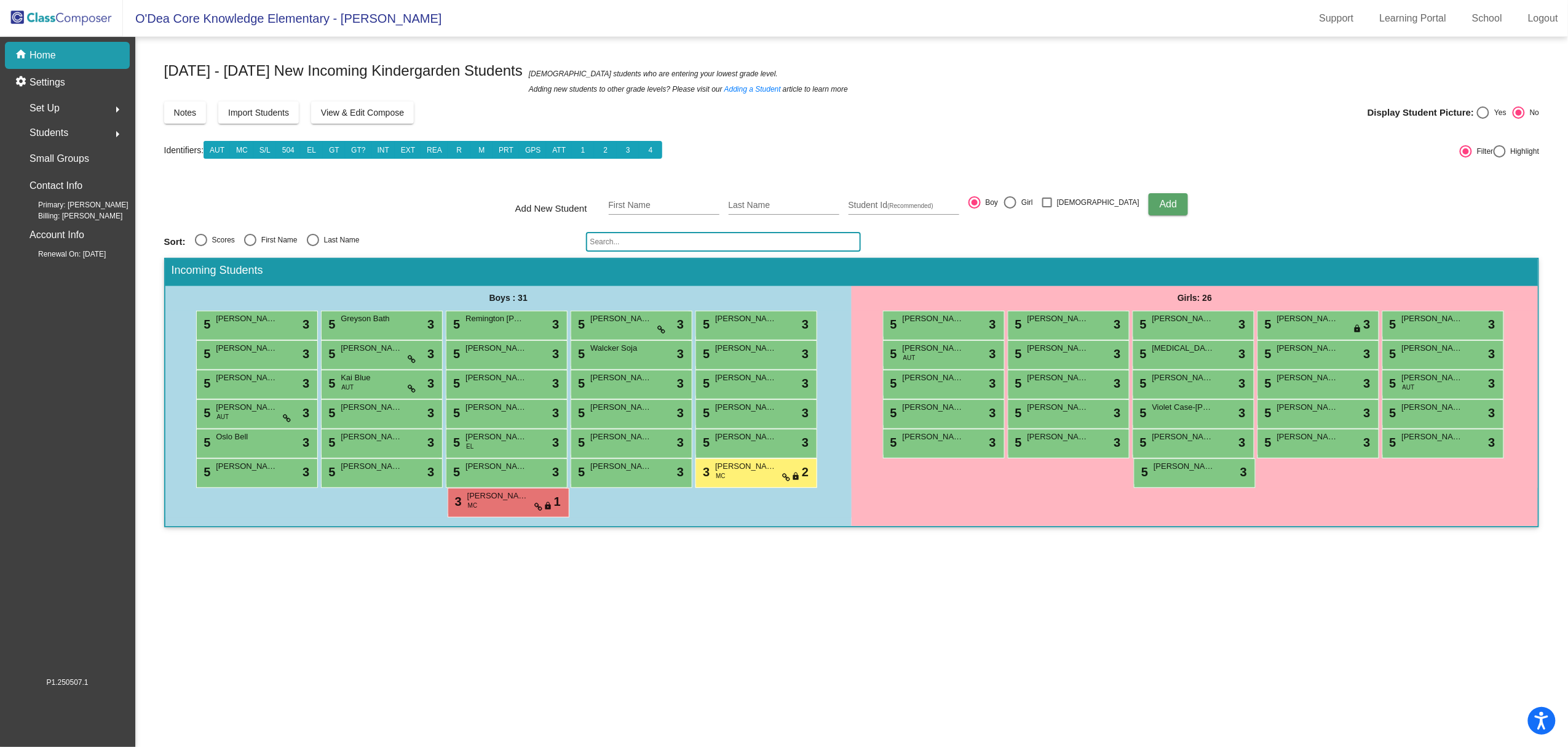
click at [25, 27] on img at bounding box center [61, 18] width 123 height 36
